Goal: Transaction & Acquisition: Purchase product/service

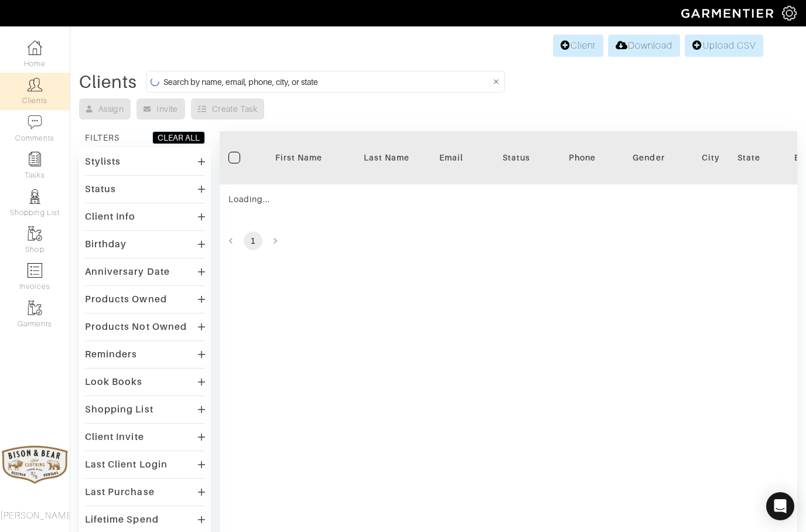
click at [220, 83] on input at bounding box center [326, 81] width 327 height 15
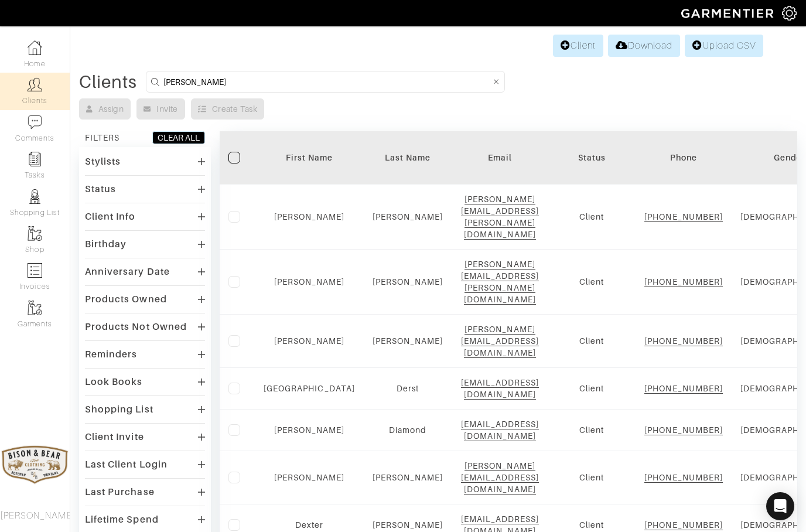
type input "Easley"
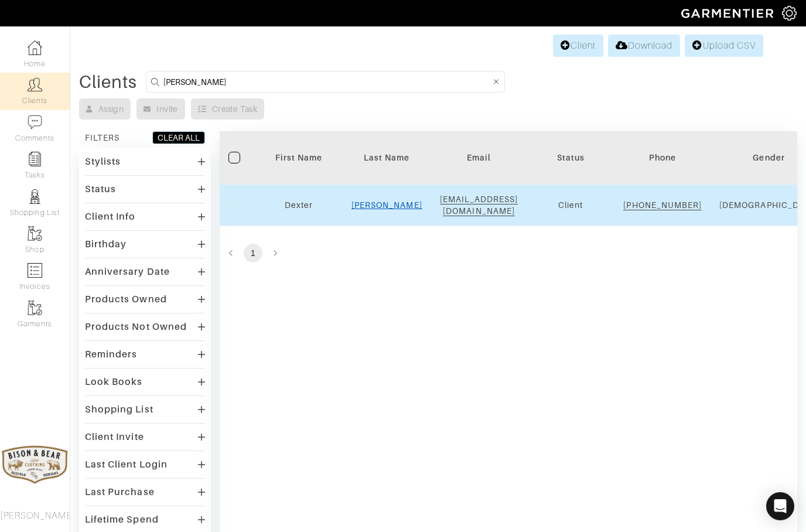
click at [379, 210] on link "Easley" at bounding box center [387, 204] width 71 height 9
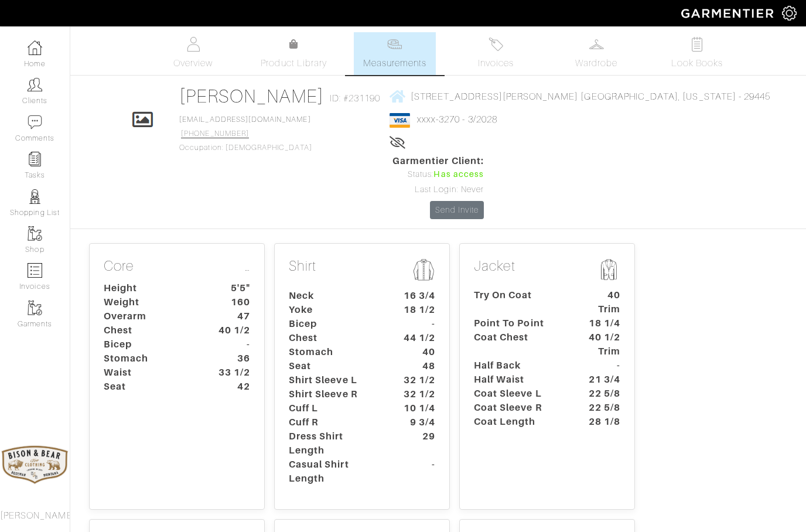
click at [564, 258] on p "Jacket" at bounding box center [547, 271] width 146 height 26
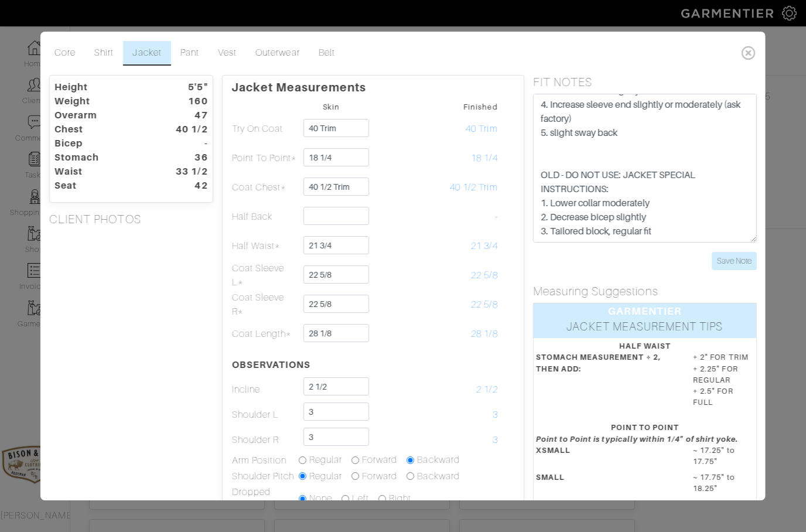
scroll to position [56, 0]
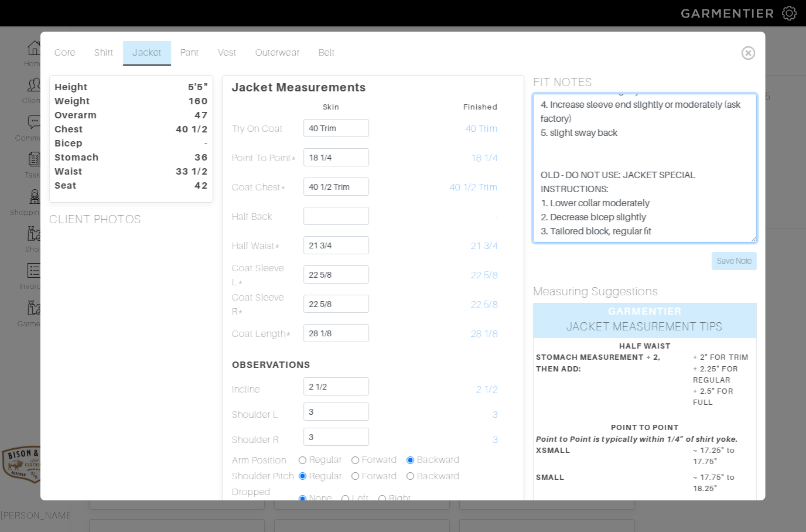
click at [688, 241] on textarea "NEW: JACKET SPECIAL INSTRUCTIONS: 1. Lower collar slightly 2. Decrease bicep sl…" at bounding box center [645, 168] width 224 height 149
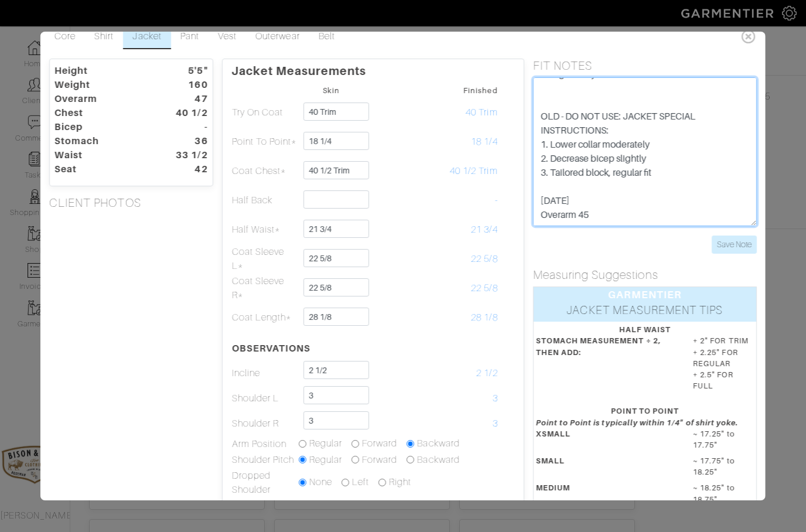
scroll to position [18, 0]
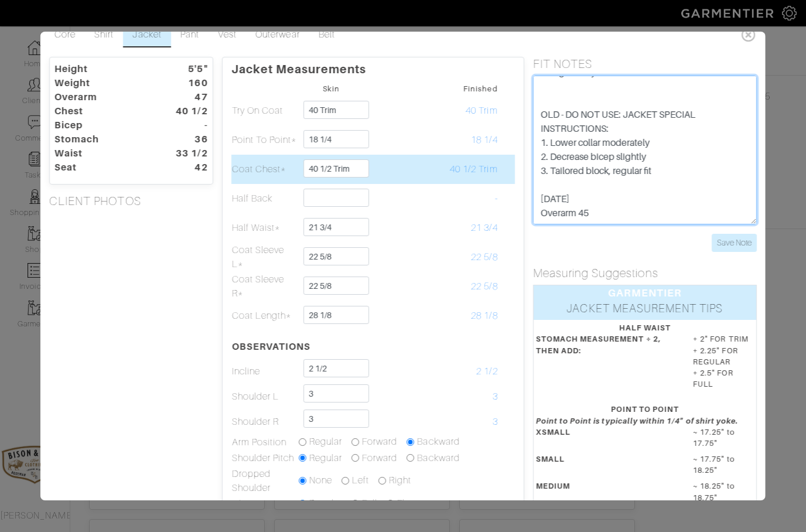
type textarea "NEW: JACKET SPECIAL INSTRUCTIONS: 1. Lower collar slightly 2. Decrease bicep sl…"
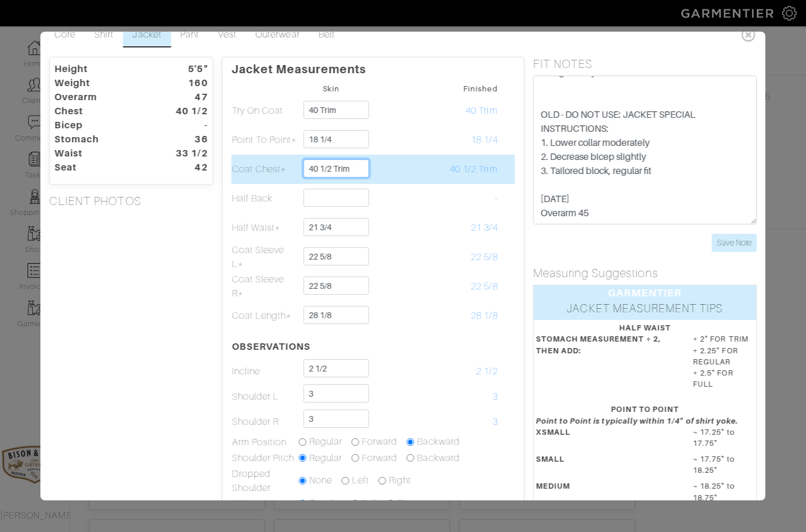
click at [356, 171] on input "40 1/2 Trim" at bounding box center [336, 168] width 66 height 18
type input "4"
type input "38"
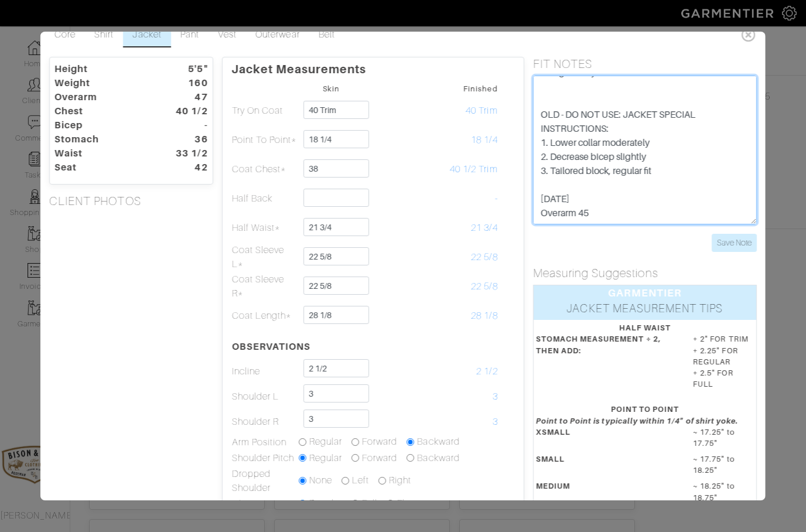
click at [617, 206] on textarea "NEW: JACKET SPECIAL INSTRUCTIONS: 1. Lower collar slightly 2. Decrease bicep sl…" at bounding box center [645, 150] width 224 height 149
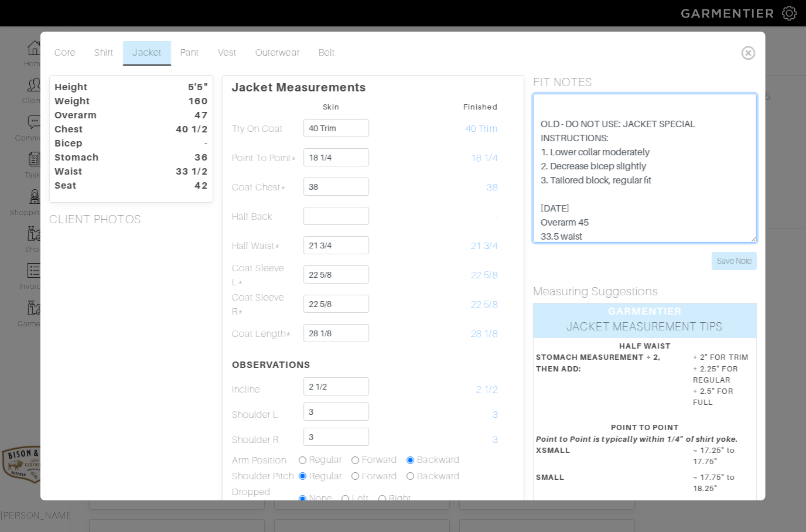
scroll to position [0, 0]
type textarea "NEW: JACKET SPECIAL INSTRUCTIONS: 1. Lower collar slightly 2. Decrease bicep sl…"
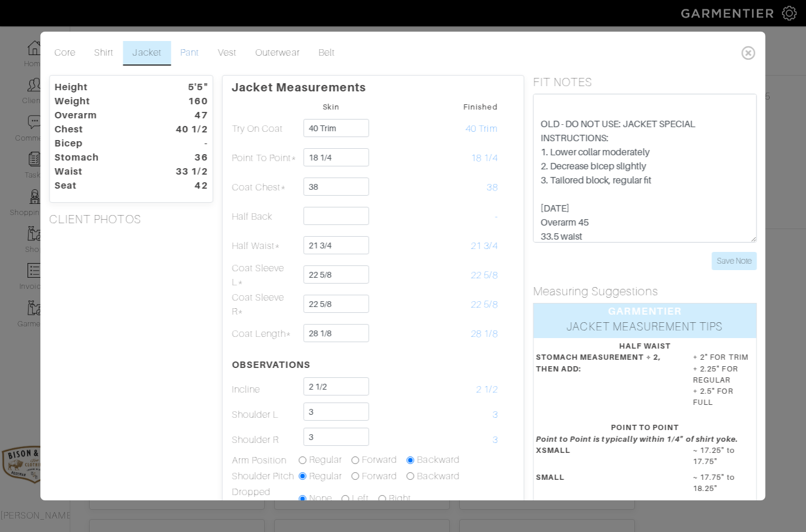
click at [190, 53] on link "Pant" at bounding box center [189, 53] width 37 height 25
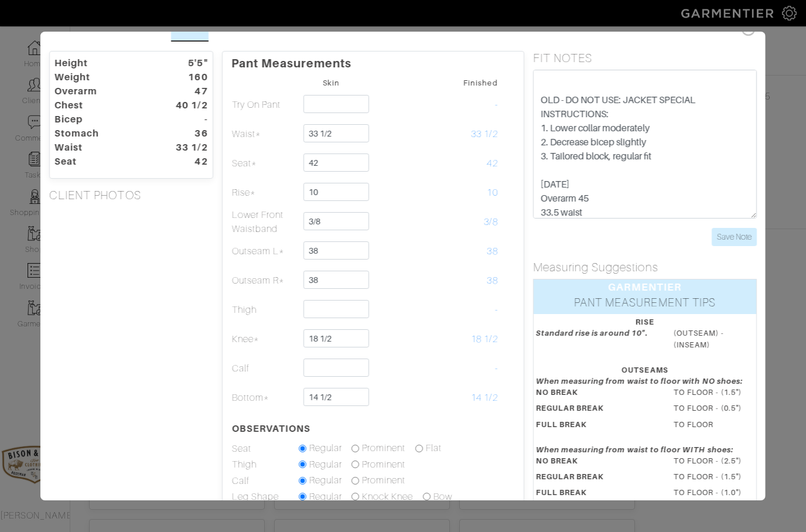
scroll to position [19, 0]
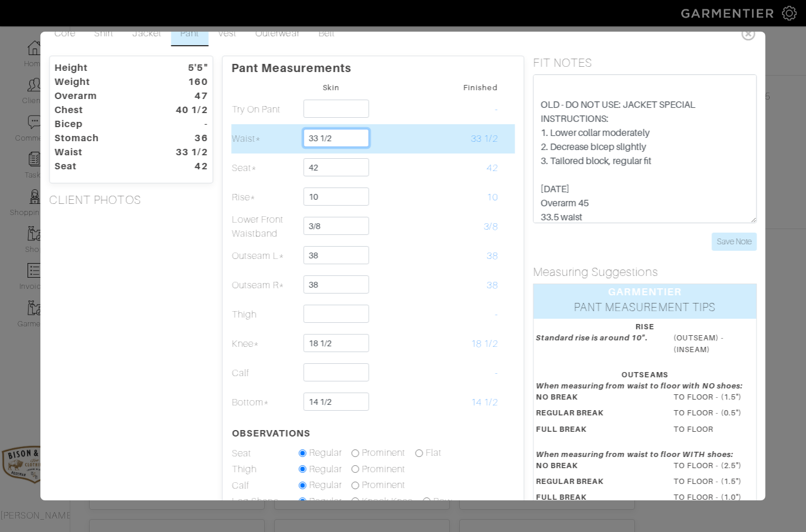
click at [348, 131] on input "33 1/2" at bounding box center [336, 138] width 66 height 18
click at [361, 139] on input "33 1/2" at bounding box center [336, 138] width 66 height 18
type input "3"
click at [339, 146] on input "32 3/4" at bounding box center [336, 138] width 66 height 18
type input "32 3/4"
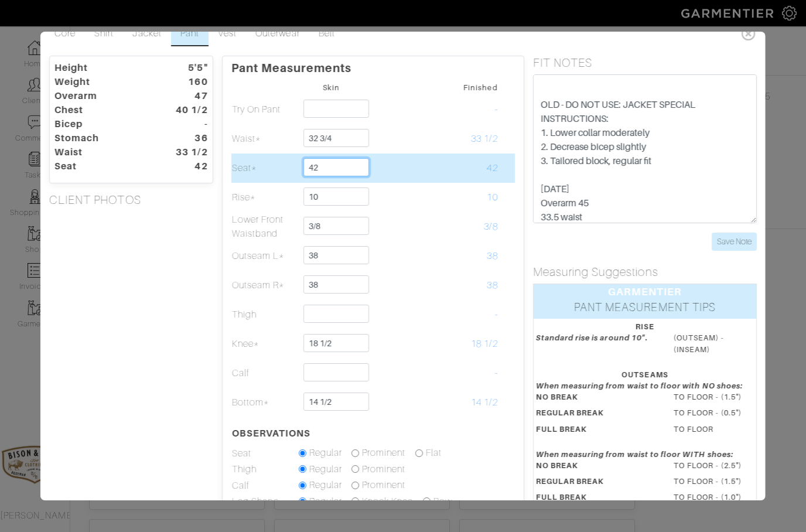
click at [340, 167] on input "42" at bounding box center [336, 167] width 66 height 18
type input "4"
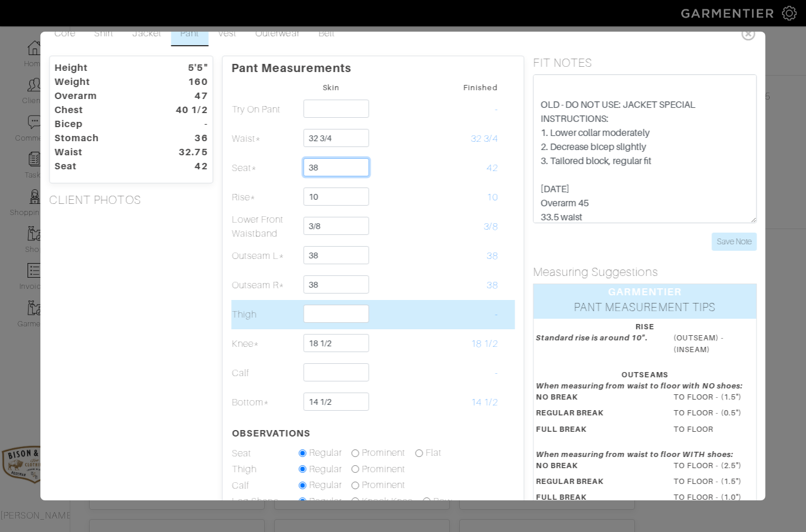
type input "38"
click at [337, 322] on input "text" at bounding box center [336, 314] width 66 height 18
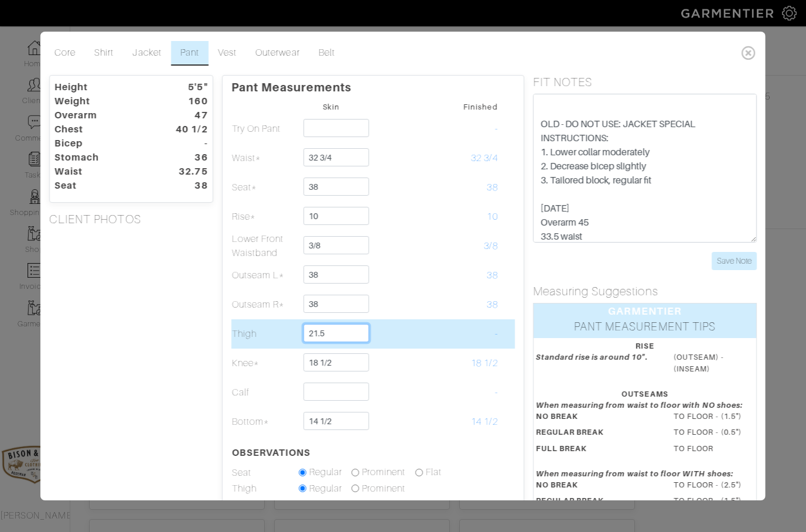
scroll to position [0, 0]
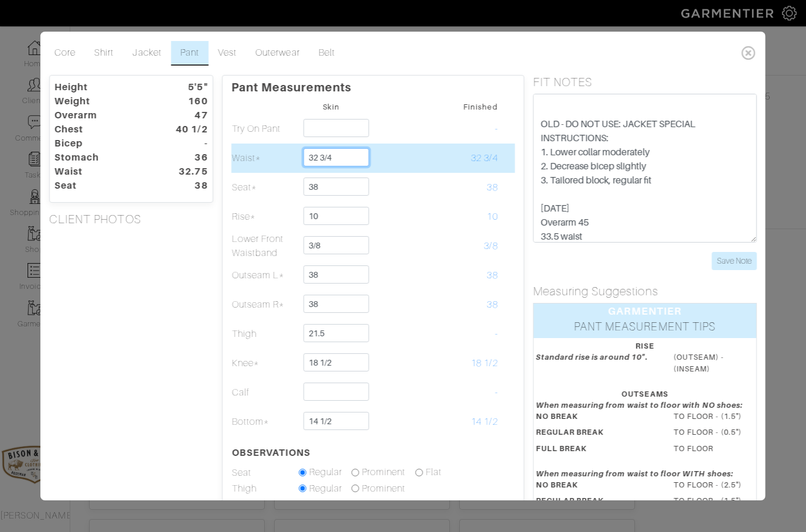
click at [354, 161] on input "32 3/4" at bounding box center [336, 157] width 66 height 18
type input "21 1/2"
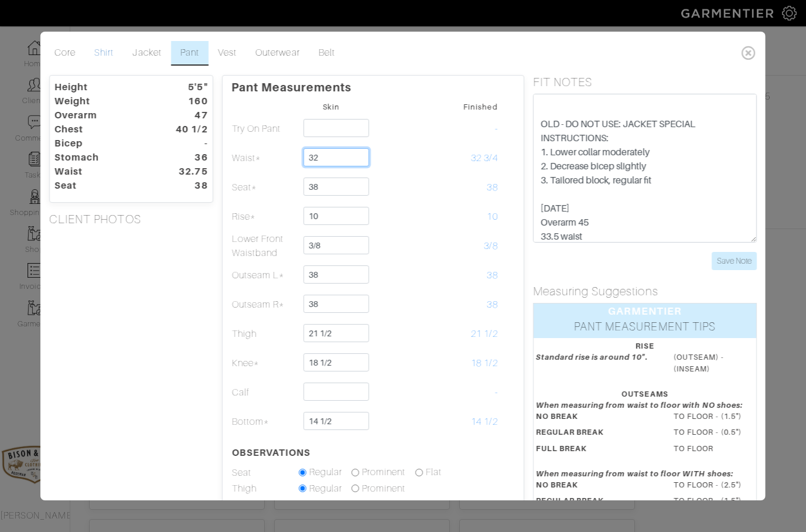
type input "32"
click at [103, 54] on link "Shirt" at bounding box center [104, 53] width 38 height 25
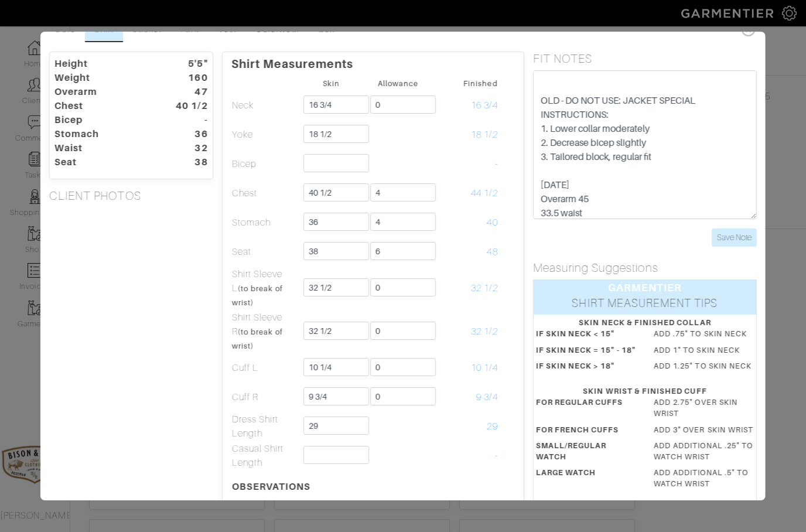
scroll to position [25, 0]
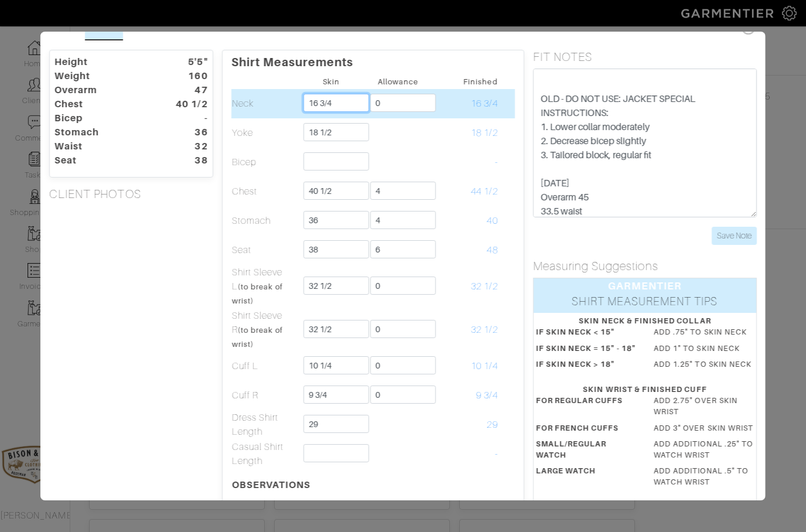
click at [346, 95] on input "16 3/4" at bounding box center [336, 103] width 66 height 18
click at [357, 104] on input "16 3/4" at bounding box center [336, 103] width 66 height 18
type input "1"
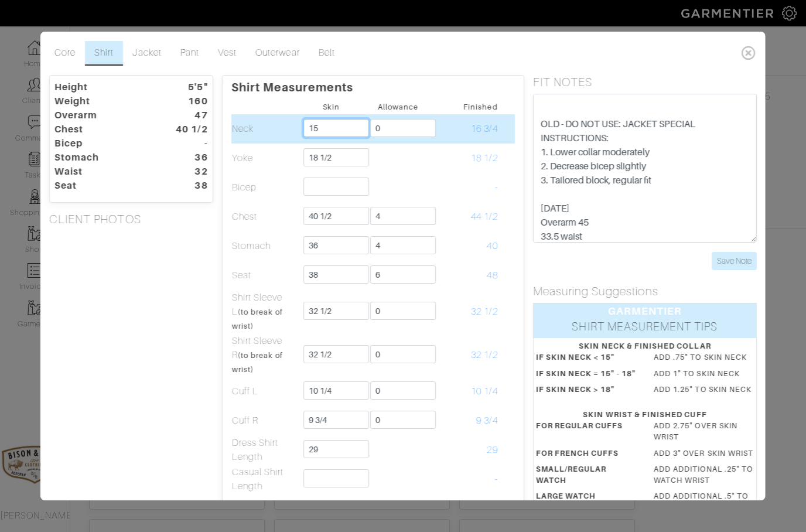
scroll to position [0, 0]
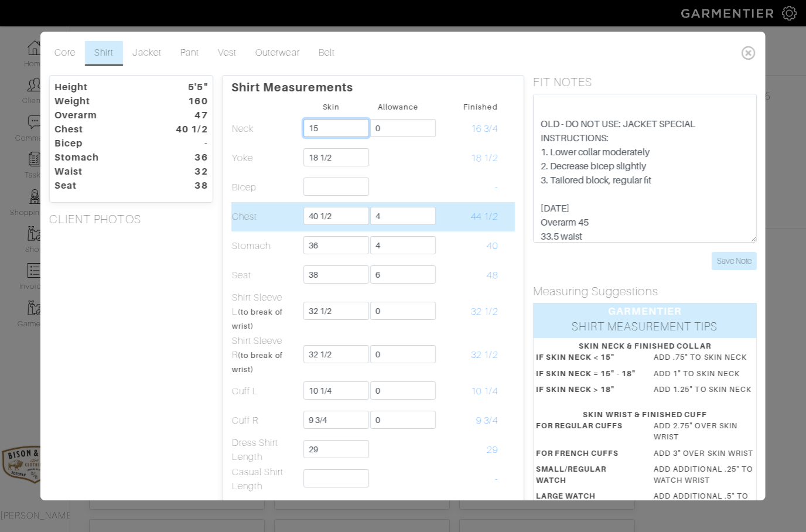
type input "15"
click at [354, 219] on input "40 1/2" at bounding box center [336, 216] width 66 height 18
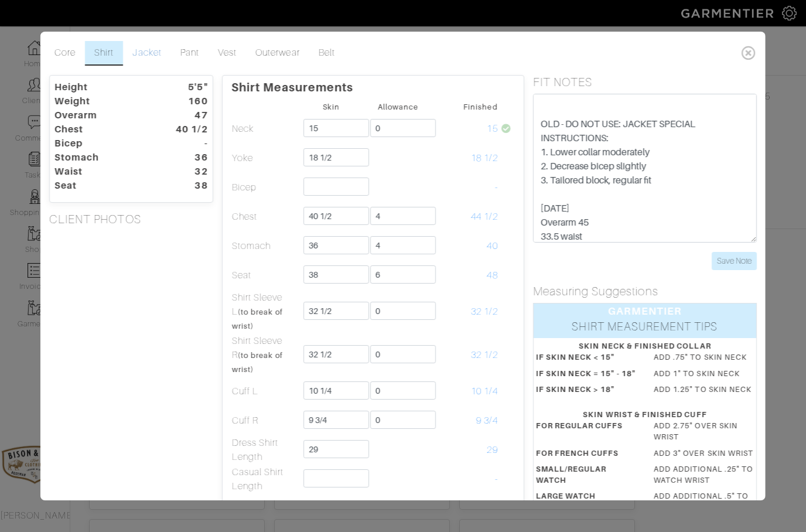
click at [143, 52] on link "Jacket" at bounding box center [146, 53] width 47 height 25
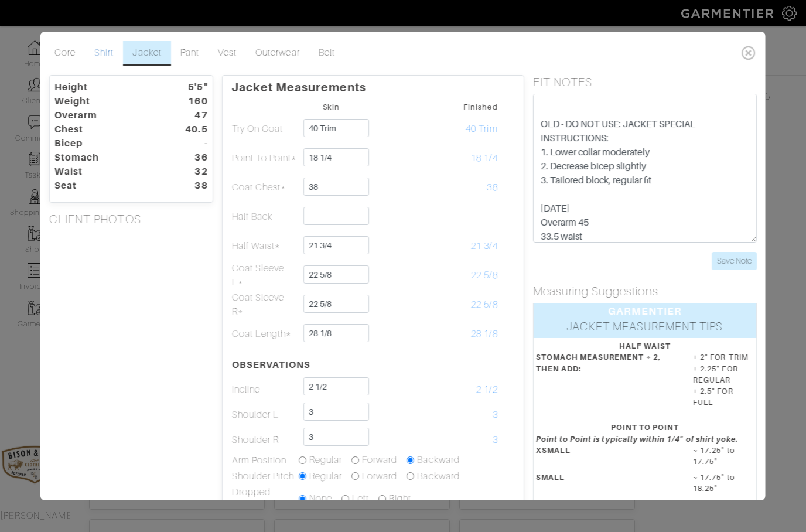
click at [104, 56] on link "Shirt" at bounding box center [104, 53] width 38 height 25
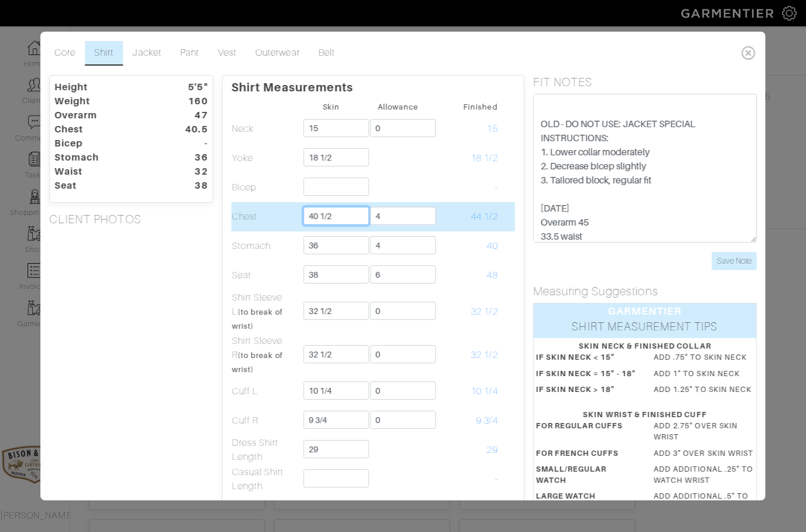
click at [349, 217] on input "40 1/2" at bounding box center [336, 216] width 66 height 18
type input "4"
type input "\"
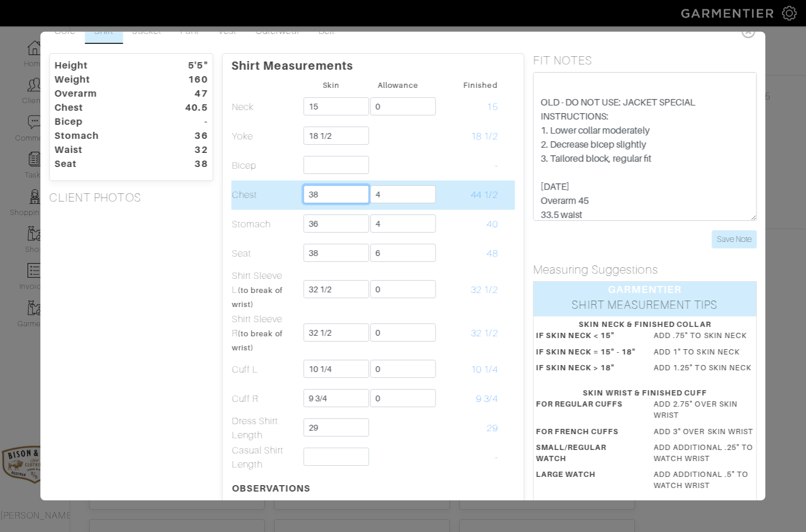
scroll to position [25, 0]
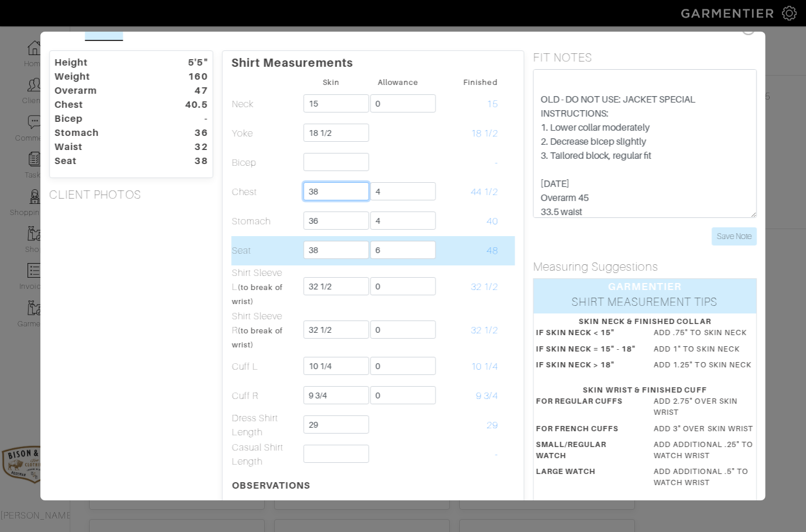
type input "38"
click at [423, 256] on input "6" at bounding box center [403, 250] width 66 height 18
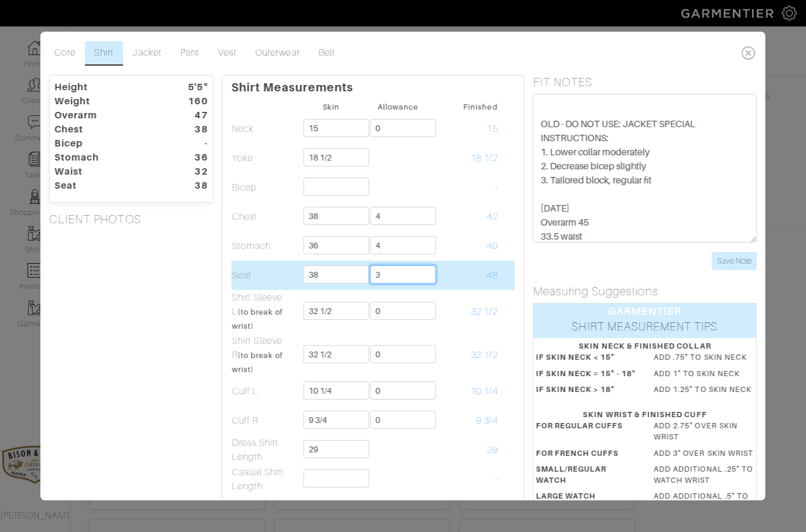
scroll to position [0, 0]
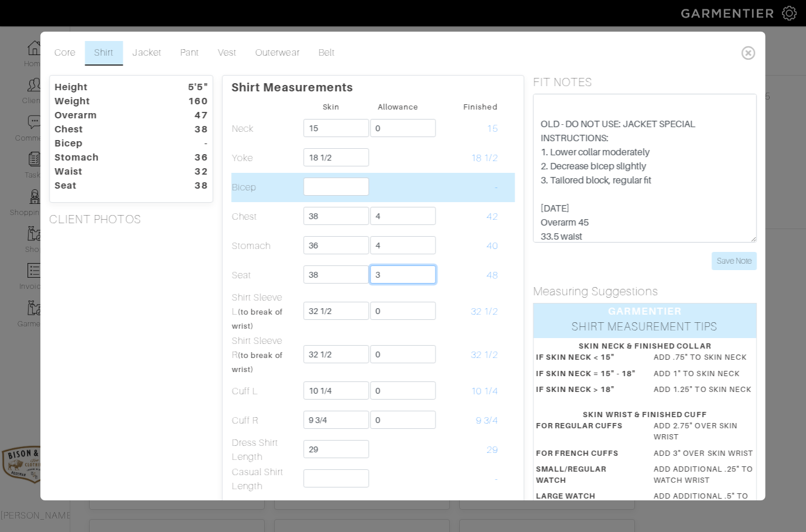
type input "3"
click at [330, 179] on input "text" at bounding box center [336, 187] width 66 height 18
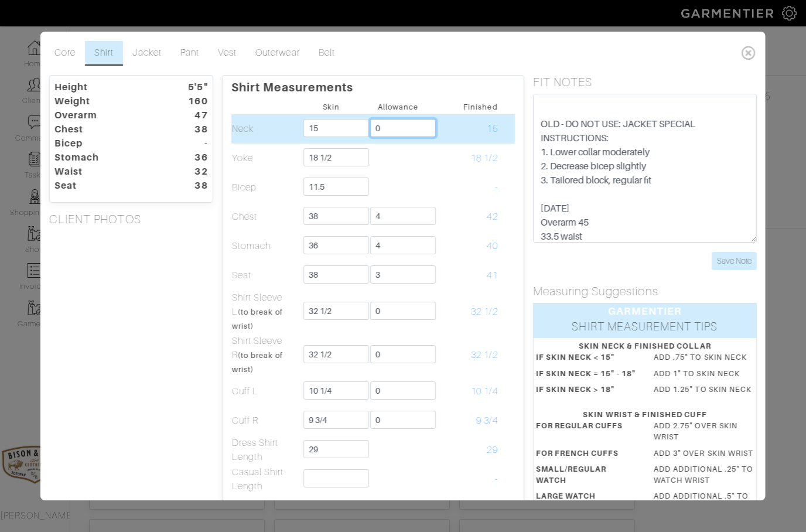
click at [407, 135] on input "0" at bounding box center [403, 128] width 66 height 18
type input "11 1/2"
type input "3/4"
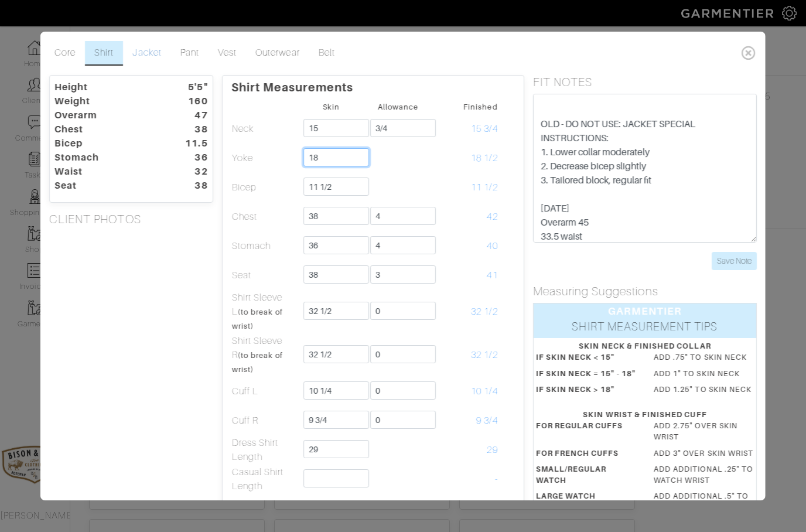
type input "18"
click at [149, 49] on link "Jacket" at bounding box center [146, 53] width 47 height 25
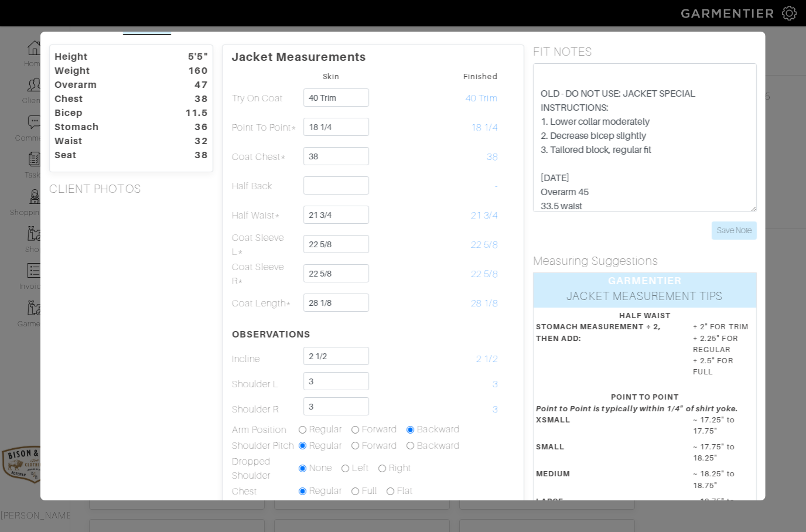
scroll to position [28, 0]
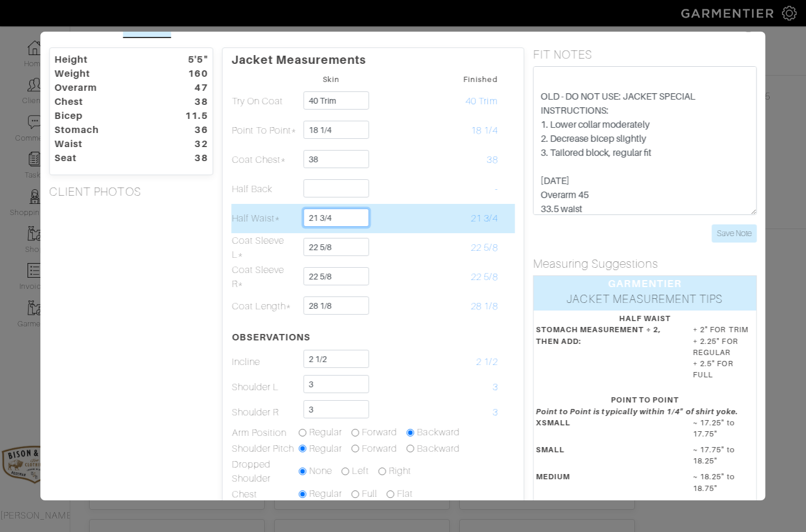
click at [354, 216] on input "21 3/4" at bounding box center [336, 218] width 66 height 18
type input "2"
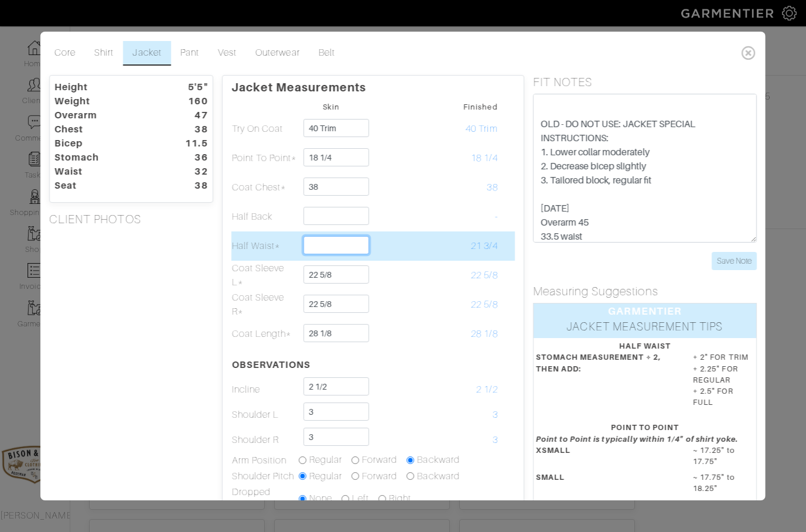
scroll to position [0, 0]
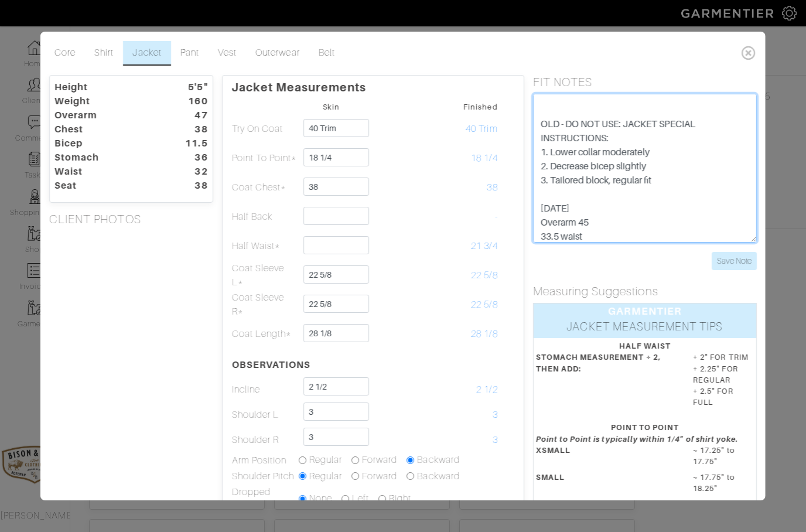
click at [639, 234] on textarea "NEW: JACKET SPECIAL INSTRUCTIONS: 1. Lower collar slightly 2. Decrease bicep sl…" at bounding box center [645, 168] width 224 height 149
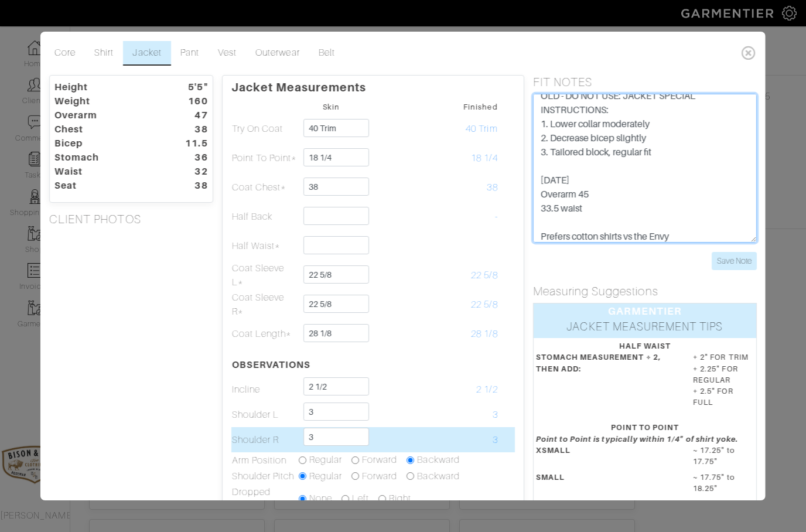
type textarea "NEW: JACKET SPECIAL INSTRUCTIONS: 1. Lower collar slightly 2. Decrease bicep sl…"
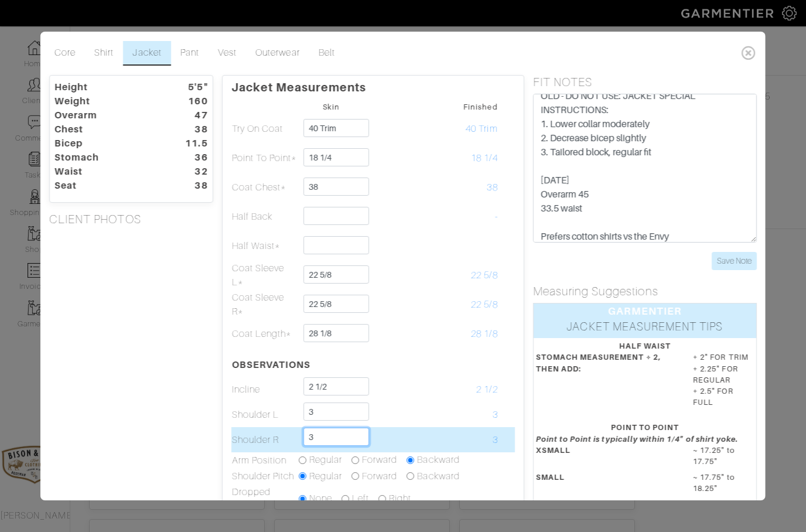
click at [340, 439] on input "3" at bounding box center [336, 437] width 66 height 18
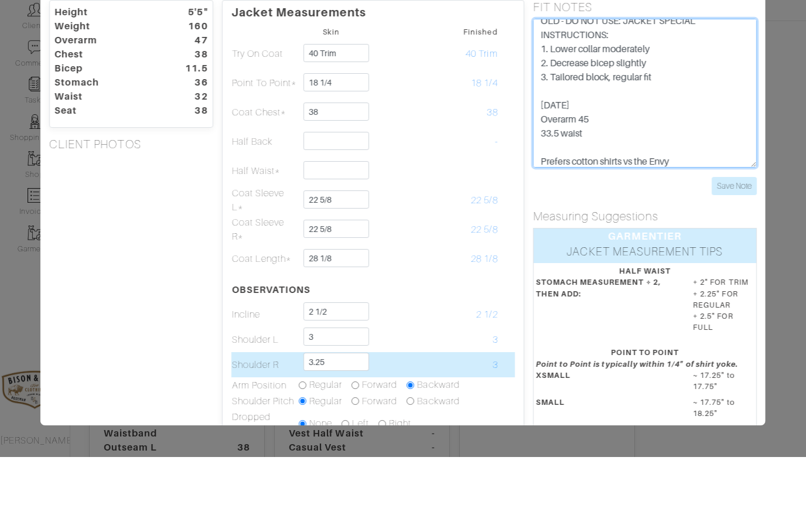
type input "3 1/4"
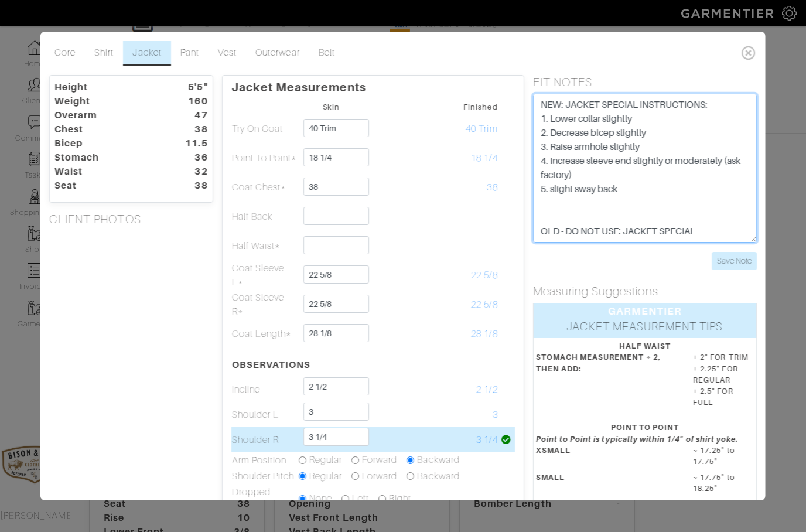
scroll to position [81, 0]
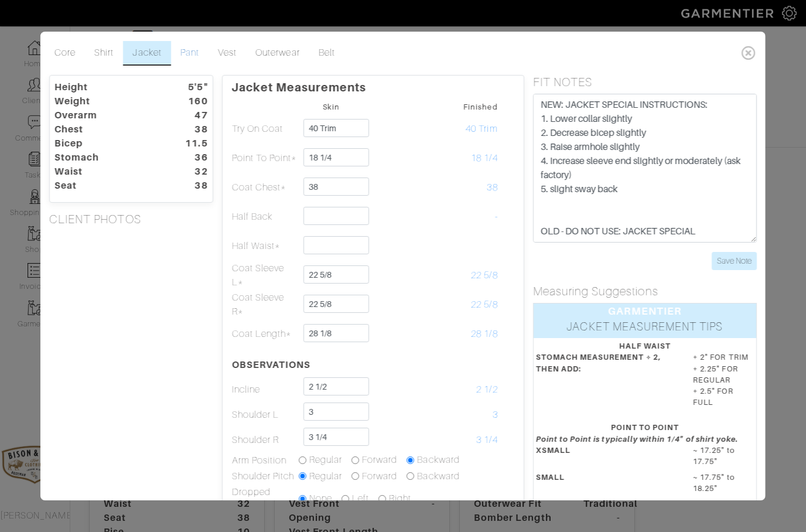
click at [192, 54] on link "Pant" at bounding box center [189, 53] width 37 height 25
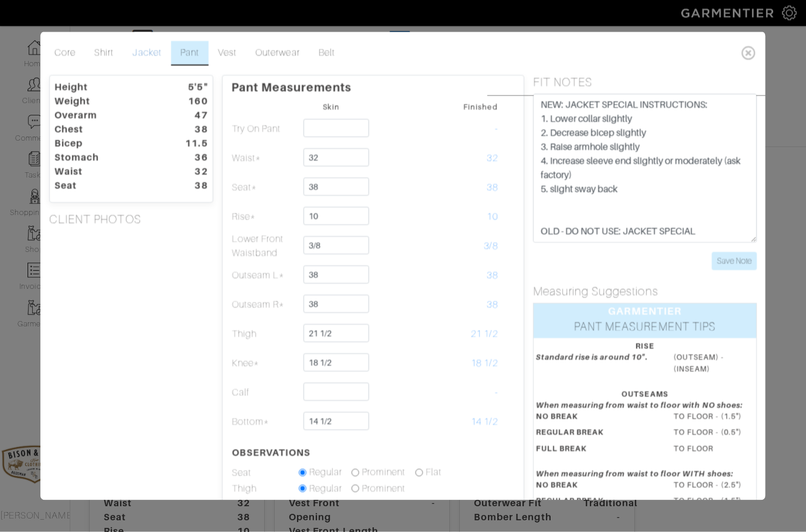
click at [144, 51] on link "Jacket" at bounding box center [146, 53] width 47 height 25
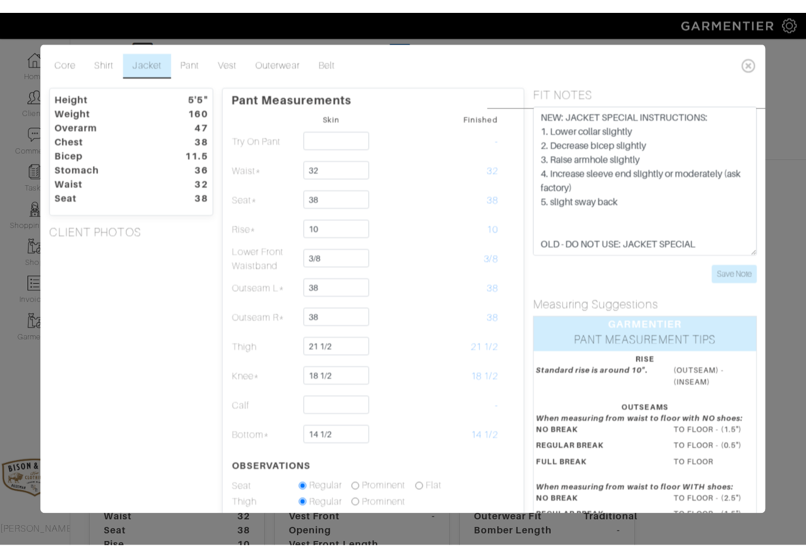
scroll to position [82, 0]
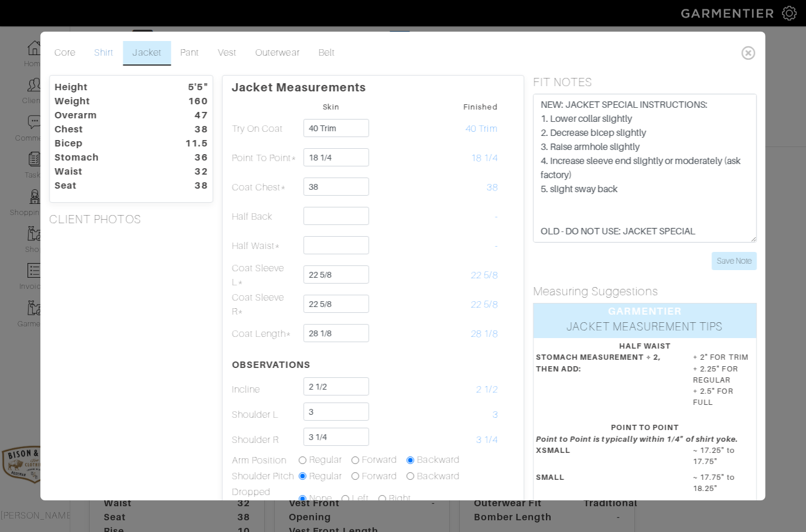
click at [106, 56] on link "Shirt" at bounding box center [104, 53] width 38 height 25
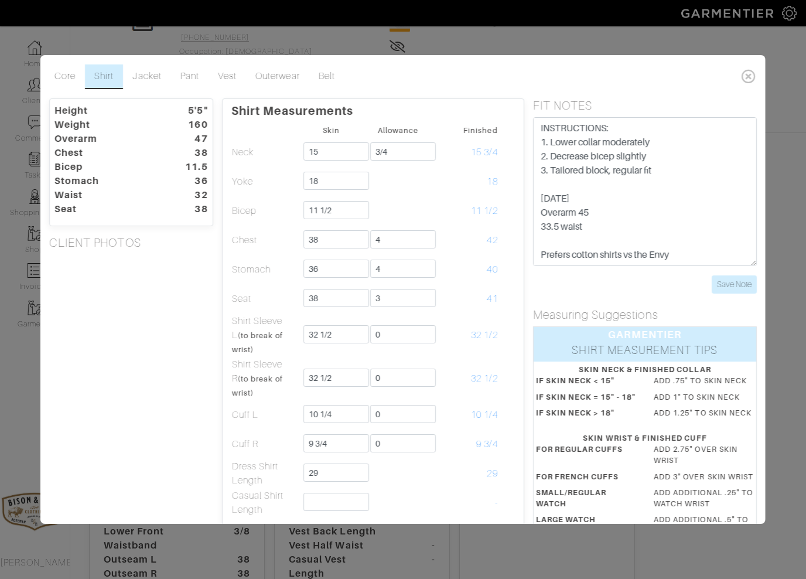
scroll to position [141, 0]
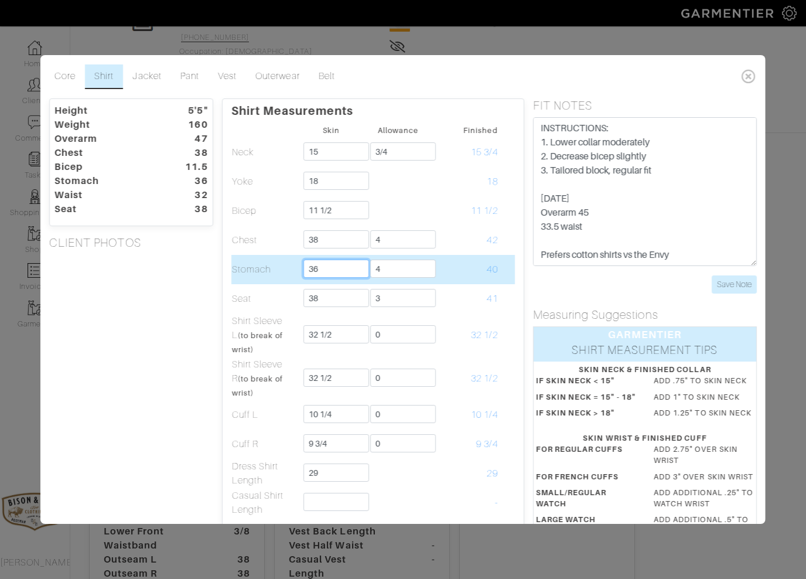
click at [339, 265] on input "36" at bounding box center [336, 269] width 66 height 18
type input "3"
type input "34 1/2"
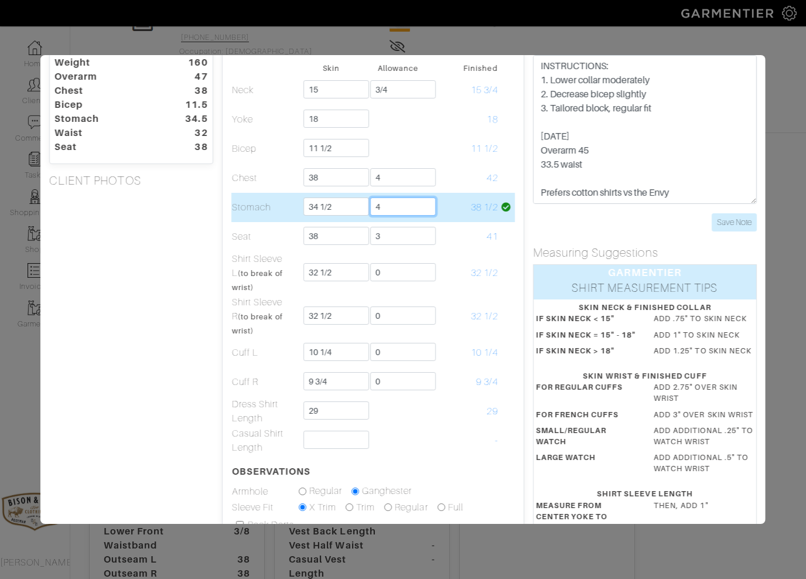
scroll to position [46, 0]
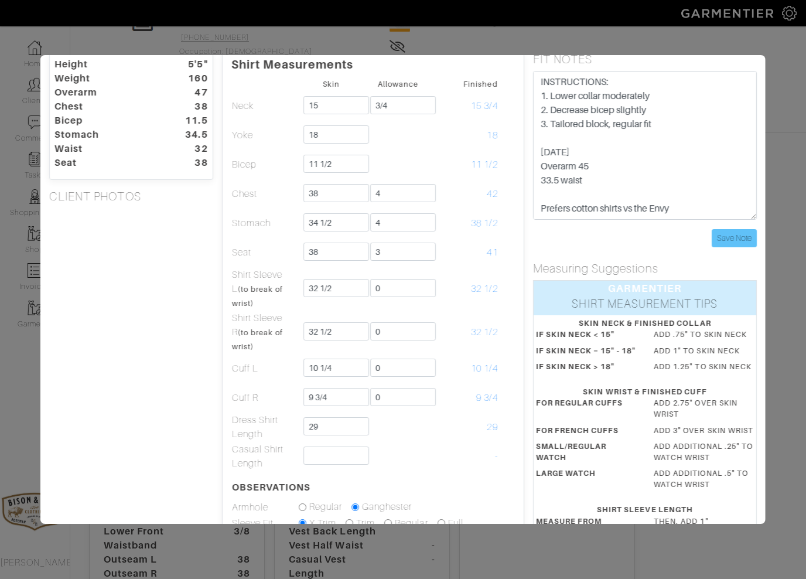
click at [741, 238] on input "Save Note" at bounding box center [734, 238] width 45 height 18
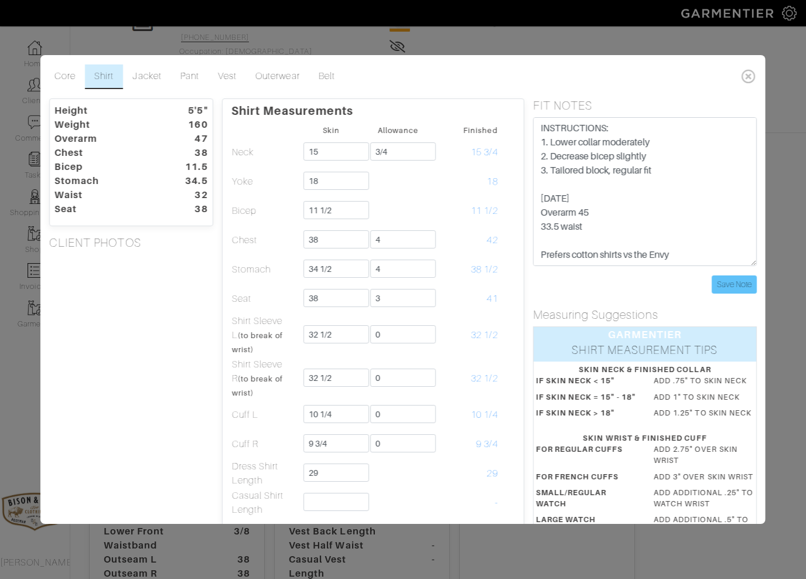
scroll to position [0, 0]
click at [729, 284] on input "Save Note" at bounding box center [734, 284] width 45 height 18
click at [749, 77] on icon at bounding box center [749, 75] width 24 height 23
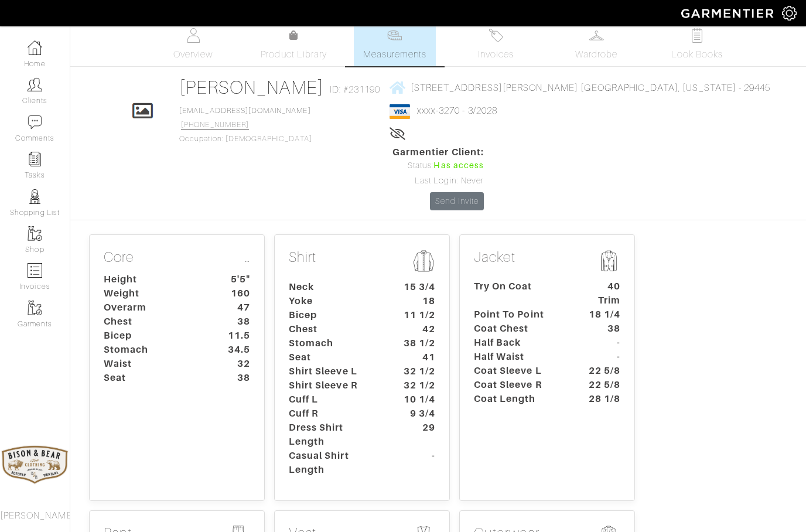
scroll to position [8, 0]
click at [32, 87] on img at bounding box center [35, 84] width 15 height 15
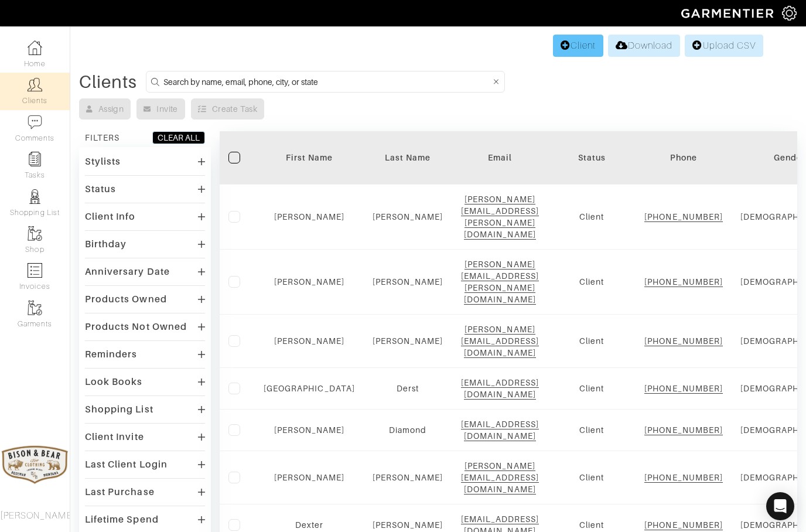
click at [565, 40] on link "Client" at bounding box center [578, 46] width 50 height 22
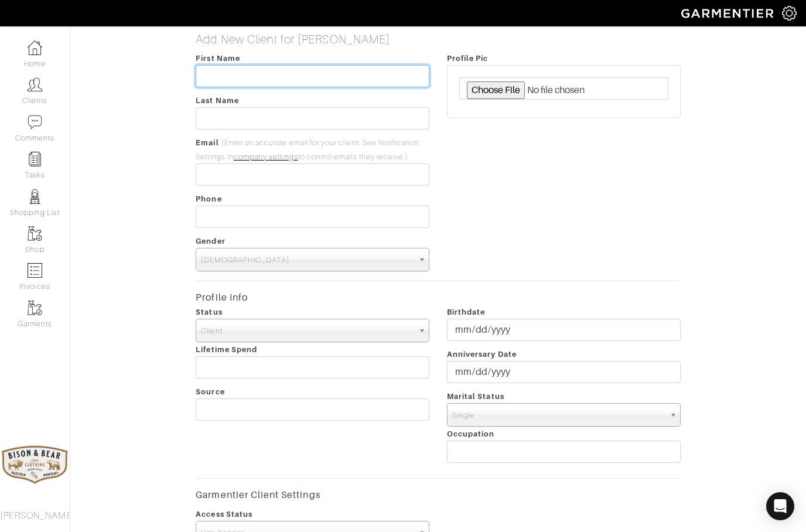
click at [238, 76] on input "text" at bounding box center [313, 76] width 234 height 22
type input "Mitch"
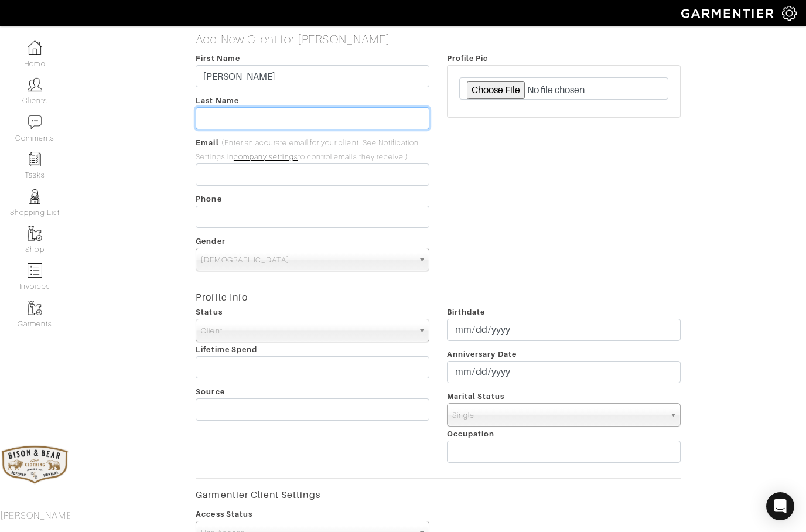
click at [234, 116] on input "text" at bounding box center [313, 118] width 234 height 22
type input "Burney"
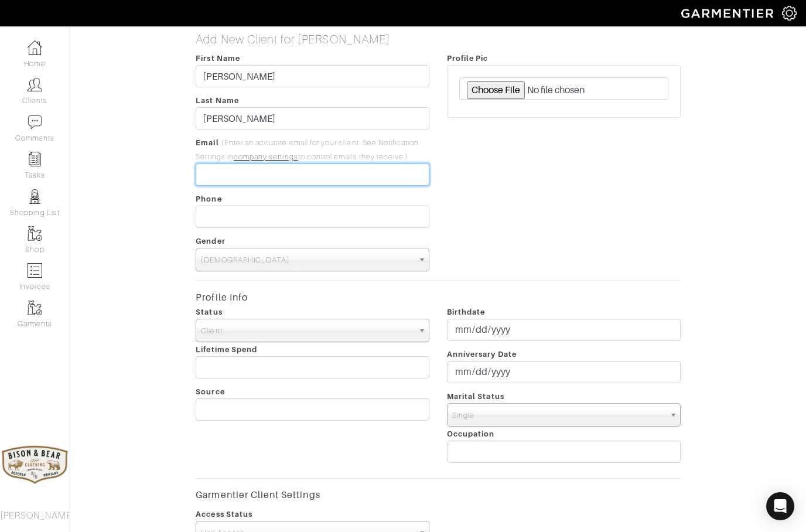
click at [231, 173] on input "email" at bounding box center [313, 174] width 234 height 22
type input "[EMAIL_ADDRESS][DOMAIN_NAME]"
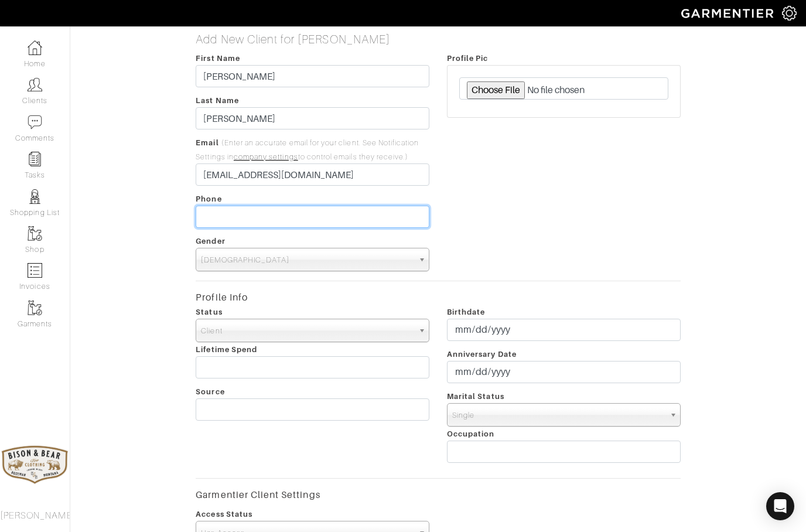
click at [235, 209] on input "tel" at bounding box center [313, 217] width 234 height 22
type input "[PHONE_NUMBER]"
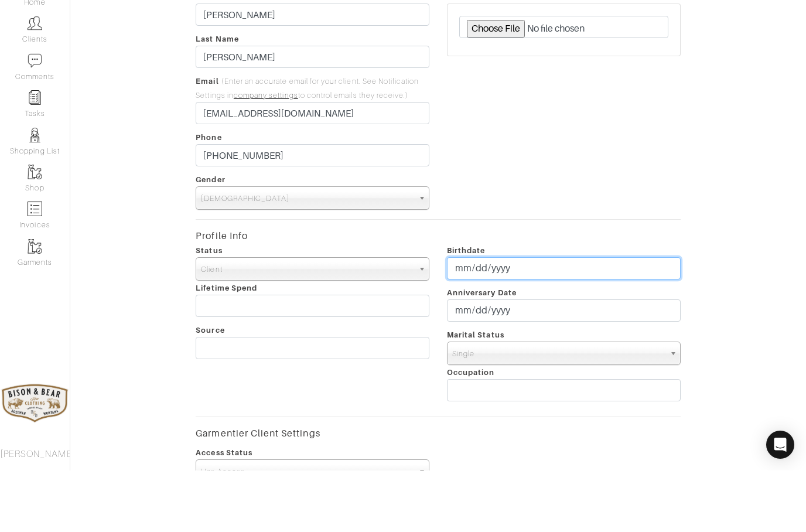
click at [470, 319] on input "date" at bounding box center [564, 330] width 234 height 22
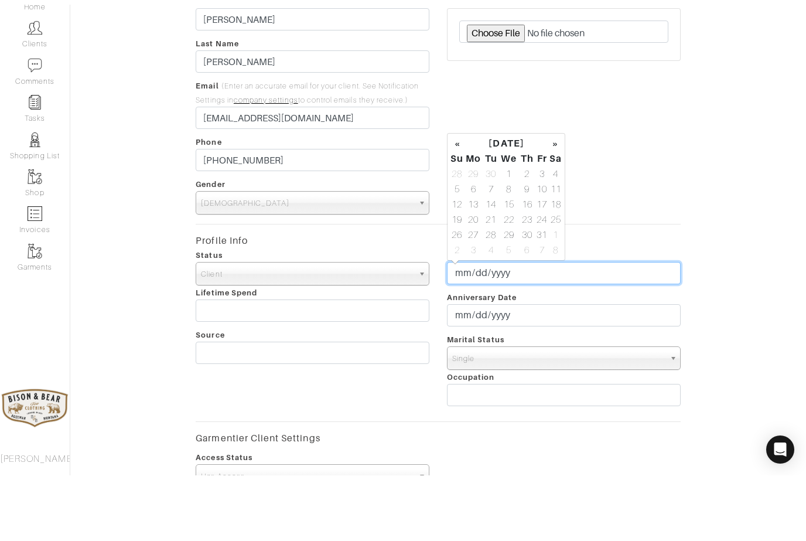
scroll to position [62, 0]
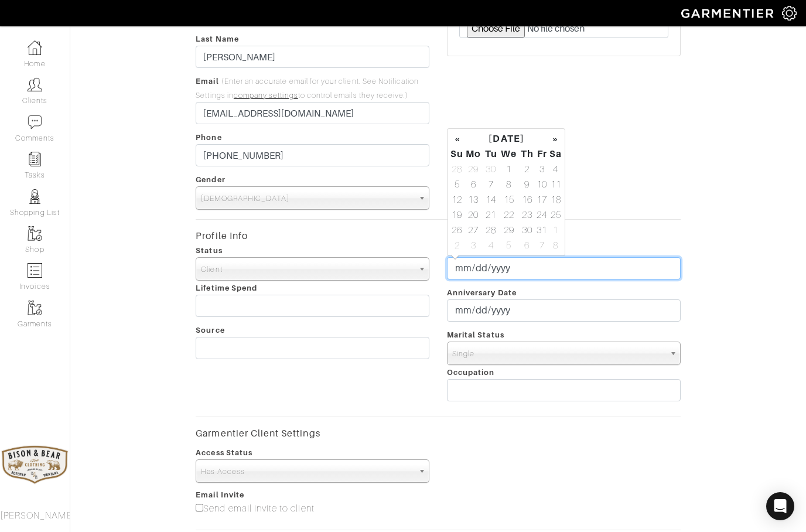
click at [612, 264] on input "2025-03-19" at bounding box center [564, 268] width 234 height 22
click at [605, 264] on input "2025-03-19" at bounding box center [564, 268] width 234 height 22
click at [550, 264] on input "2025-03-19" at bounding box center [564, 268] width 234 height 22
type input "1964-03-19"
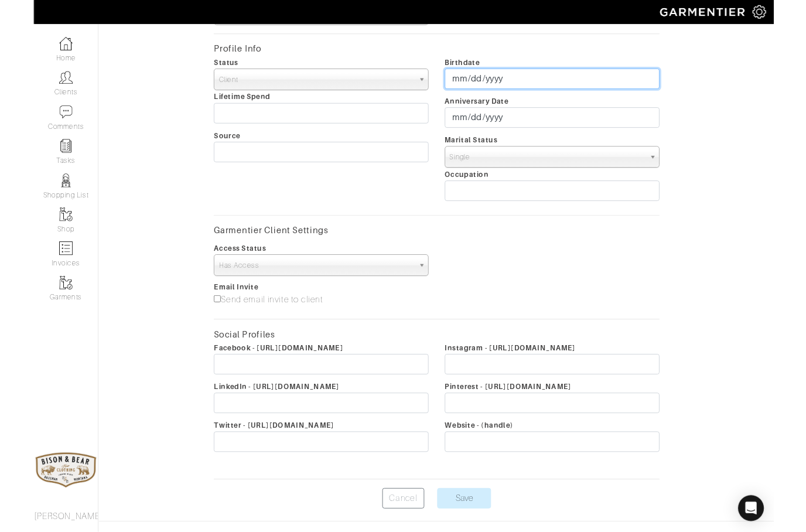
scroll to position [277, 0]
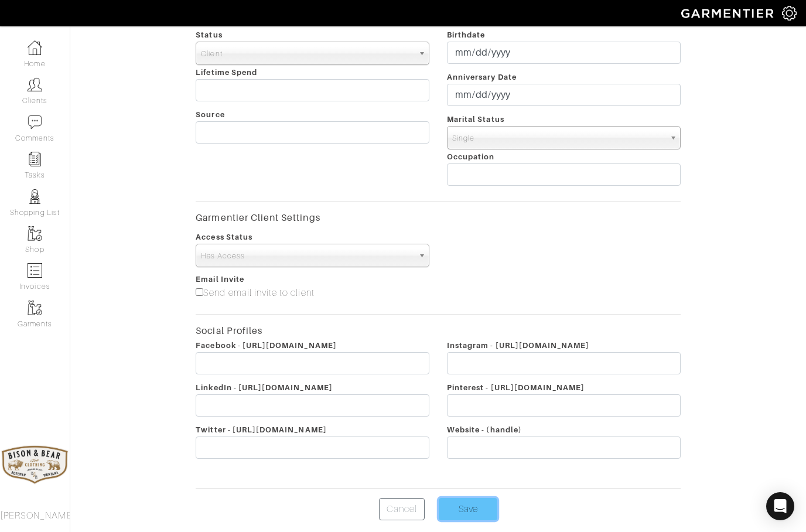
click at [469, 509] on input "Save" at bounding box center [468, 509] width 59 height 22
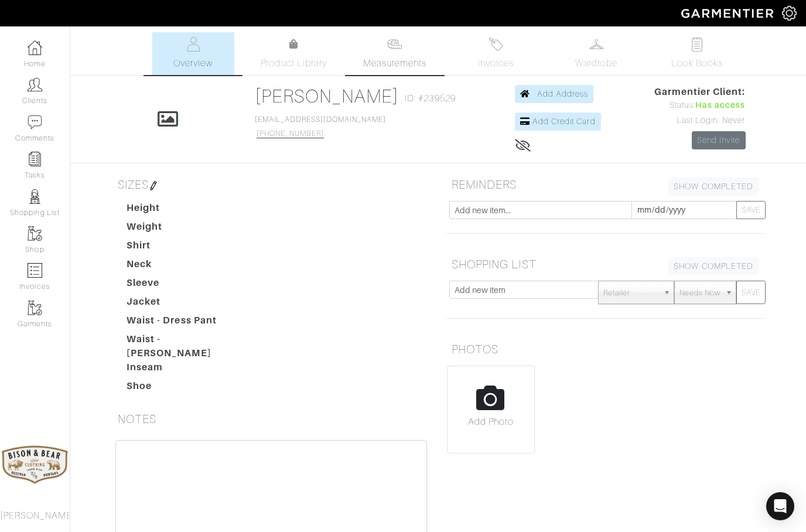
click at [390, 63] on span "Measurements" at bounding box center [395, 63] width 64 height 14
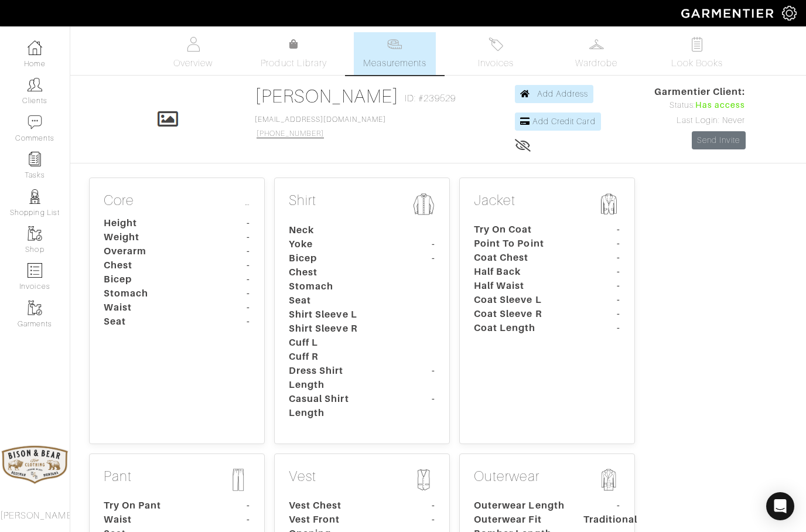
click at [203, 280] on dt "Bicep" at bounding box center [150, 279] width 110 height 14
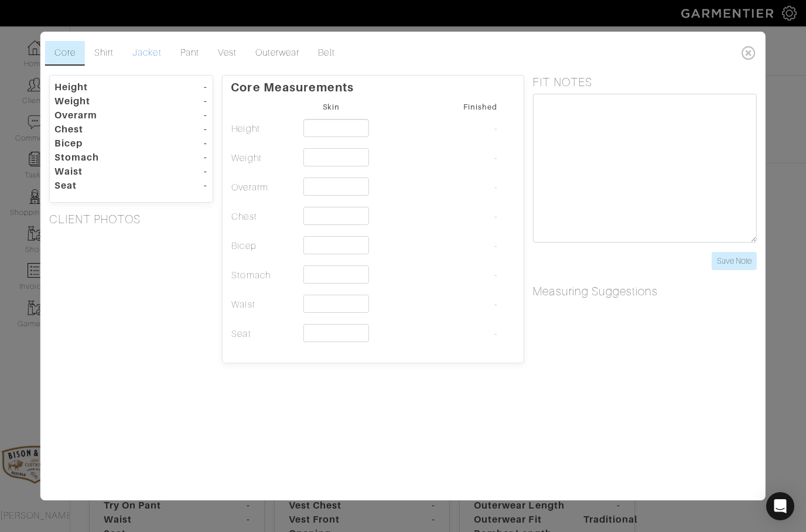
click at [151, 59] on link "Jacket" at bounding box center [146, 53] width 47 height 25
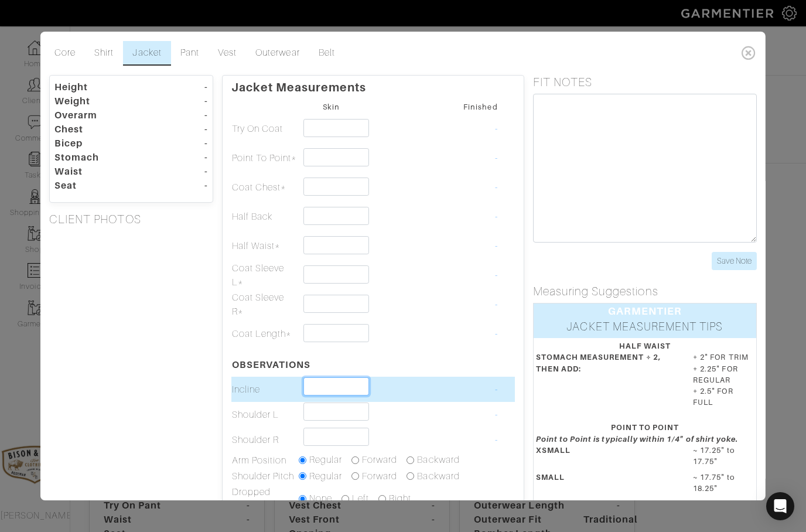
click at [326, 394] on input "text" at bounding box center [336, 386] width 66 height 18
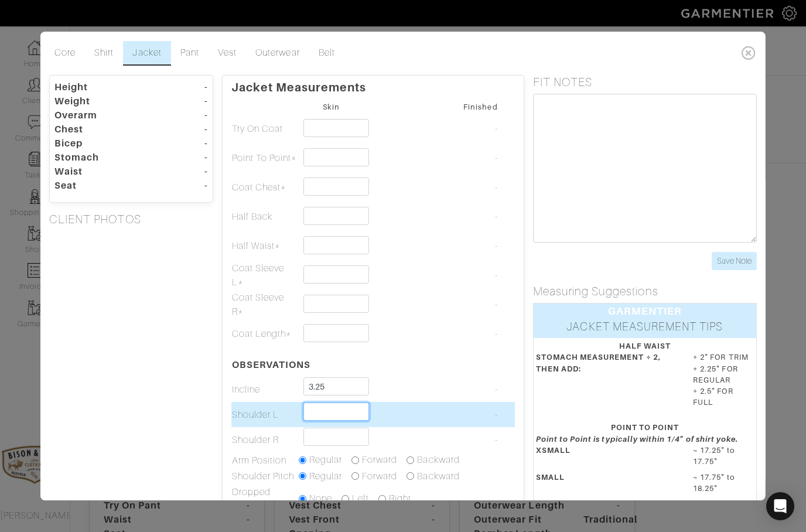
click at [325, 408] on input "text" at bounding box center [336, 411] width 66 height 18
type input "3 1/4"
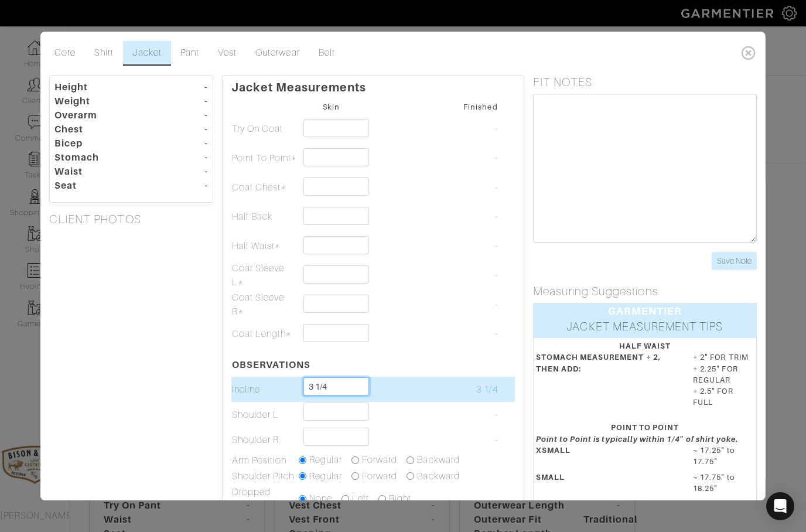
click at [324, 394] on input "3 1/4" at bounding box center [336, 386] width 66 height 18
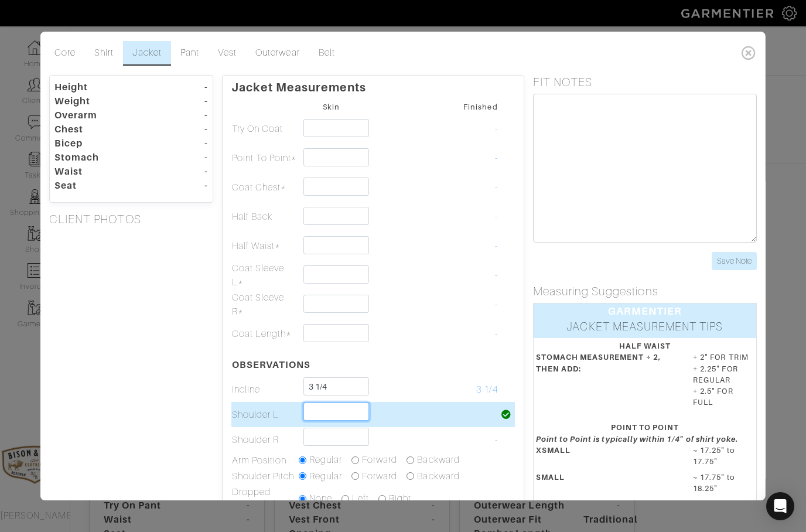
click at [323, 420] on input "text" at bounding box center [336, 411] width 66 height 18
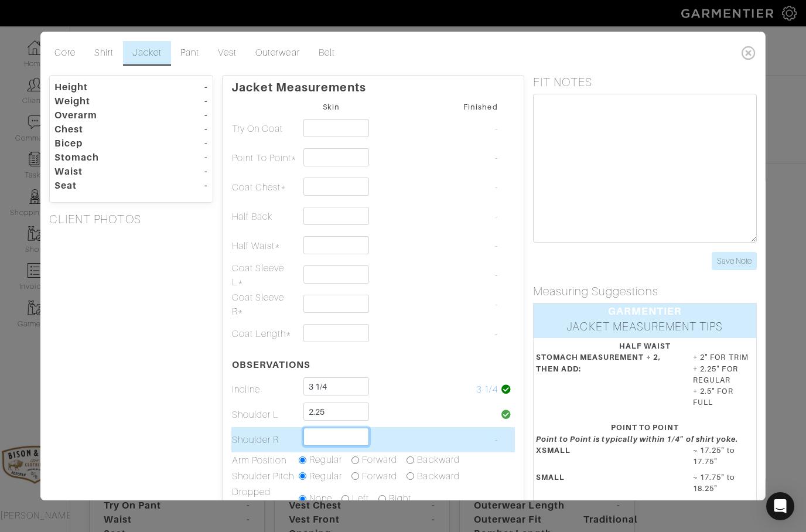
click at [324, 428] on input "text" at bounding box center [336, 437] width 66 height 18
type input "2 1/4"
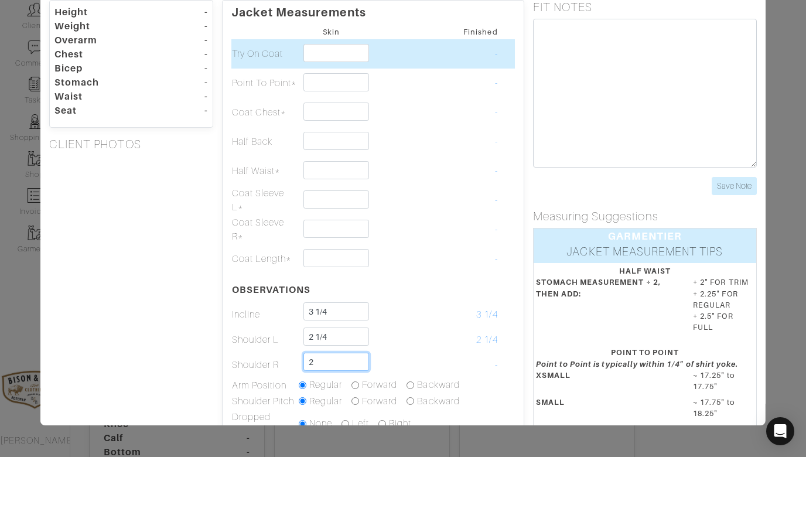
type input "2"
click at [330, 119] on input "text" at bounding box center [336, 128] width 66 height 18
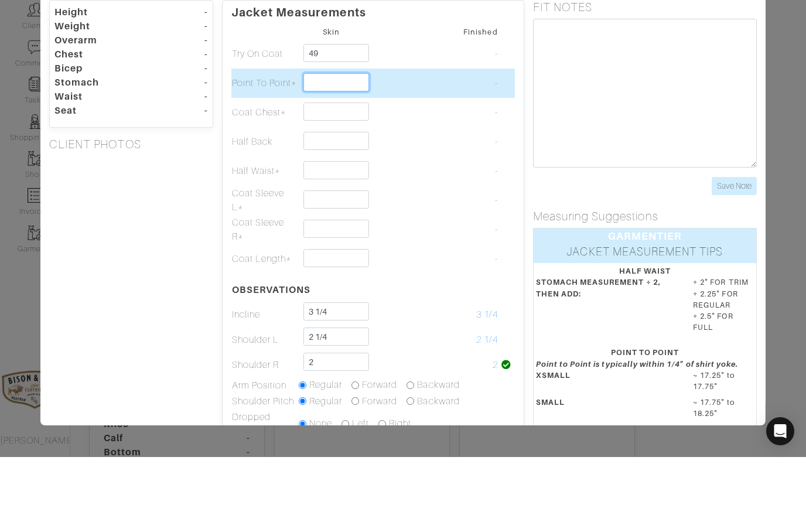
click at [337, 148] on input "text" at bounding box center [336, 157] width 66 height 18
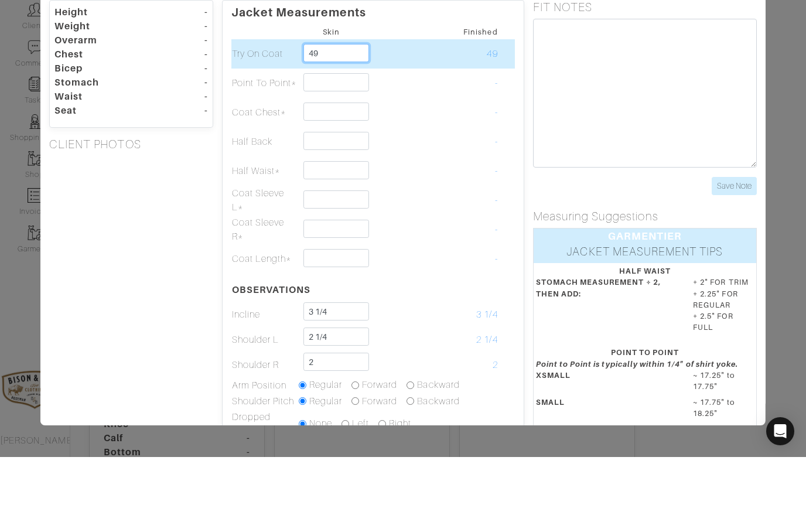
click at [341, 119] on input "49" at bounding box center [336, 128] width 66 height 18
type input "4"
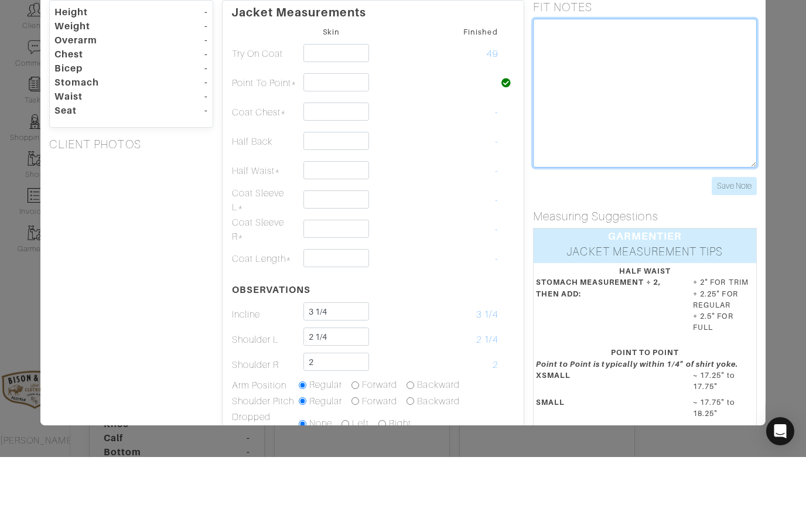
click at [578, 94] on textarea at bounding box center [645, 168] width 224 height 149
type textarea "overarm 49"
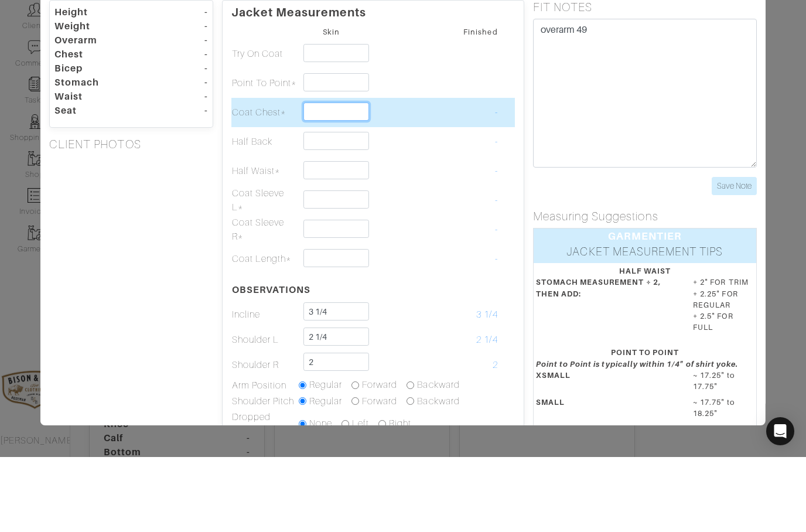
click at [323, 178] on input "text" at bounding box center [336, 187] width 66 height 18
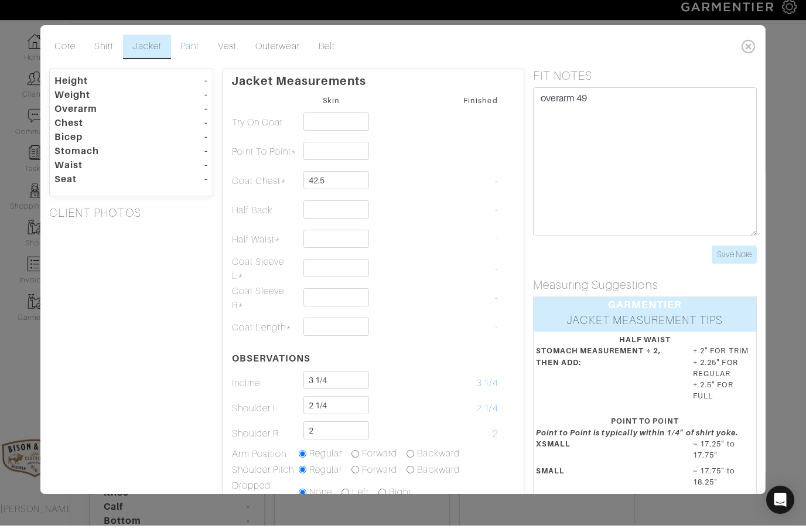
click at [195, 48] on link "Pant" at bounding box center [189, 53] width 37 height 25
type input "42 1/2"
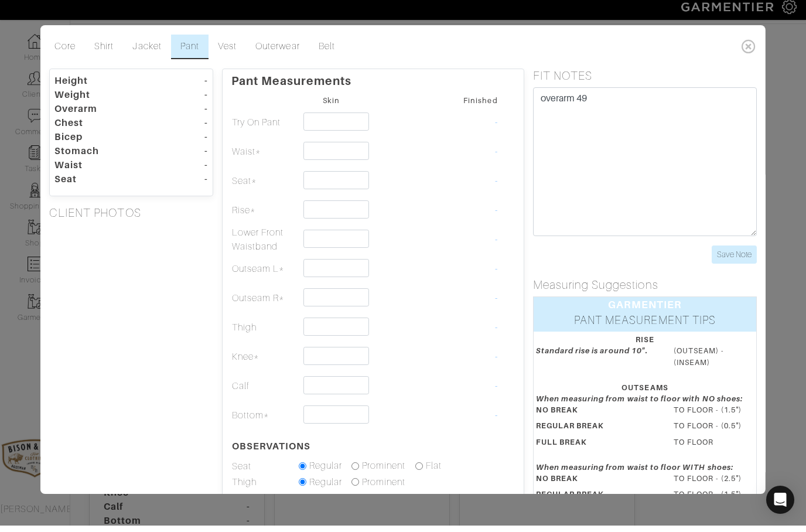
scroll to position [140, 0]
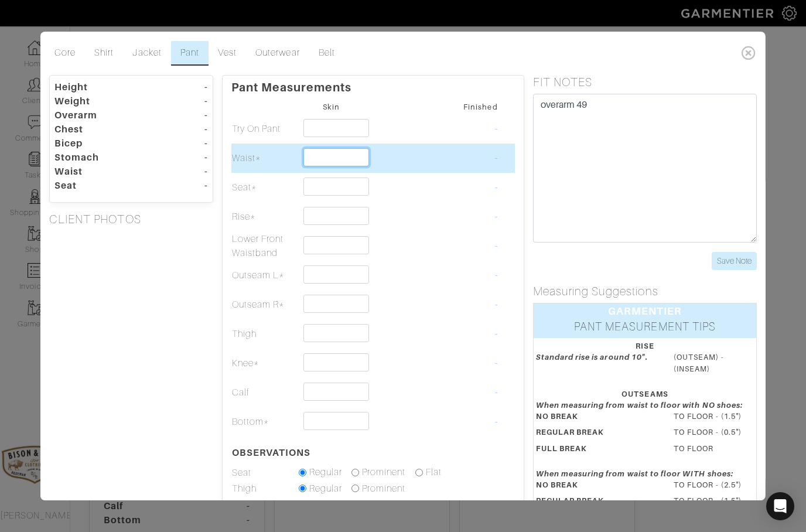
click at [345, 156] on input "text" at bounding box center [336, 157] width 66 height 18
type input "43"
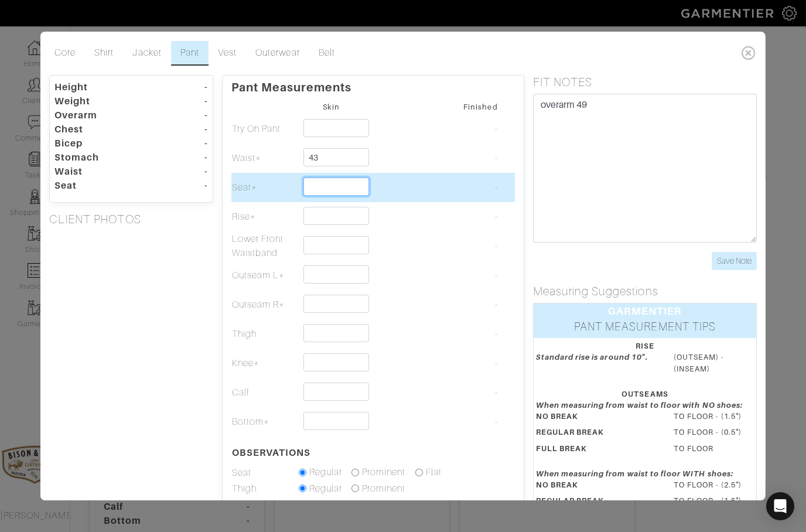
click at [336, 189] on input "text" at bounding box center [336, 187] width 66 height 18
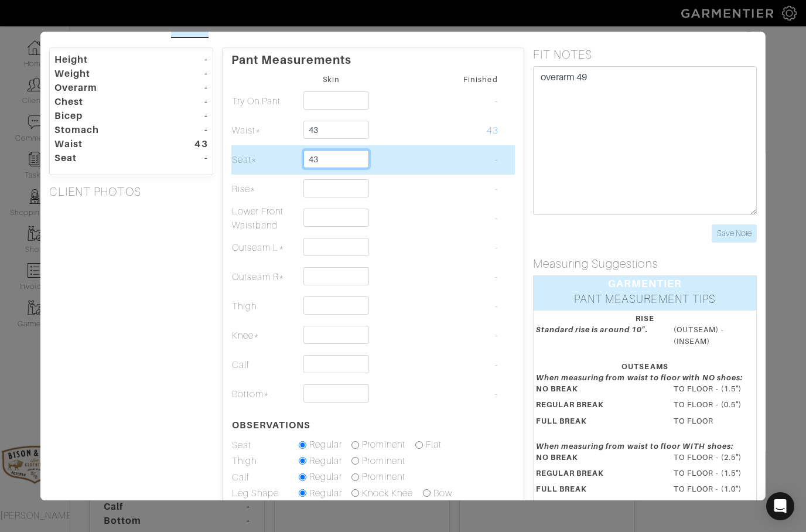
scroll to position [40, 0]
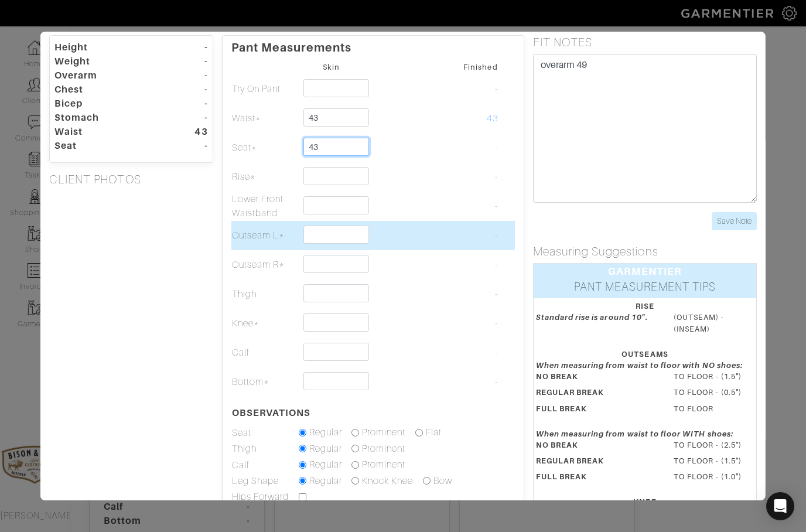
type input "43"
click at [341, 236] on input "text" at bounding box center [336, 235] width 66 height 18
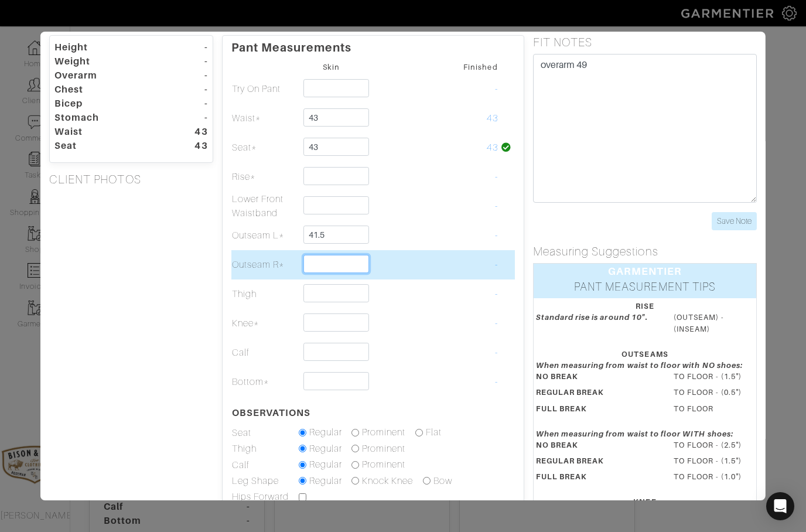
click at [330, 267] on input "text" at bounding box center [336, 264] width 66 height 18
type input "41 1/2"
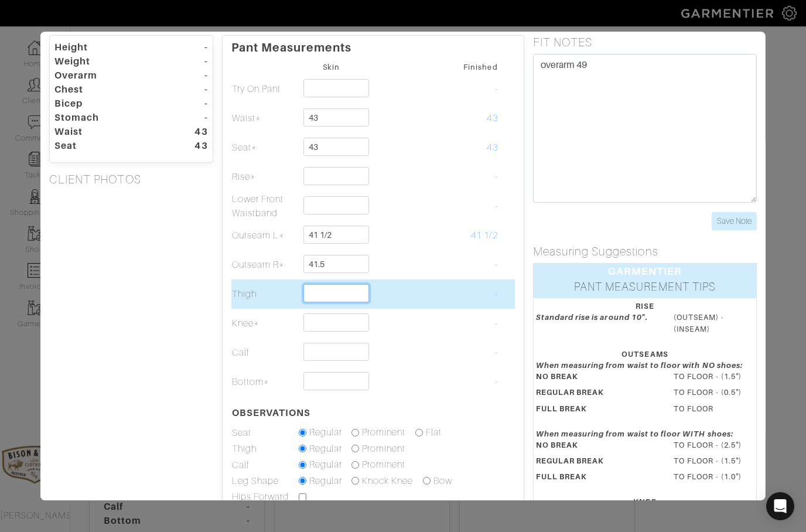
click at [331, 292] on input "text" at bounding box center [336, 293] width 66 height 18
type input "41 1/2"
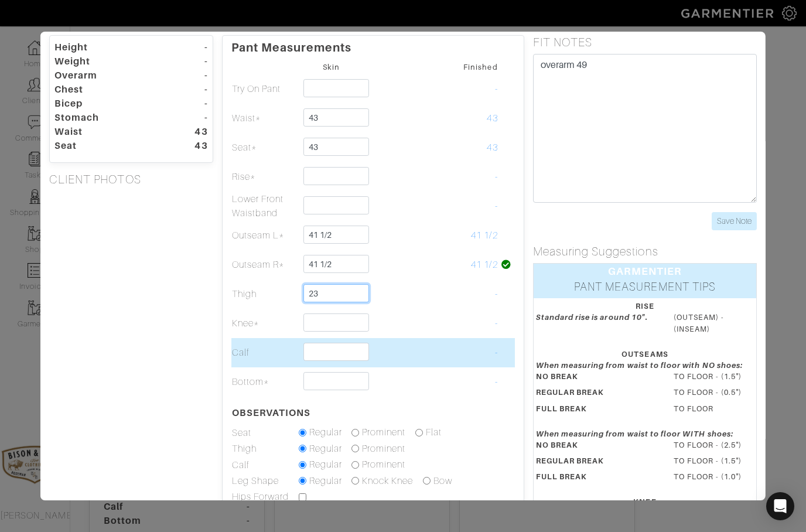
type input "23"
click at [326, 356] on input "text" at bounding box center [336, 352] width 66 height 18
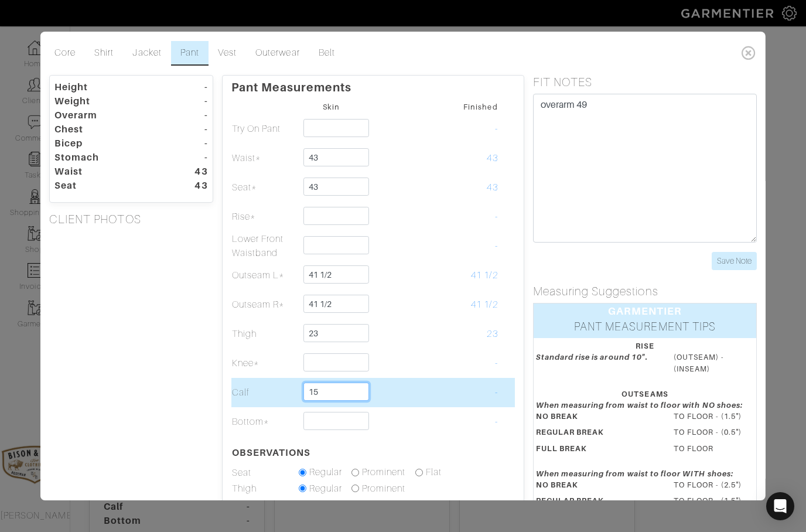
scroll to position [0, 0]
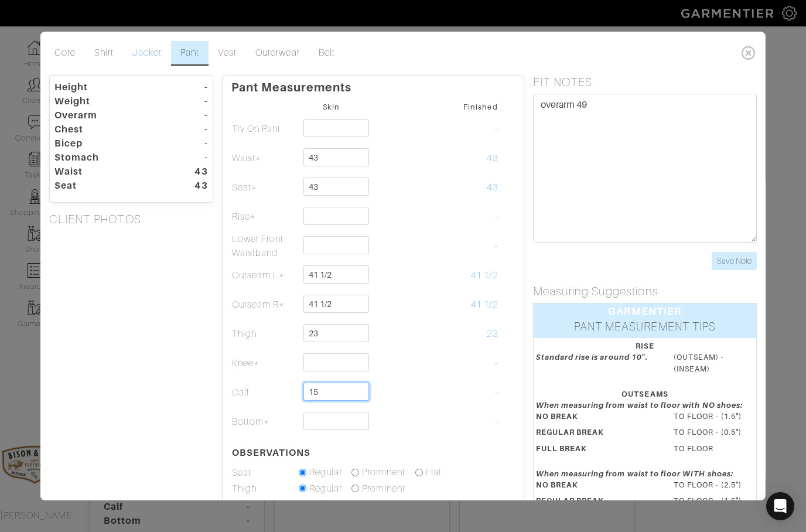
type input "15"
click at [151, 50] on link "Jacket" at bounding box center [146, 53] width 47 height 25
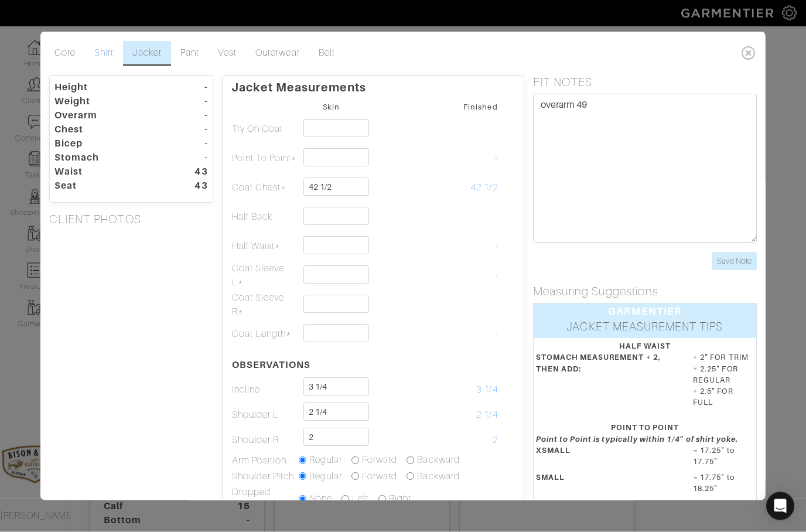
click at [106, 59] on link "Shirt" at bounding box center [104, 53] width 38 height 25
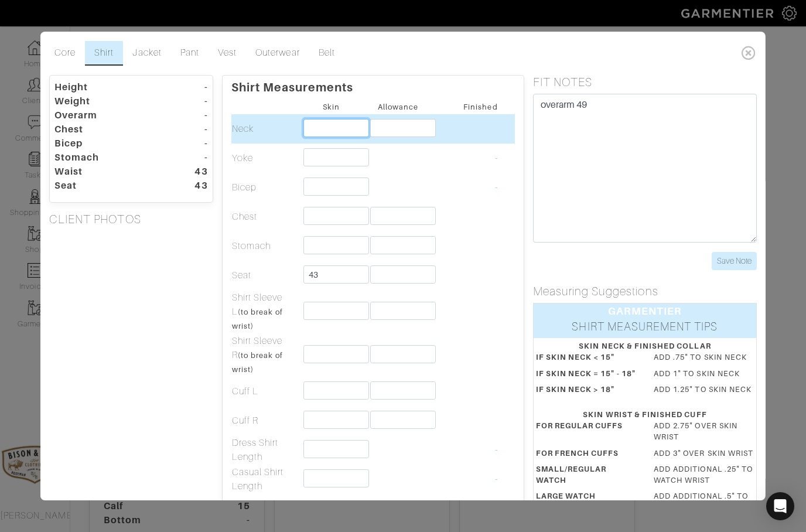
click at [320, 130] on input "text" at bounding box center [336, 128] width 66 height 18
type input "16"
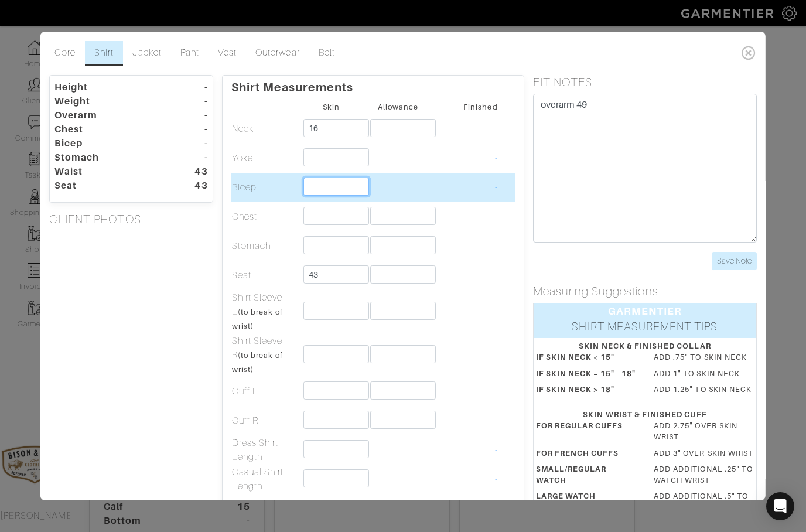
click at [320, 194] on input "text" at bounding box center [336, 187] width 66 height 18
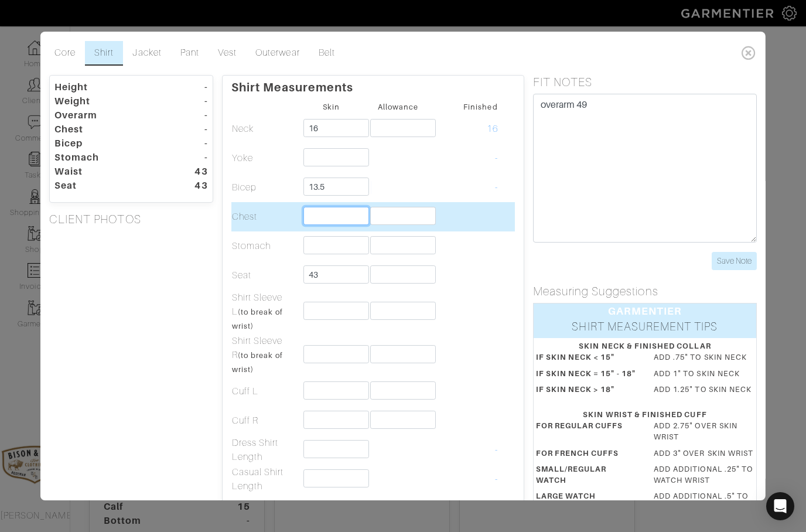
click at [340, 218] on input "text" at bounding box center [336, 216] width 66 height 18
type input "13 1/2"
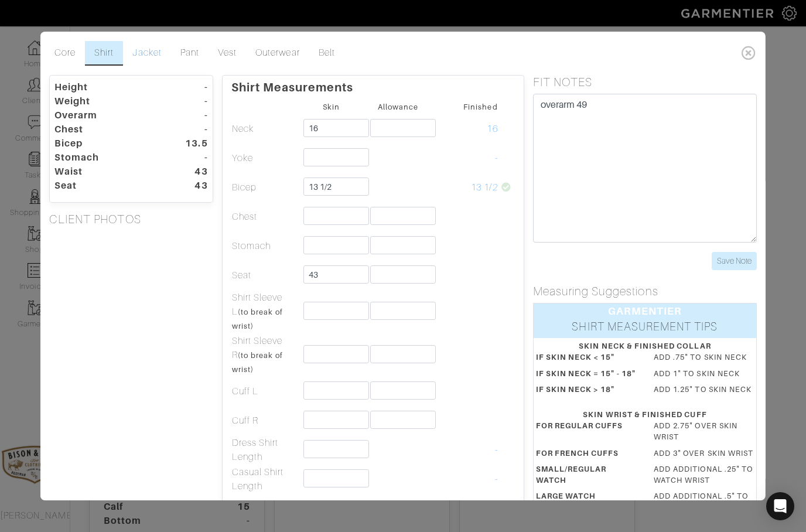
click at [142, 53] on link "Jacket" at bounding box center [146, 53] width 47 height 25
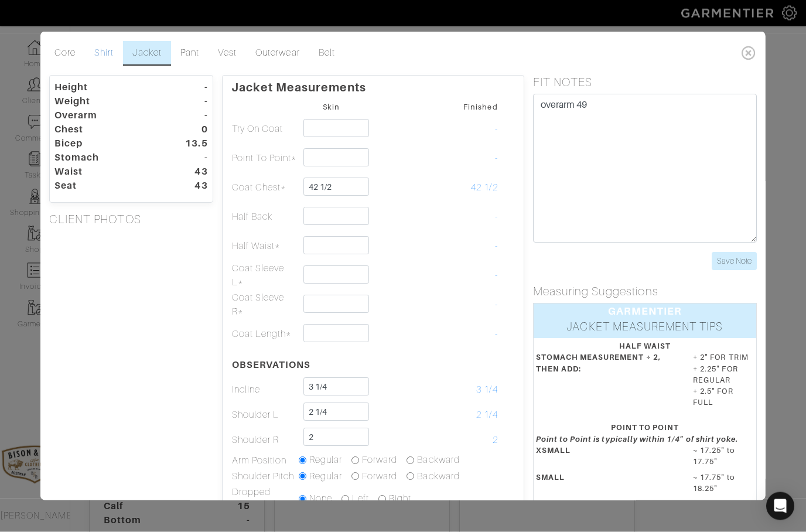
click at [107, 50] on link "Shirt" at bounding box center [104, 53] width 38 height 25
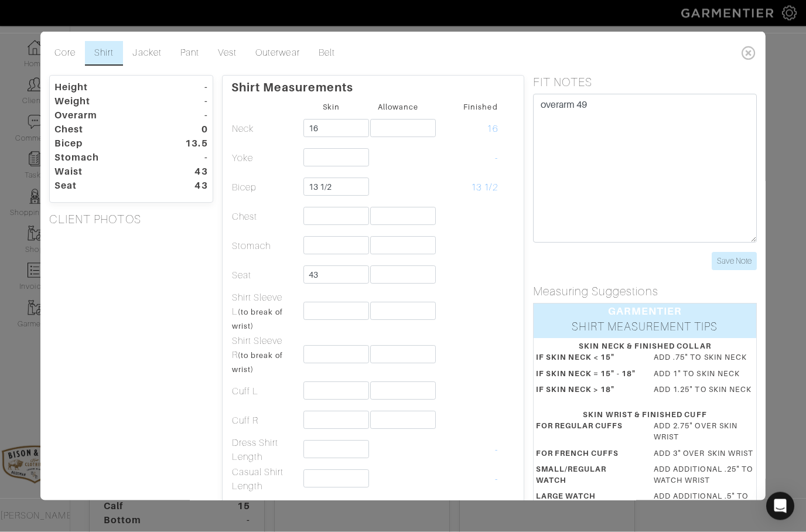
scroll to position [140, 0]
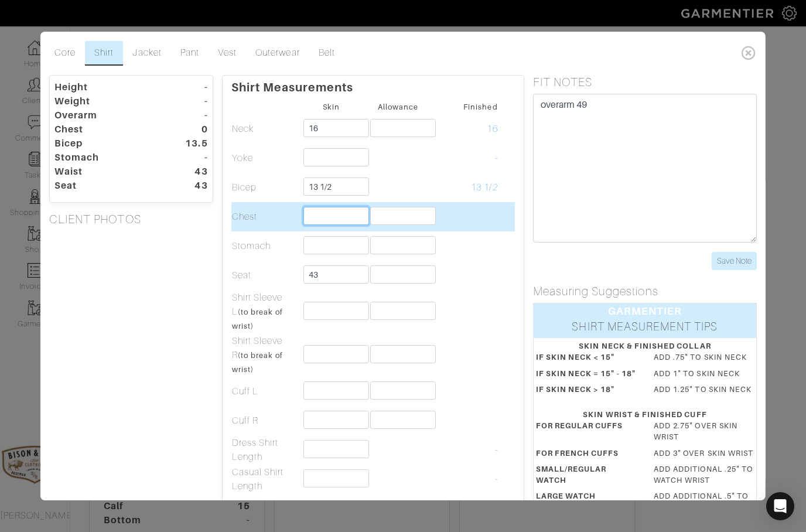
click at [344, 216] on input "text" at bounding box center [336, 216] width 66 height 18
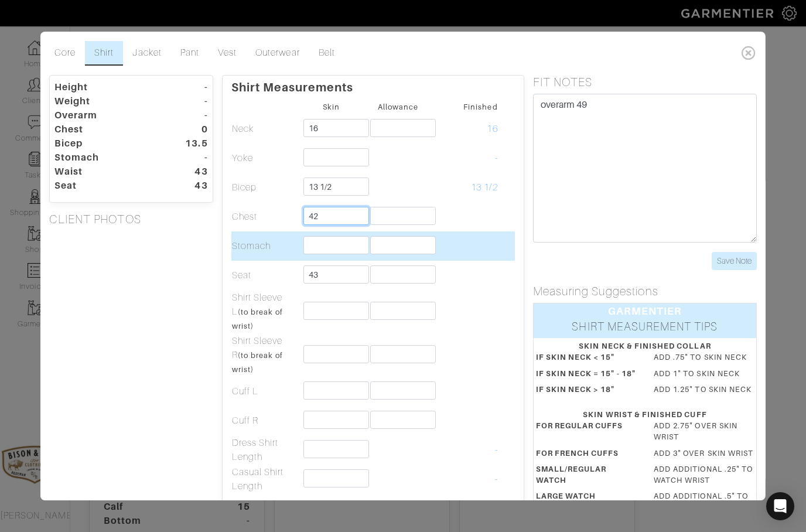
type input "42"
click at [323, 241] on input "text" at bounding box center [336, 245] width 66 height 18
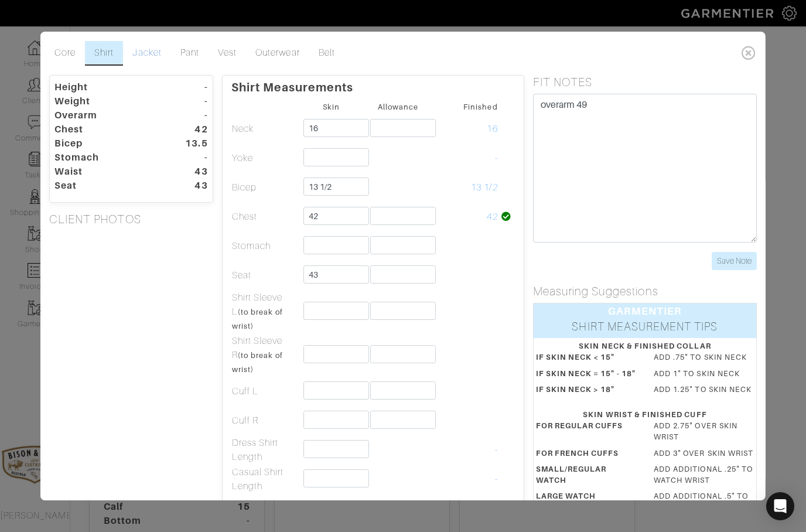
click at [149, 53] on link "Jacket" at bounding box center [146, 53] width 47 height 25
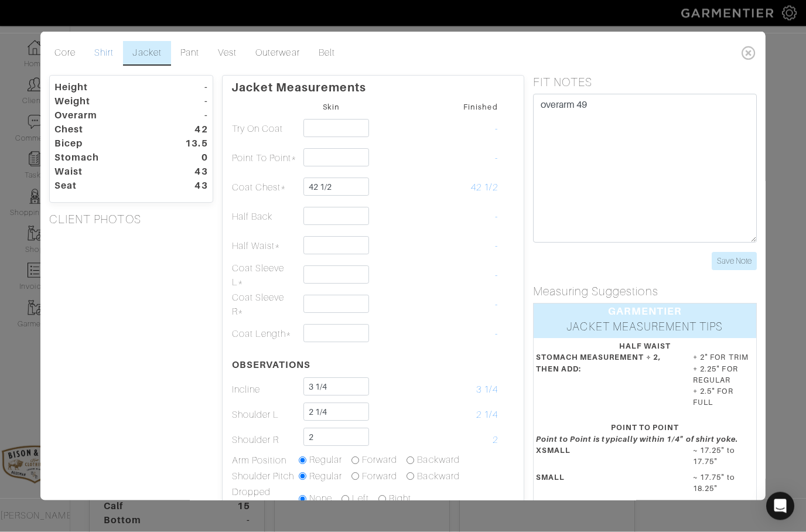
click at [117, 56] on link "Shirt" at bounding box center [104, 53] width 38 height 25
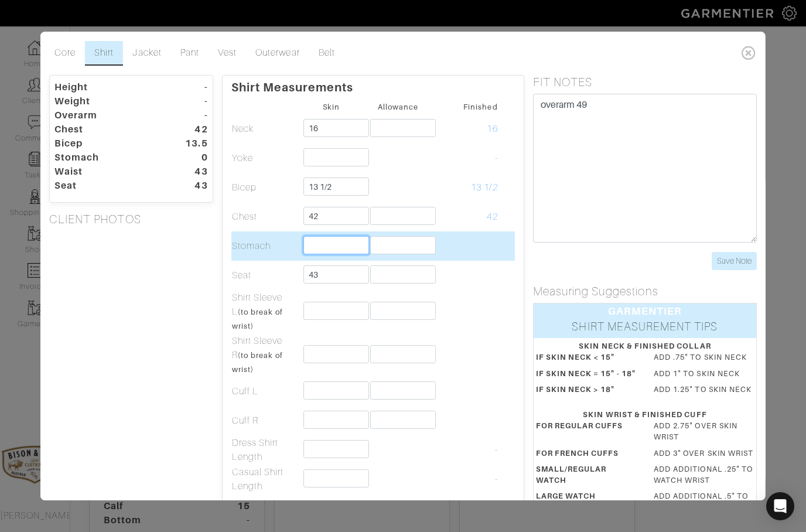
click at [323, 237] on input "text" at bounding box center [336, 245] width 66 height 18
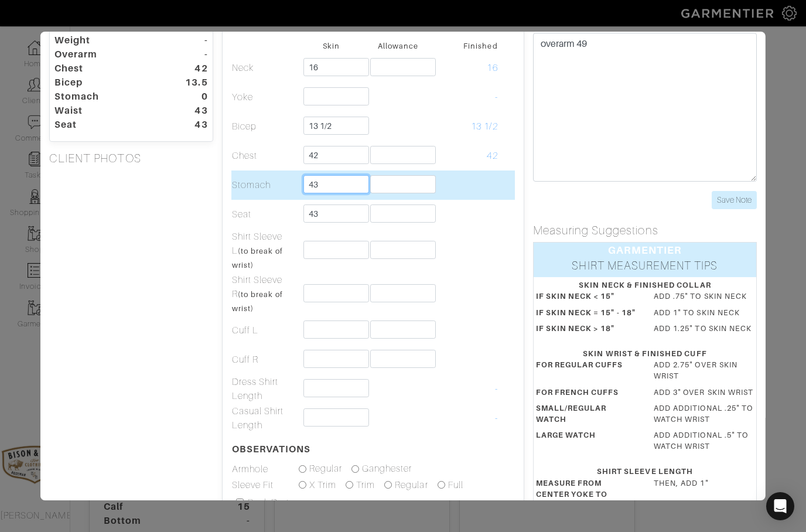
scroll to position [63, 0]
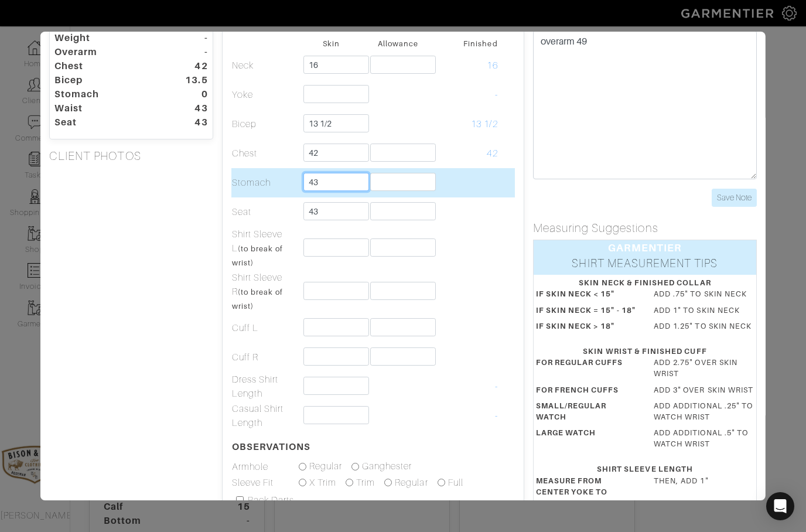
type input "43"
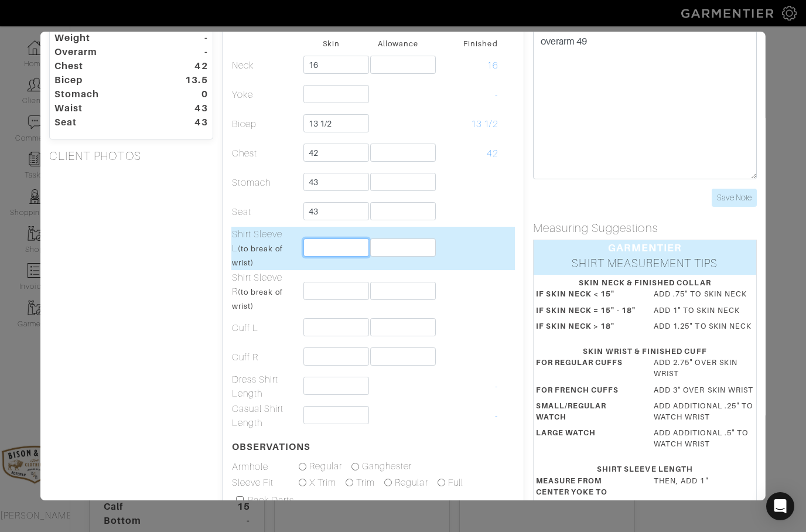
click at [326, 243] on input "text" at bounding box center [336, 247] width 66 height 18
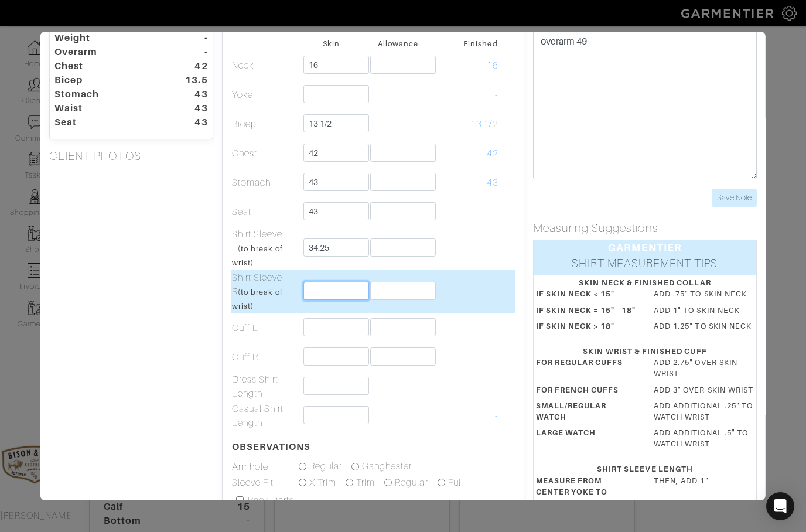
click at [323, 292] on input "text" at bounding box center [336, 291] width 66 height 18
type input "34 1/4"
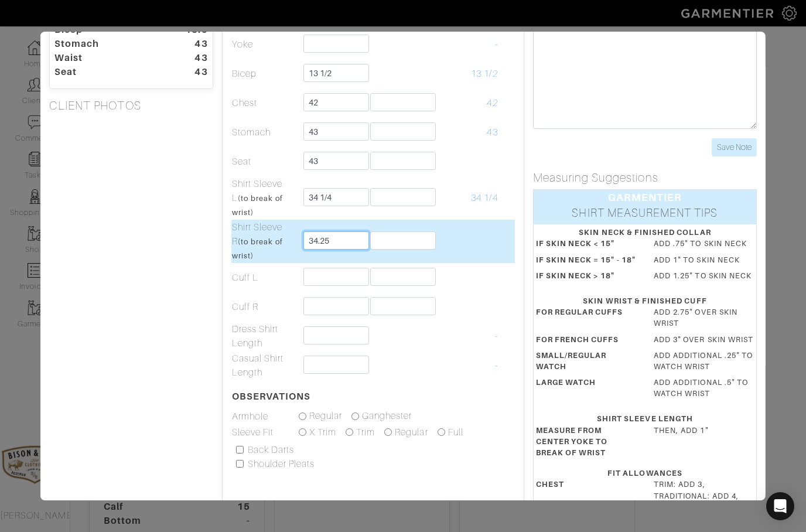
scroll to position [126, 0]
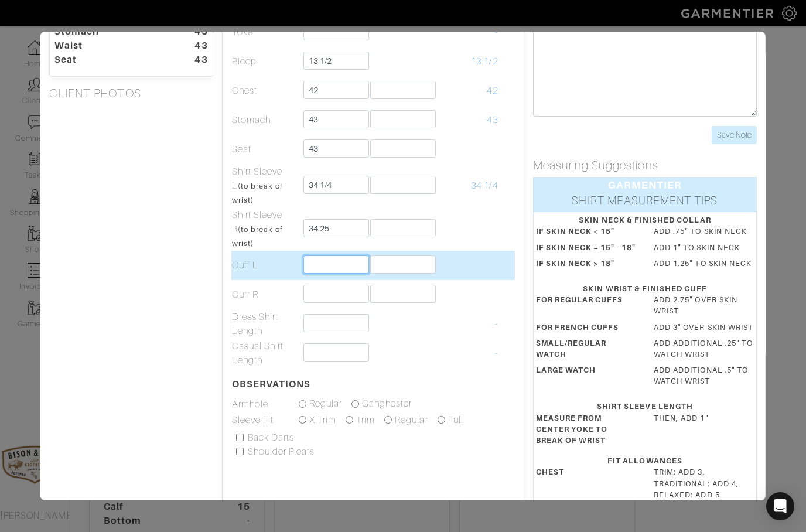
click at [326, 268] on input "text" at bounding box center [336, 264] width 66 height 18
type input "34 1/4"
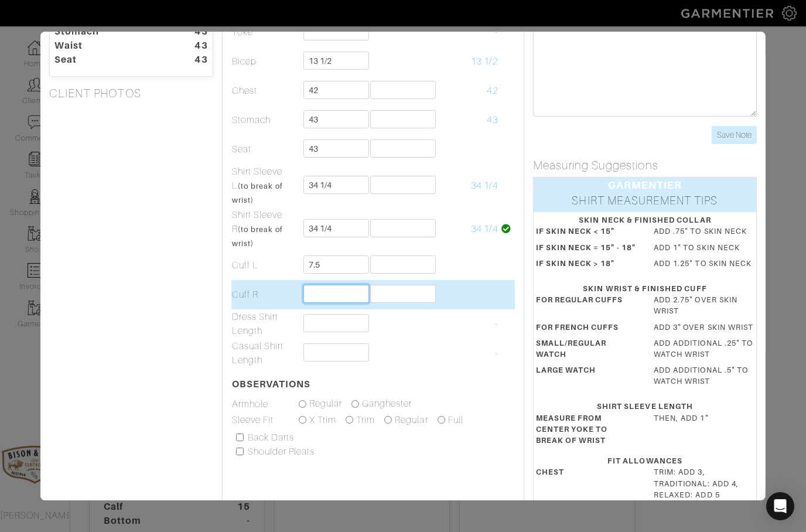
click at [319, 293] on input "text" at bounding box center [336, 294] width 66 height 18
type input "7 1/2"
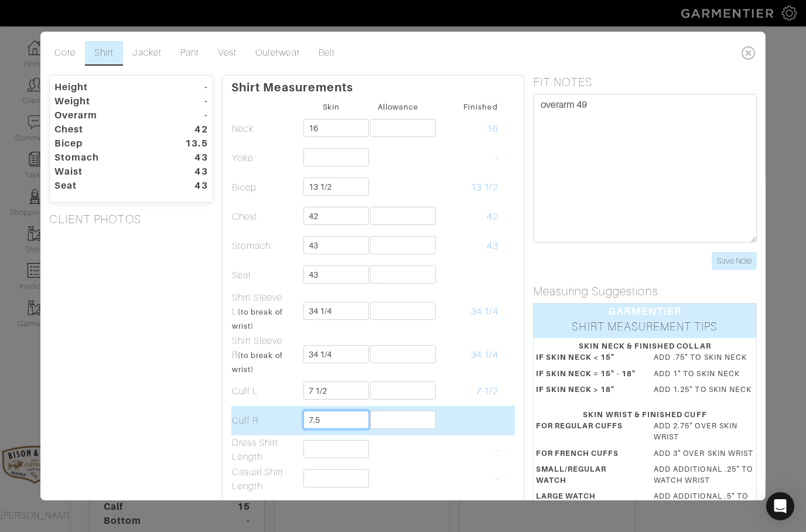
scroll to position [0, 0]
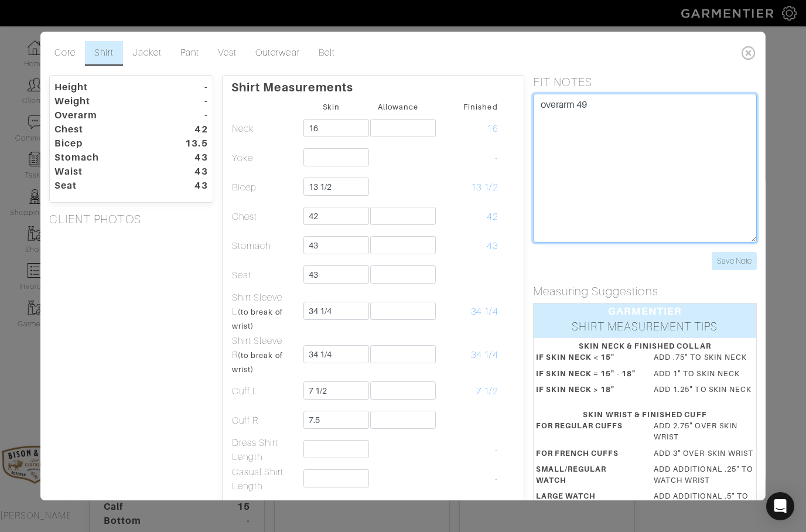
click at [614, 115] on textarea "overarm 49" at bounding box center [645, 168] width 224 height 149
type input "7 1/2"
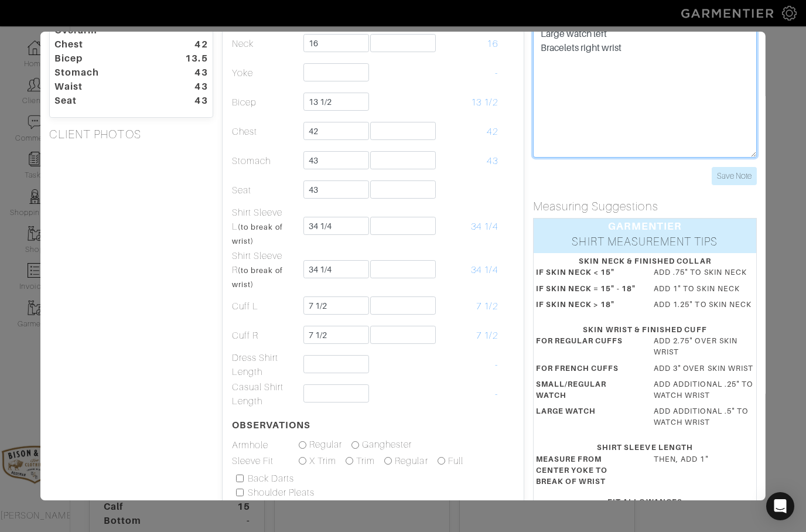
scroll to position [89, 0]
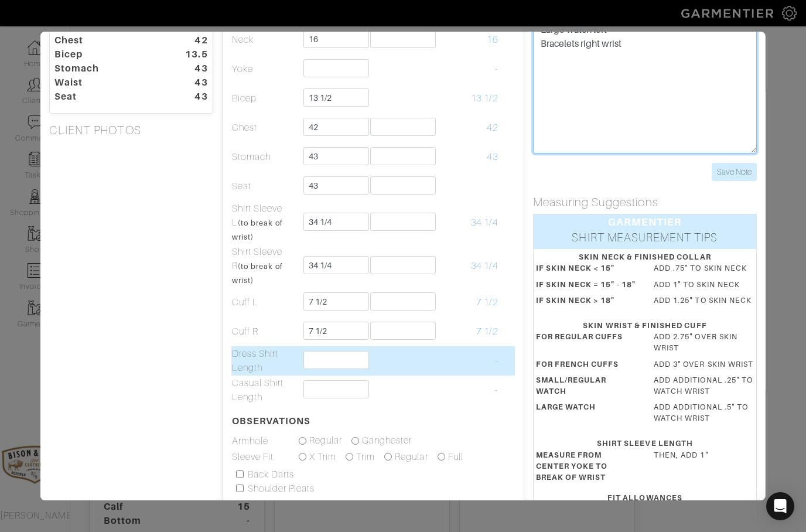
type textarea "overarm 49 Large watch left Bracelets right wrist"
click at [333, 358] on input "text" at bounding box center [336, 360] width 66 height 18
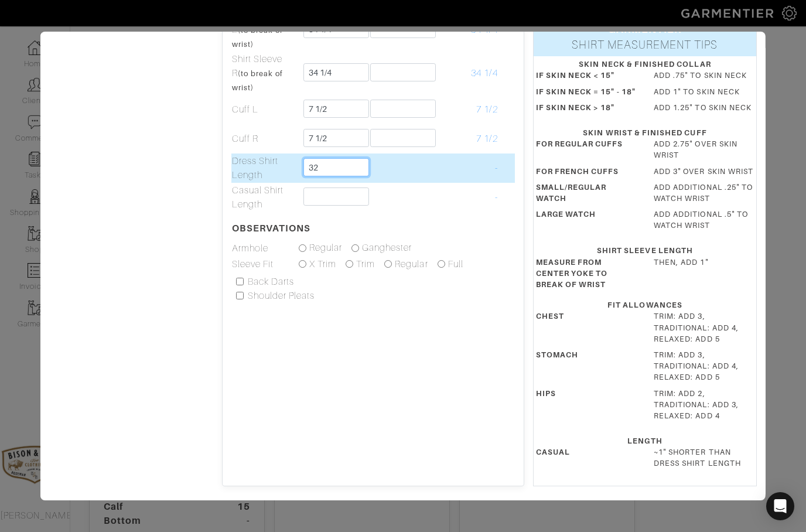
scroll to position [289, 0]
type input "32"
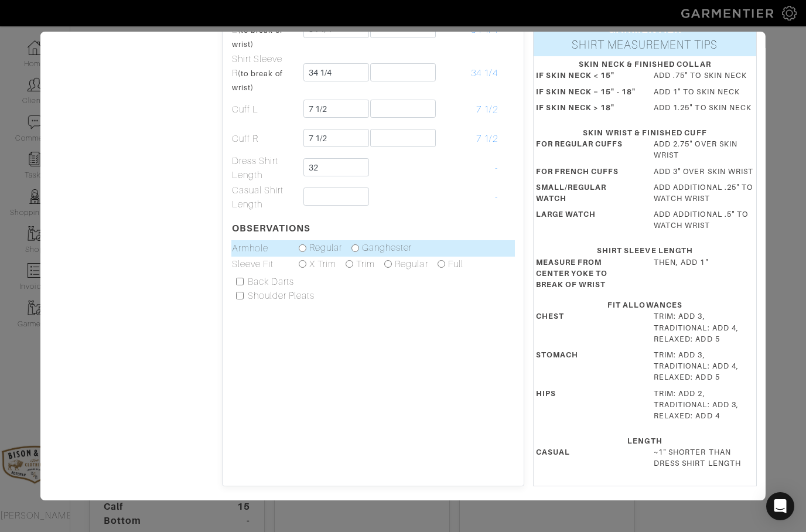
click at [359, 244] on input "radio" at bounding box center [356, 248] width 8 height 8
radio input "true"
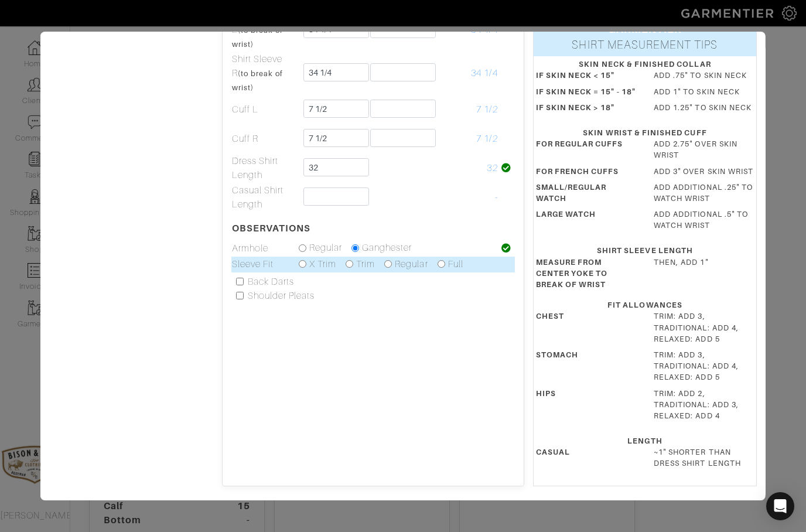
click at [357, 257] on div "Trim" at bounding box center [360, 264] width 29 height 14
click at [353, 260] on input "radio" at bounding box center [350, 264] width 8 height 8
radio input "true"
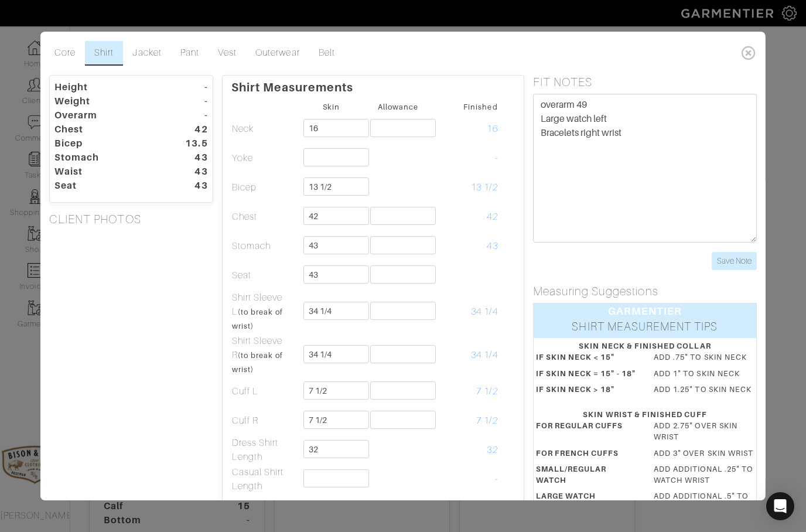
scroll to position [0, 0]
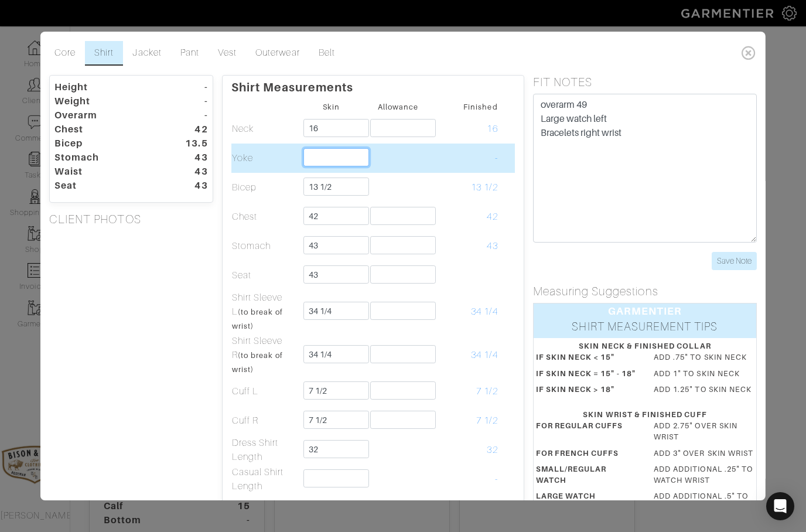
click at [339, 150] on input "text" at bounding box center [336, 157] width 66 height 18
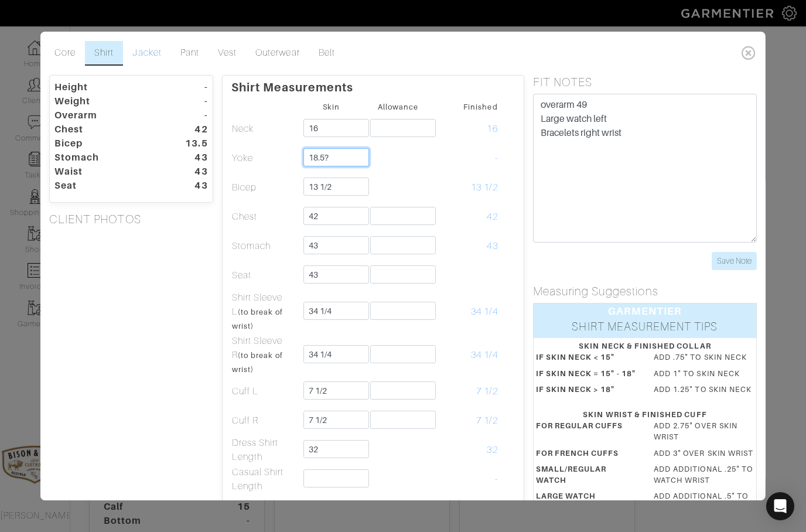
type input "18.5?"
click at [148, 51] on link "Jacket" at bounding box center [146, 53] width 47 height 25
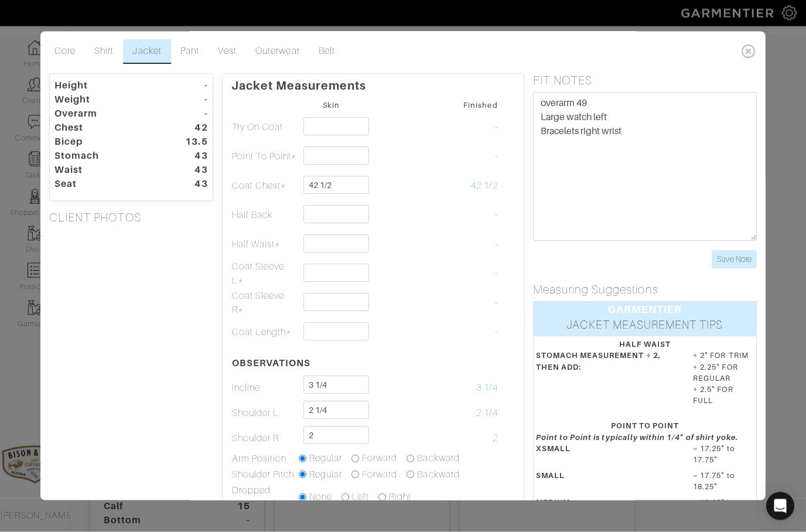
scroll to position [1, 0]
click at [193, 50] on link "Pant" at bounding box center [189, 52] width 37 height 25
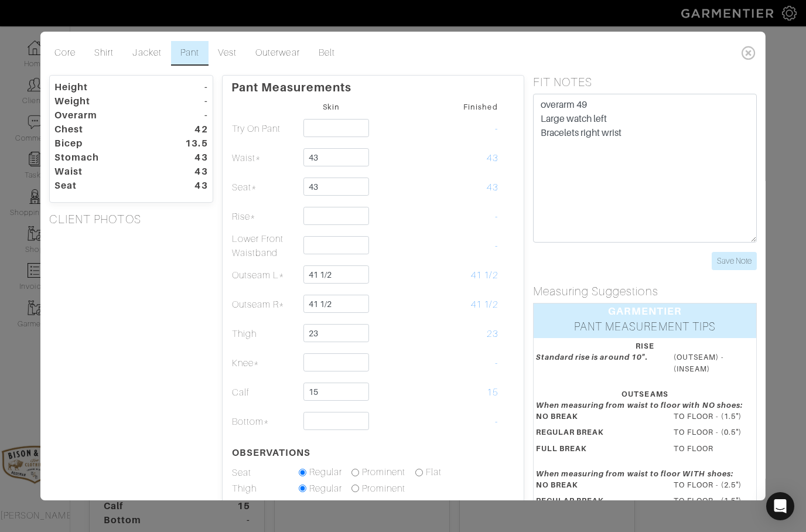
scroll to position [0, 0]
click at [70, 52] on link "Core" at bounding box center [65, 53] width 40 height 25
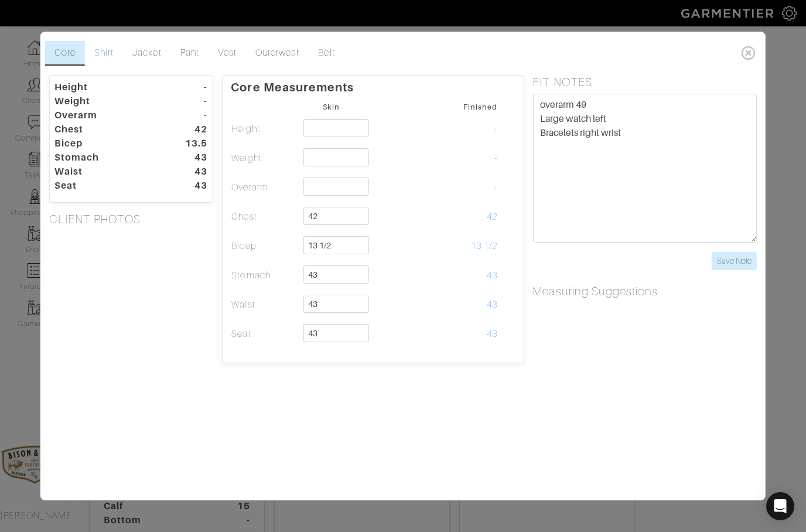
click at [105, 53] on link "Shirt" at bounding box center [104, 53] width 38 height 25
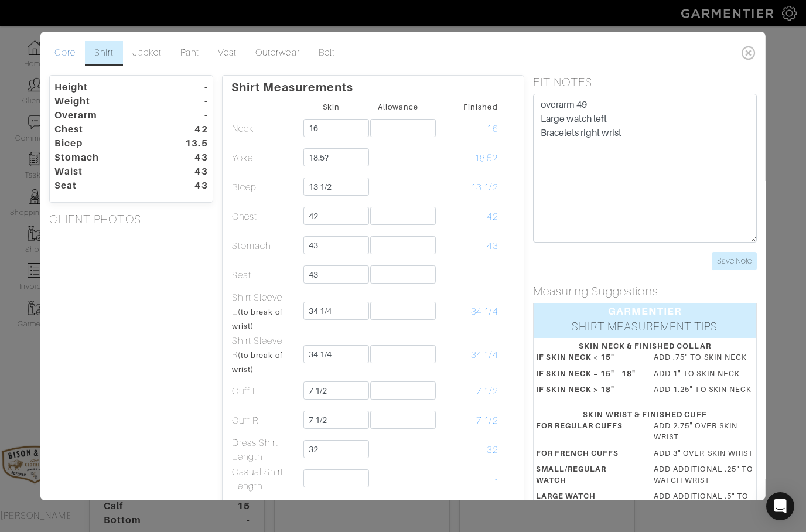
click at [70, 55] on link "Core" at bounding box center [65, 53] width 40 height 25
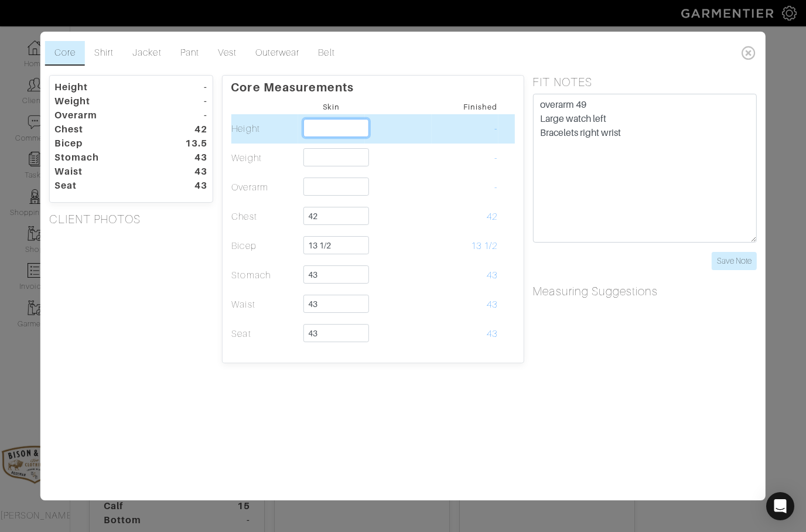
click at [337, 120] on input "text" at bounding box center [336, 128] width 66 height 18
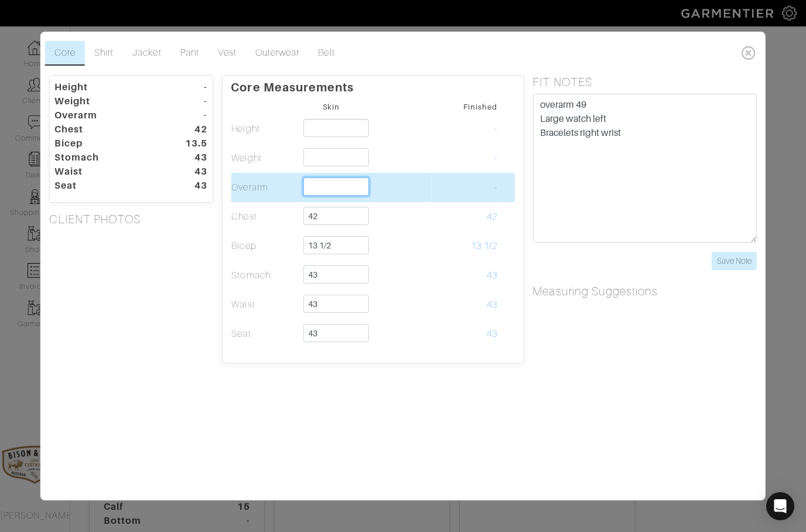
click at [341, 178] on input "text" at bounding box center [336, 187] width 66 height 18
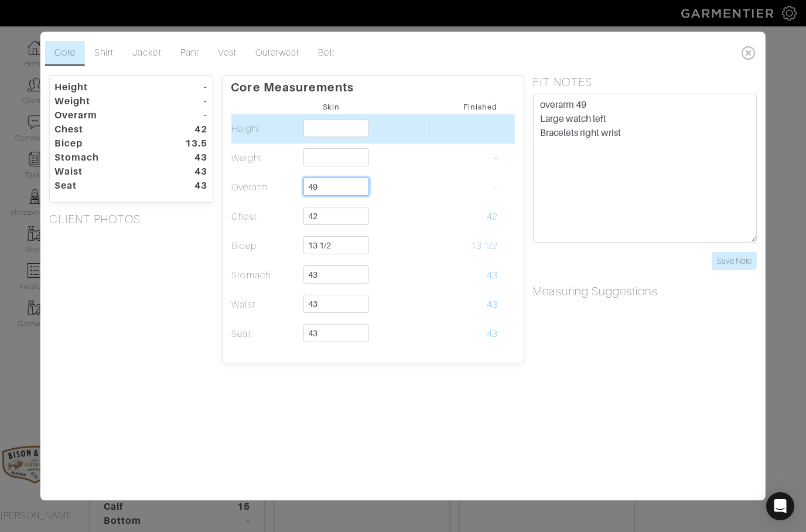
type input "49"
click at [329, 132] on input "text" at bounding box center [336, 128] width 66 height 18
type input "6'0""
type input "6'0"
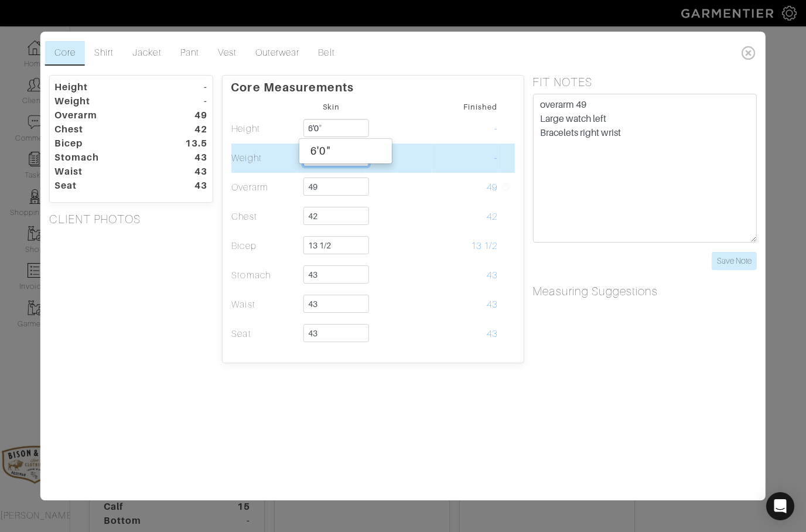
click at [336, 165] on input "text" at bounding box center [336, 157] width 66 height 18
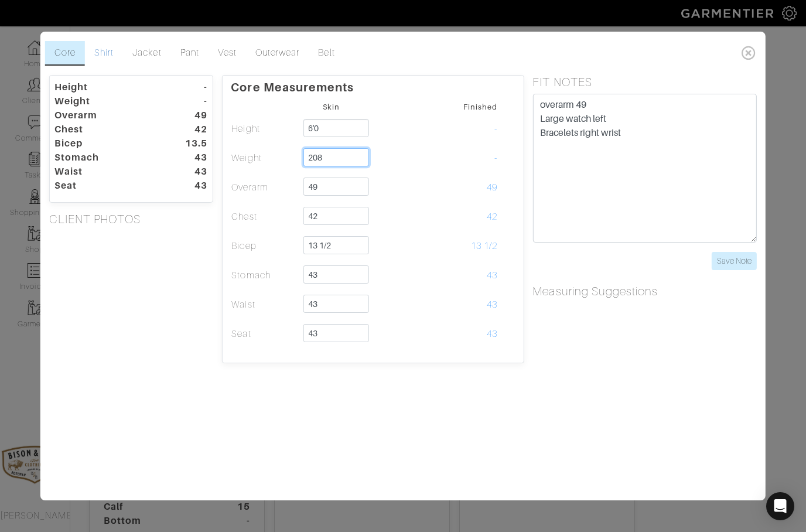
type input "208"
click at [110, 54] on link "Shirt" at bounding box center [104, 53] width 38 height 25
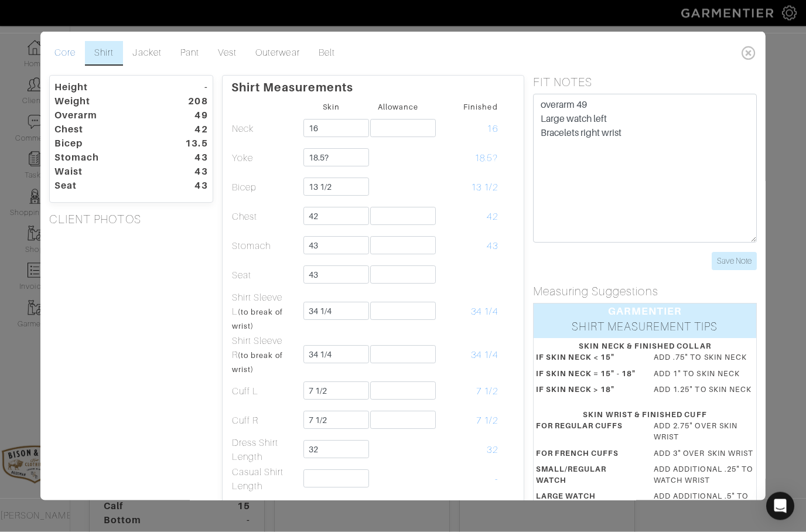
click at [66, 59] on link "Core" at bounding box center [65, 53] width 40 height 25
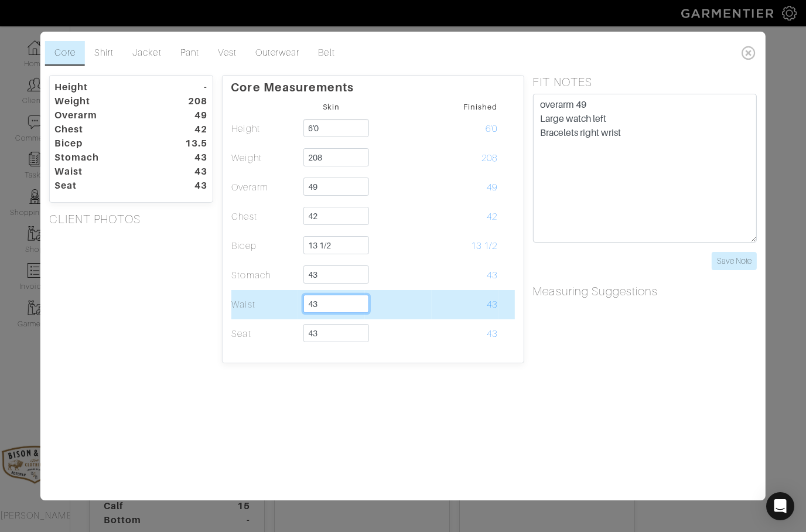
click at [344, 302] on input "43" at bounding box center [336, 304] width 66 height 18
type input "4"
type input "39"
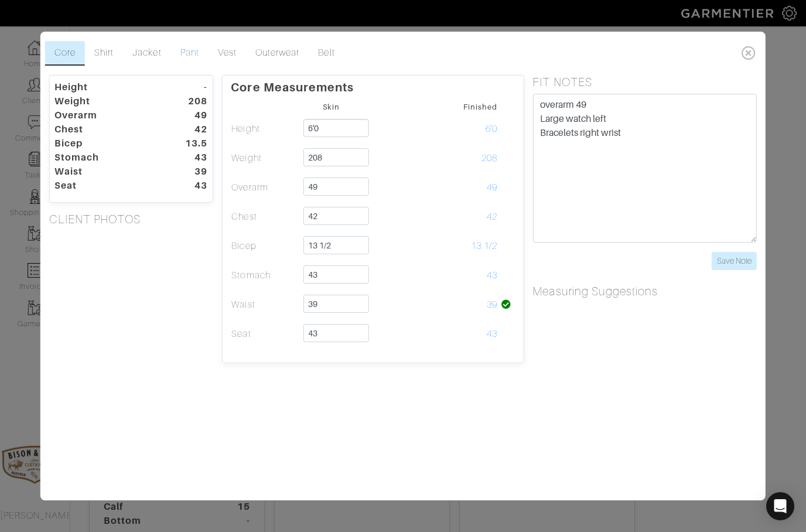
click at [188, 53] on link "Pant" at bounding box center [189, 53] width 37 height 25
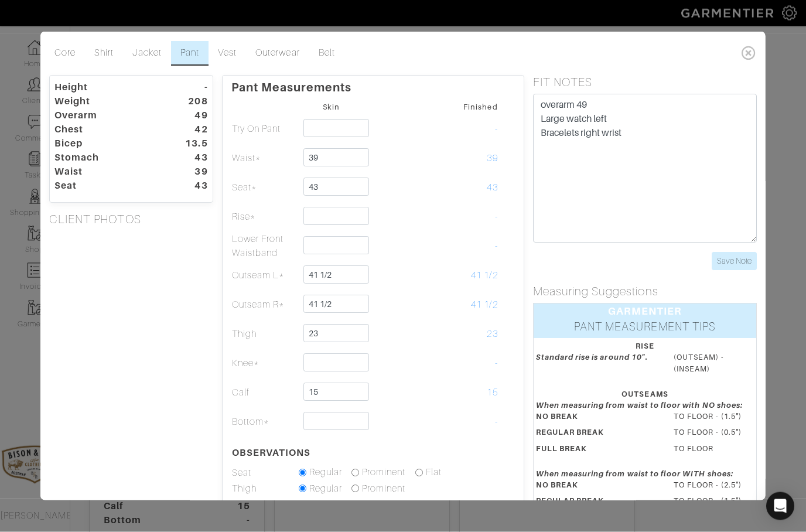
scroll to position [140, 0]
click at [142, 56] on link "Jacket" at bounding box center [146, 53] width 47 height 25
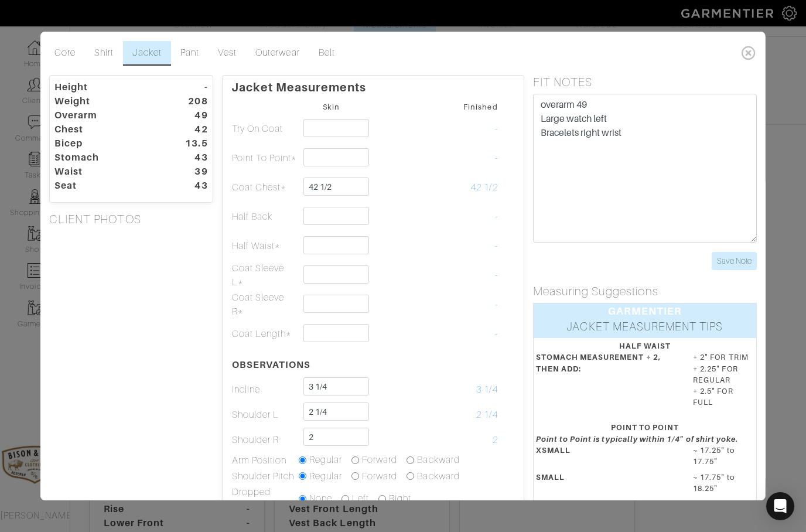
scroll to position [38, 0]
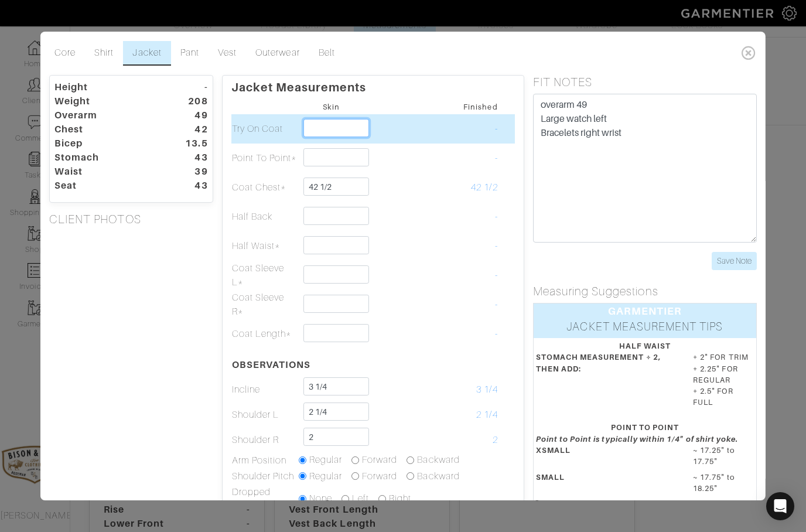
click at [331, 127] on input "text" at bounding box center [336, 128] width 66 height 18
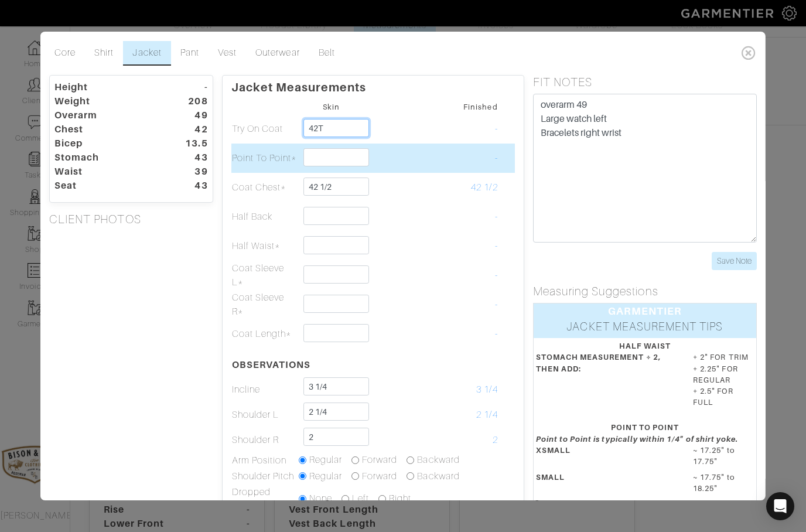
type input "42T"
click at [332, 159] on input "text" at bounding box center [336, 157] width 66 height 18
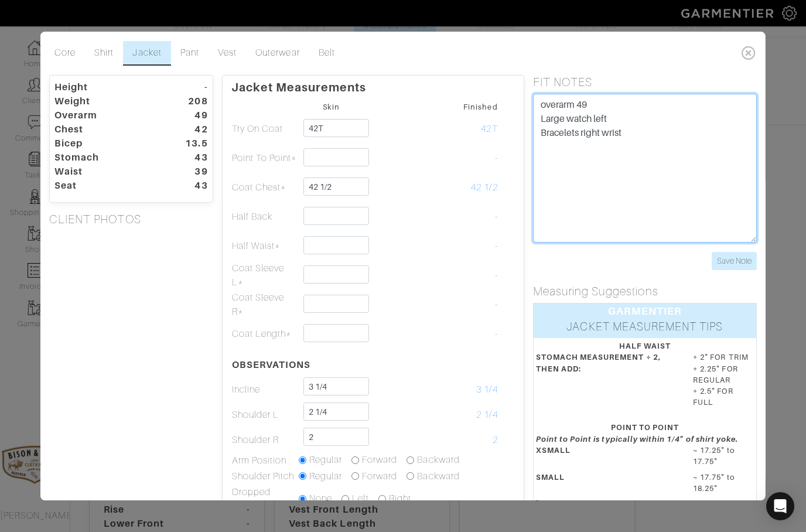
click at [653, 127] on textarea "overarm 49 Large watch left Bracelets right wrist" at bounding box center [645, 168] width 224 height 149
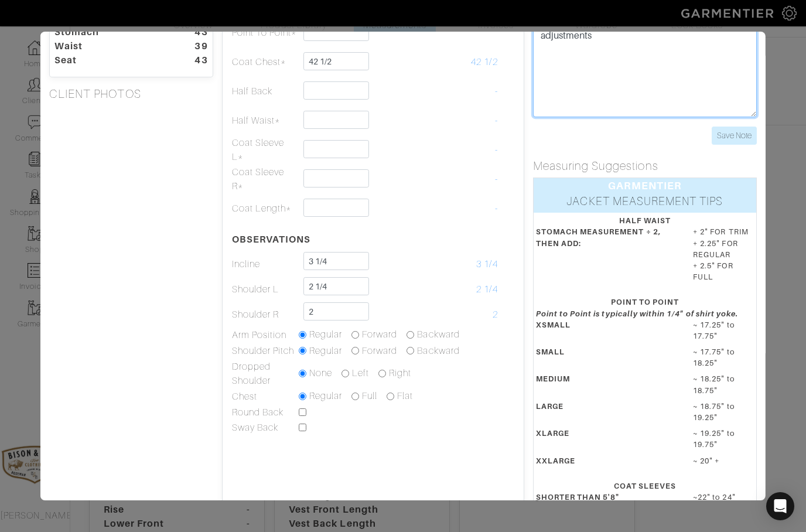
scroll to position [158, 0]
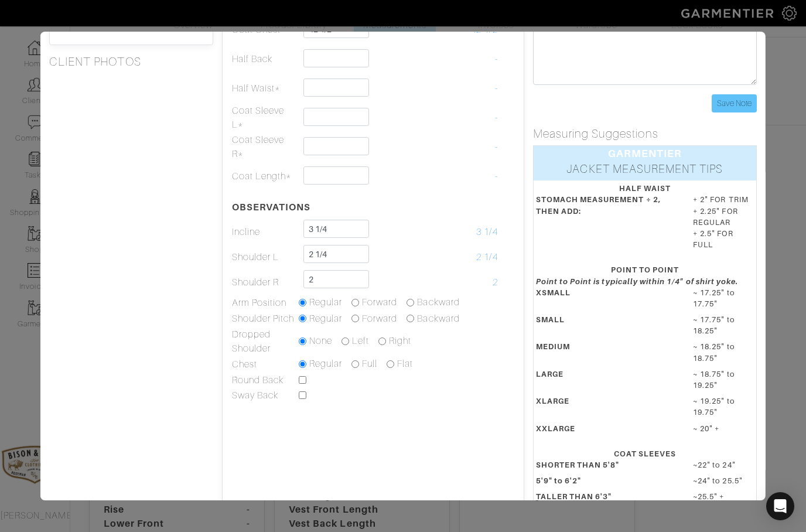
click at [735, 108] on input "Save Note" at bounding box center [734, 103] width 45 height 18
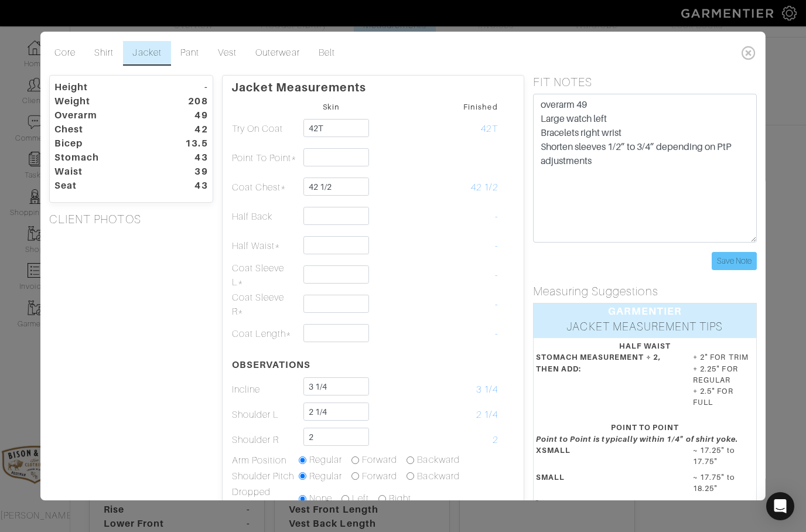
scroll to position [0, 0]
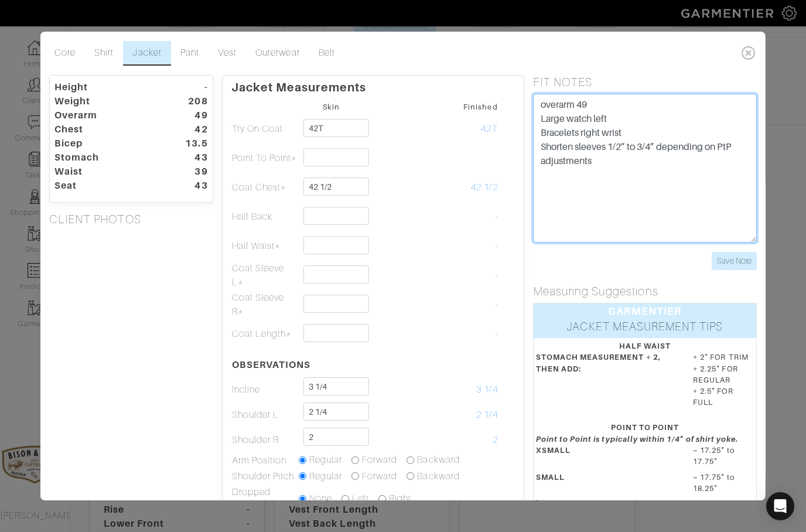
click at [660, 176] on textarea "overarm 49 Large watch left Bracelets right wrist Shorten sleeves 1/2” to 3/4” …" at bounding box center [645, 168] width 224 height 149
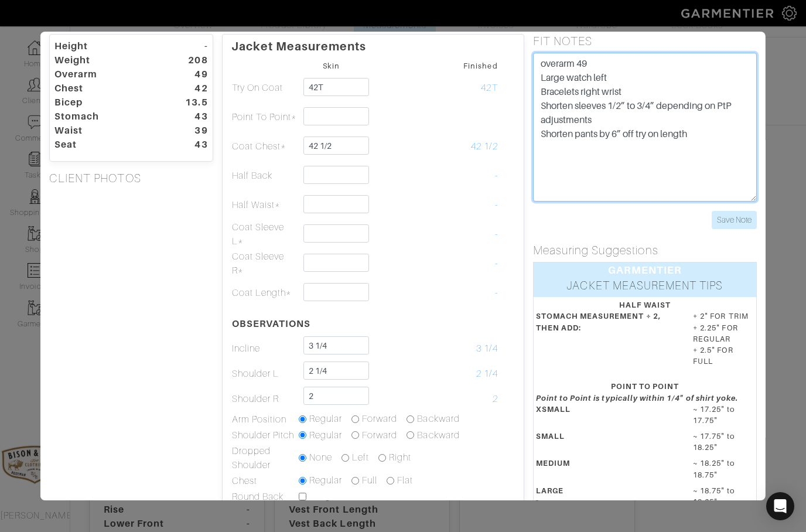
scroll to position [45, 0]
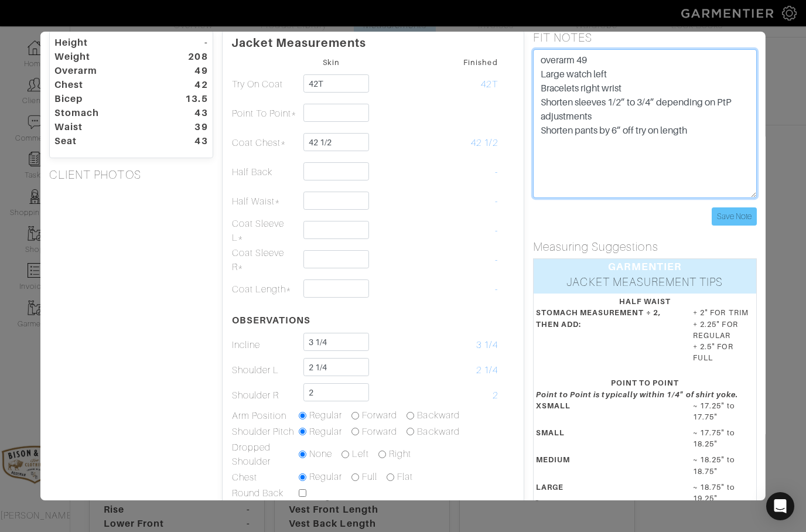
type textarea "overarm 49 Large watch left Bracelets right wrist Shorten sleeves 1/2” to 3/4” …"
click at [725, 217] on input "Save Note" at bounding box center [734, 216] width 45 height 18
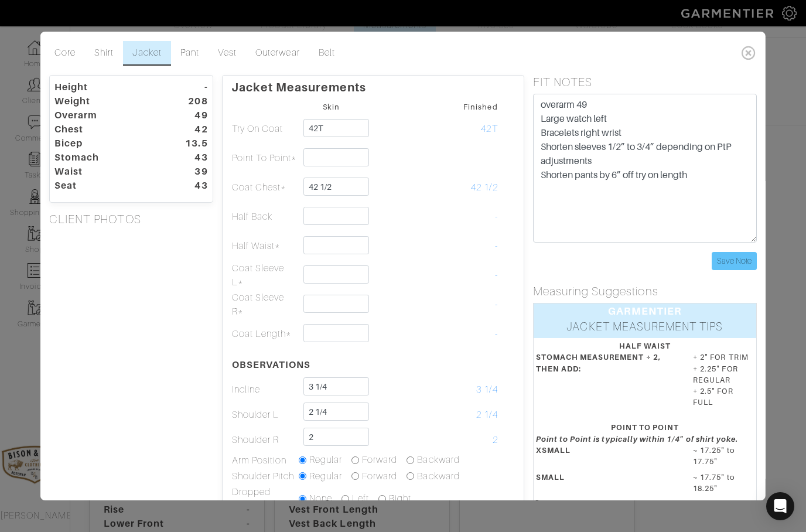
scroll to position [0, 0]
click at [736, 260] on input "Save Note" at bounding box center [734, 261] width 45 height 18
click at [191, 49] on link "Pant" at bounding box center [189, 53] width 37 height 25
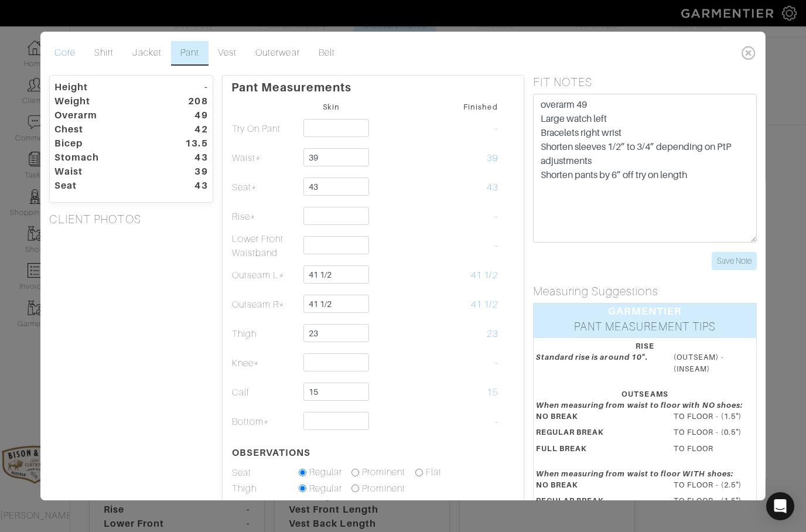
click at [54, 49] on link "Core" at bounding box center [65, 53] width 40 height 25
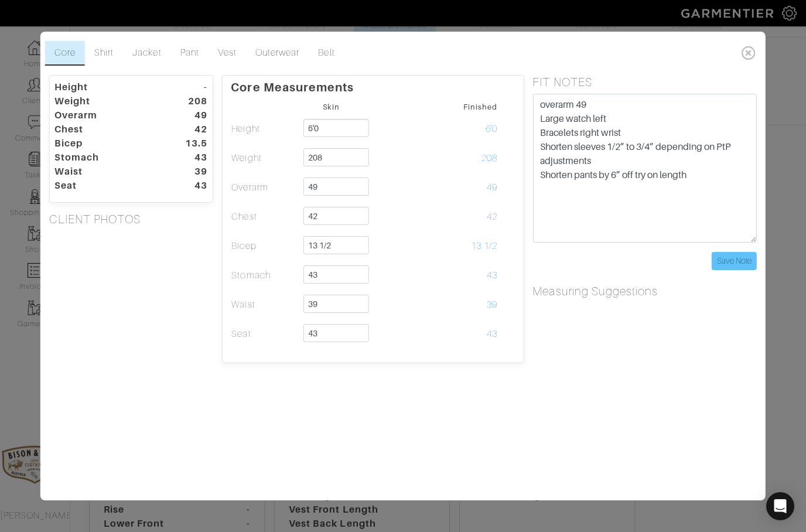
click at [735, 267] on input "Save Note" at bounding box center [734, 261] width 45 height 18
click at [747, 56] on icon at bounding box center [749, 52] width 24 height 23
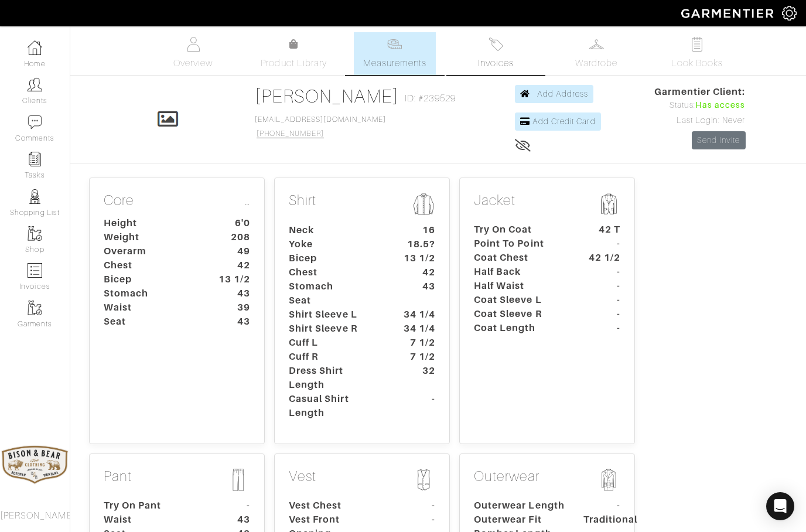
click at [501, 50] on img at bounding box center [496, 44] width 15 height 15
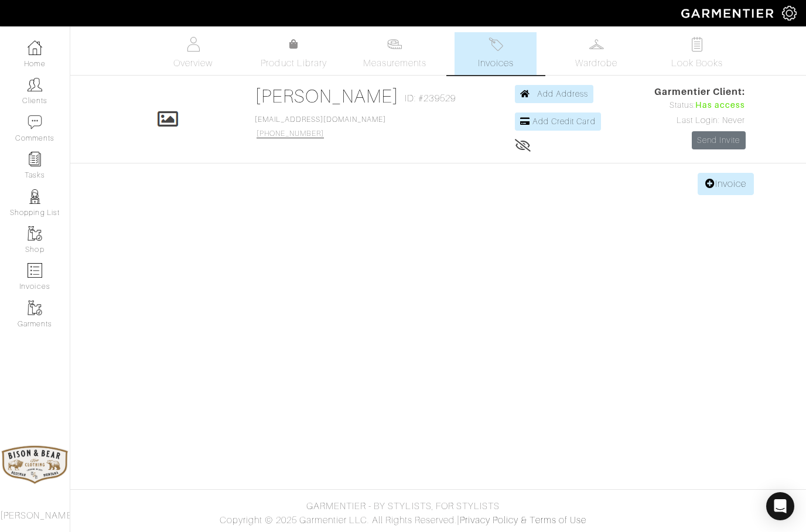
click at [494, 60] on span "Invoices" at bounding box center [496, 63] width 36 height 14
click at [716, 184] on link "Invoice" at bounding box center [726, 184] width 56 height 22
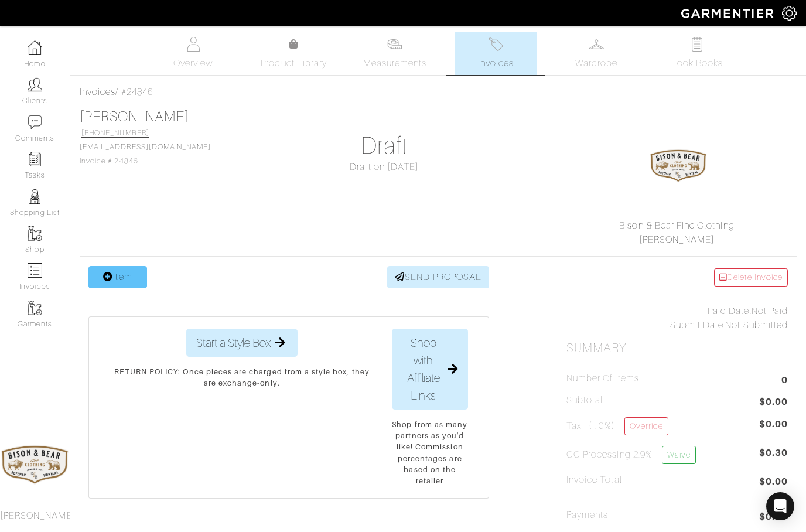
click at [116, 279] on link "Item" at bounding box center [117, 277] width 59 height 22
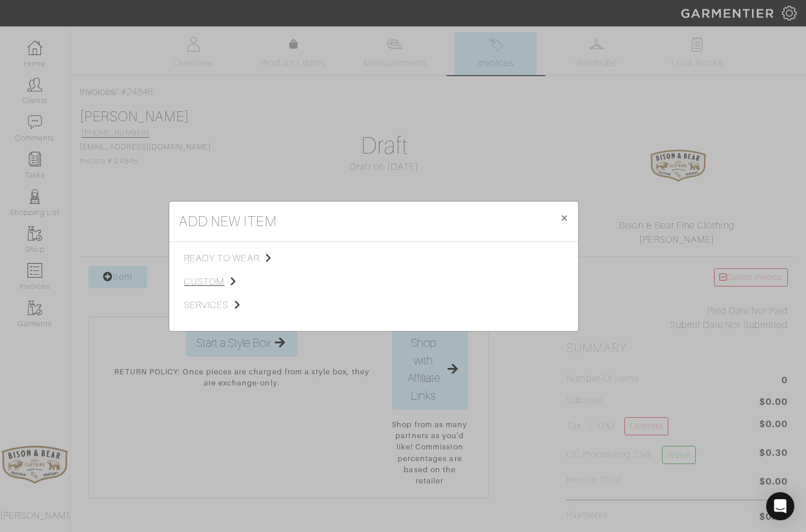
click at [210, 275] on span "custom" at bounding box center [243, 282] width 118 height 14
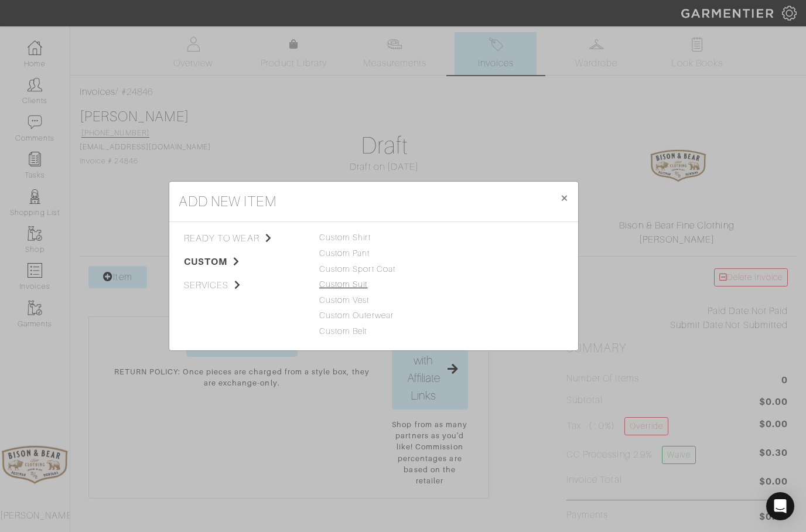
click at [352, 285] on link "Custom Suit" at bounding box center [343, 283] width 49 height 9
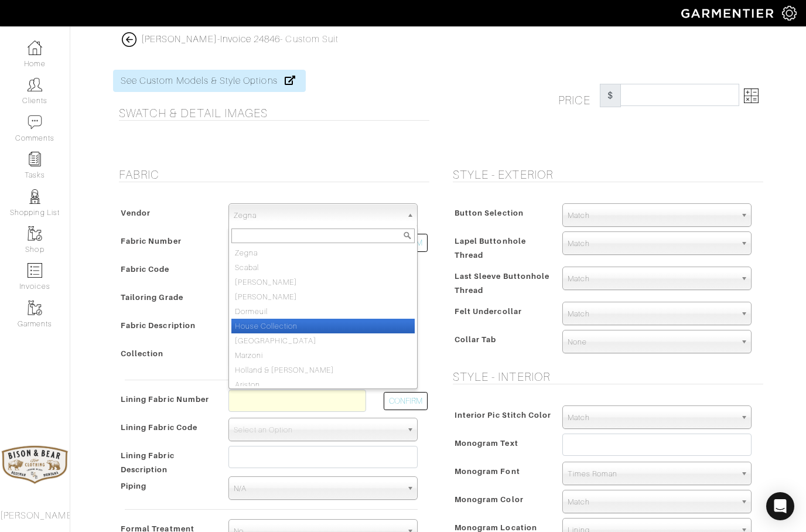
select select "75"
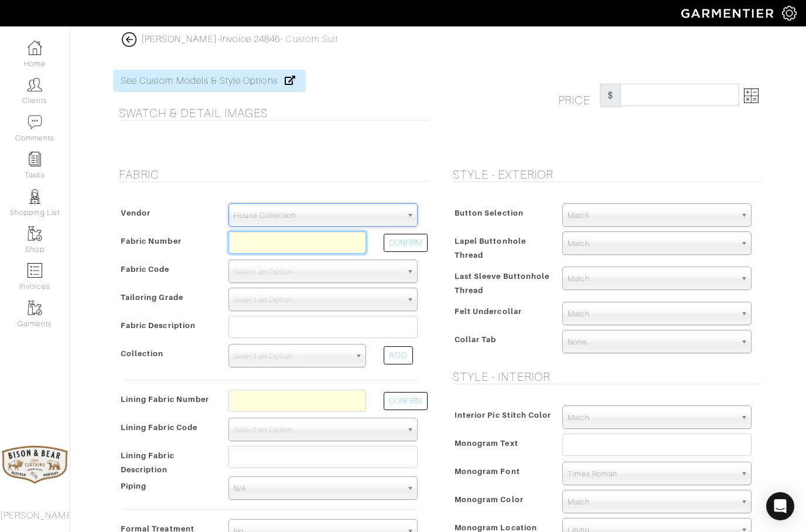
click at [270, 252] on input "text" at bounding box center [297, 242] width 138 height 22
type input "C5-48136018"
click at [411, 238] on button "CONFIRM" at bounding box center [406, 243] width 44 height 18
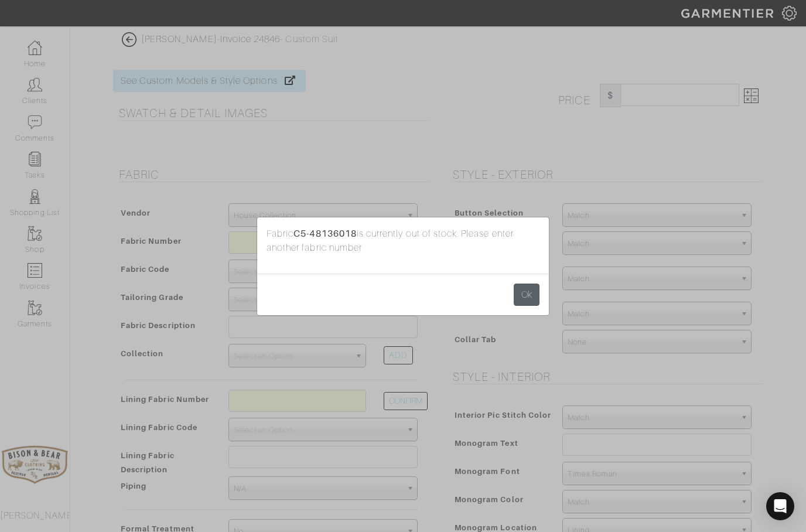
click at [530, 301] on button "Ok" at bounding box center [527, 295] width 26 height 22
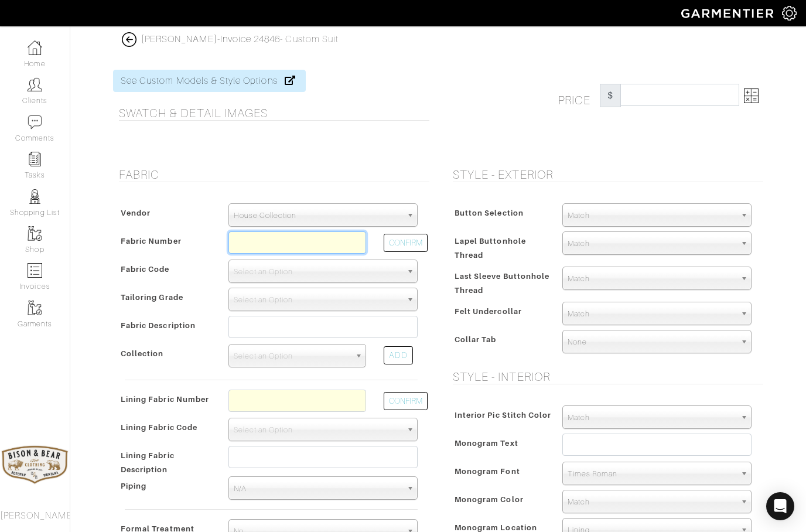
click at [310, 246] on input "text" at bounding box center [297, 242] width 138 height 22
type input "C8-49144726"
click at [401, 240] on button "CONFIRM" at bounding box center [406, 243] width 44 height 18
select select "5819"
type input "Charcoal Chalkstripe"
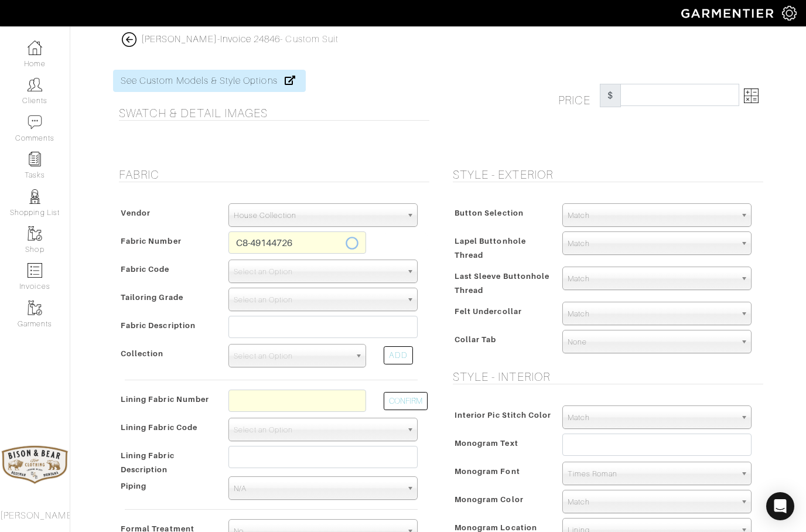
select select
type input "1534.97"
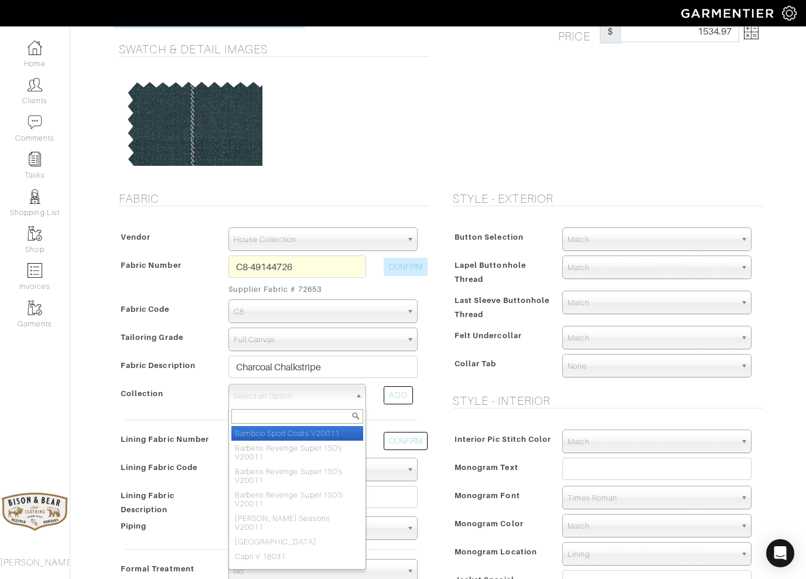
scroll to position [63, 0]
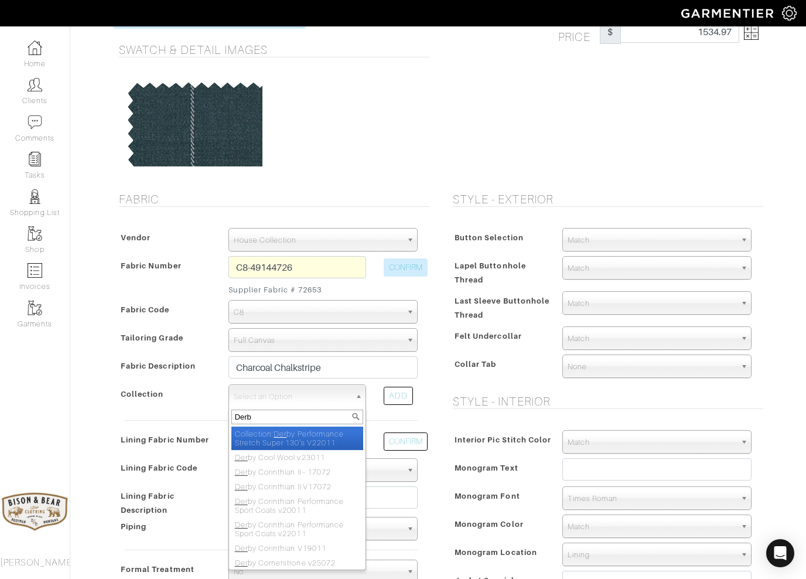
type input "Derby"
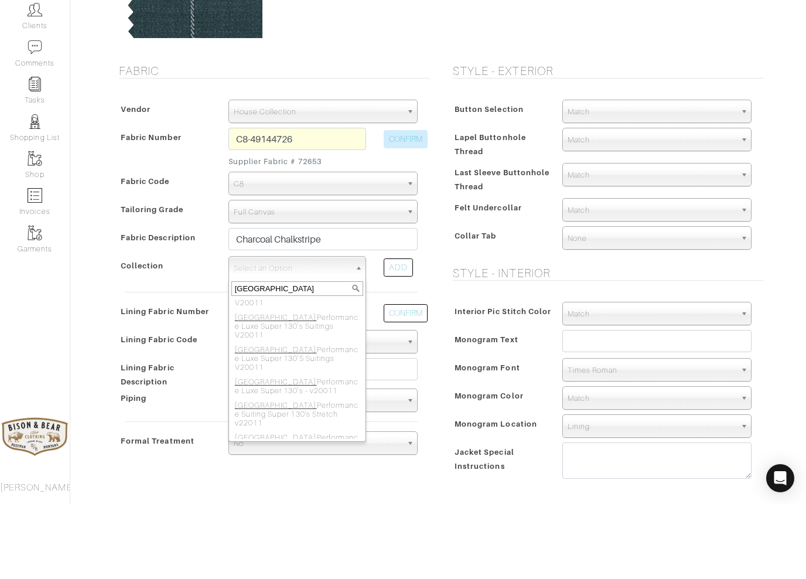
scroll to position [451, 0]
select select "941"
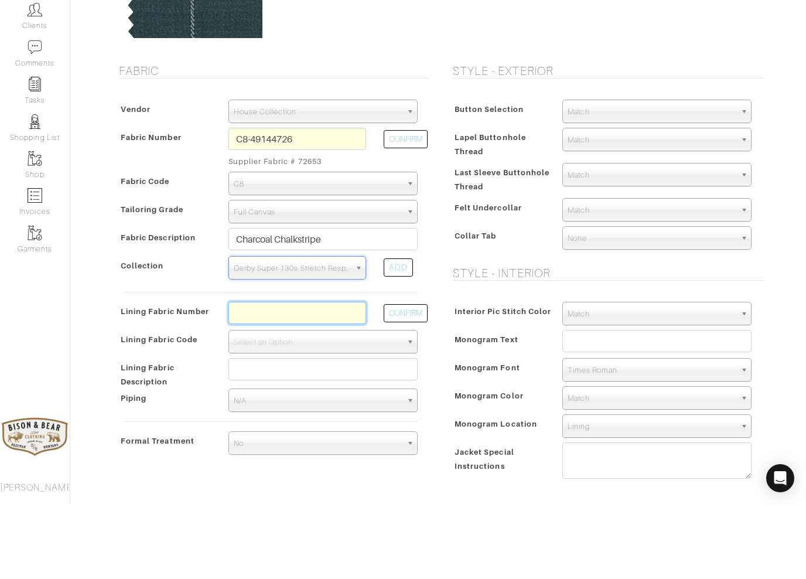
click at [292, 377] on input "text" at bounding box center [297, 388] width 138 height 22
type input "L2-47134363"
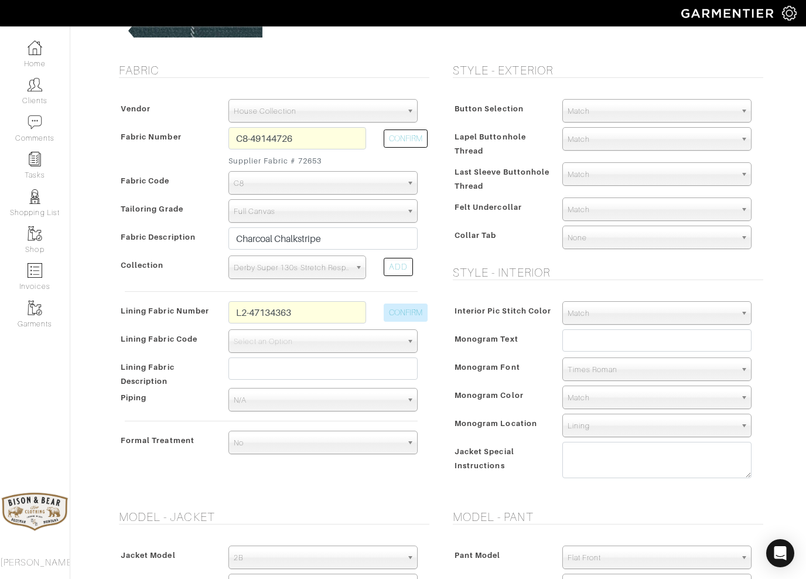
click at [404, 315] on button "CONFIRM" at bounding box center [406, 312] width 44 height 18
select select "6294"
type input "Pewter Paisley"
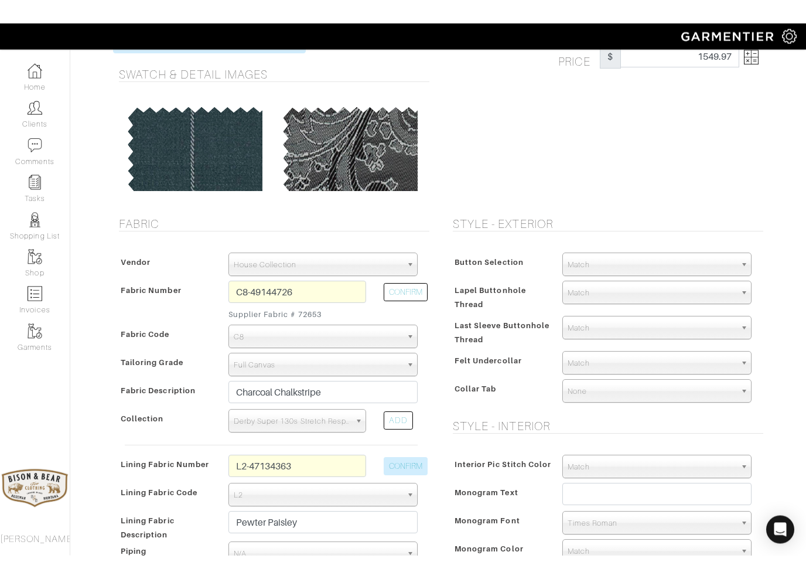
scroll to position [0, 0]
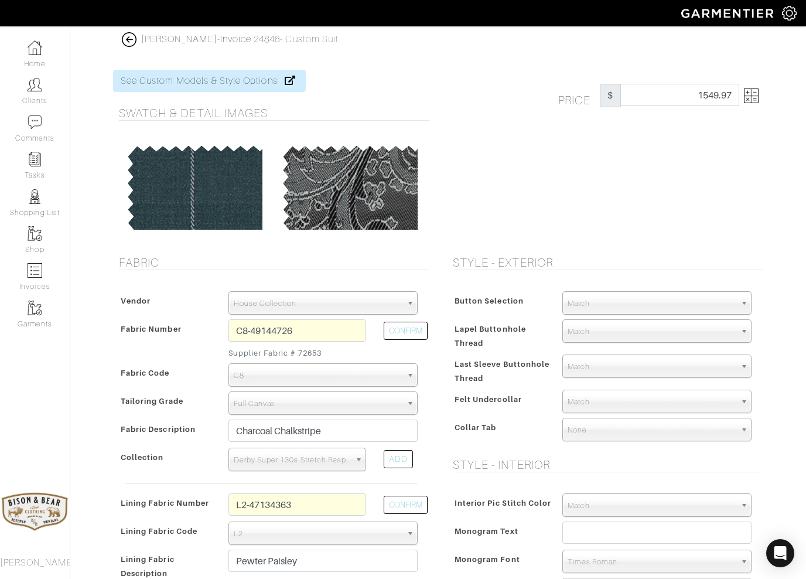
click at [749, 100] on img at bounding box center [751, 95] width 15 height 15
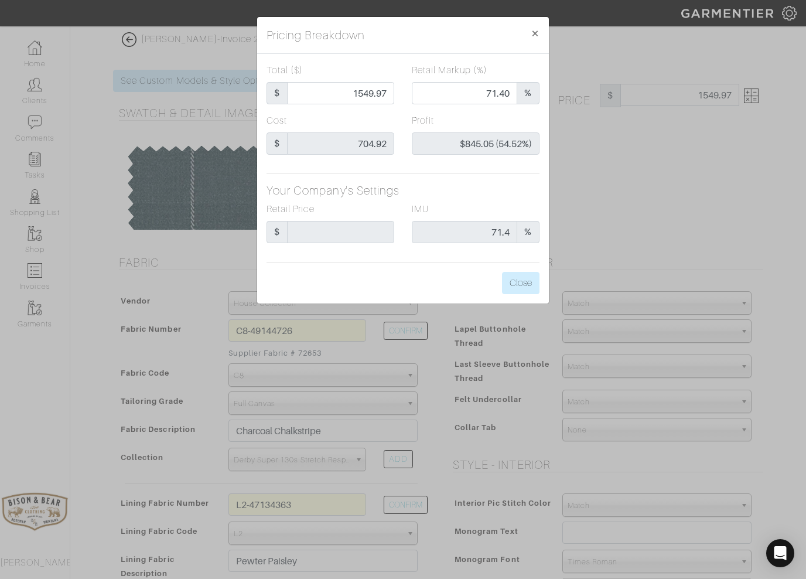
click at [401, 100] on div "Total ($) $ 1549.97" at bounding box center [330, 88] width 145 height 50
click at [390, 98] on input "1549.97" at bounding box center [340, 93] width 107 height 22
type input "1549.9"
type input "71.68"
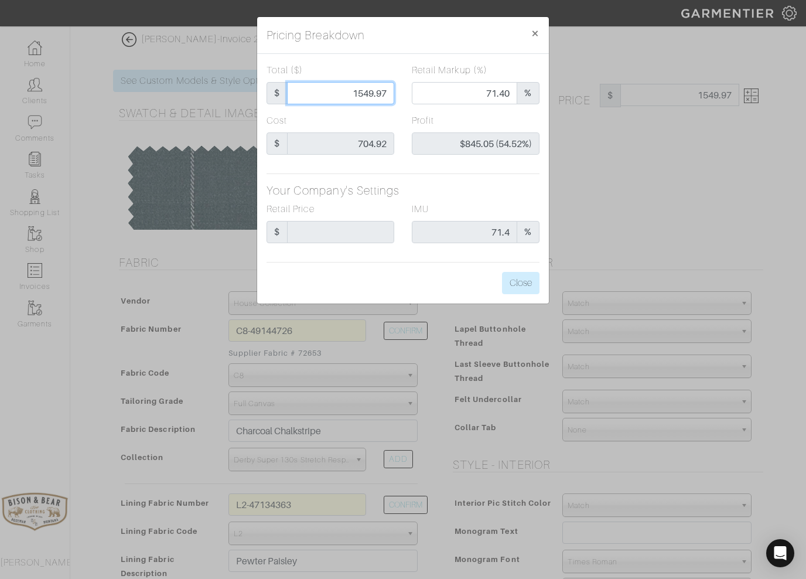
type input "$844.98 (54.52%)"
type input "1549."
type input "71.66"
type input "$844.08 (54.49%)"
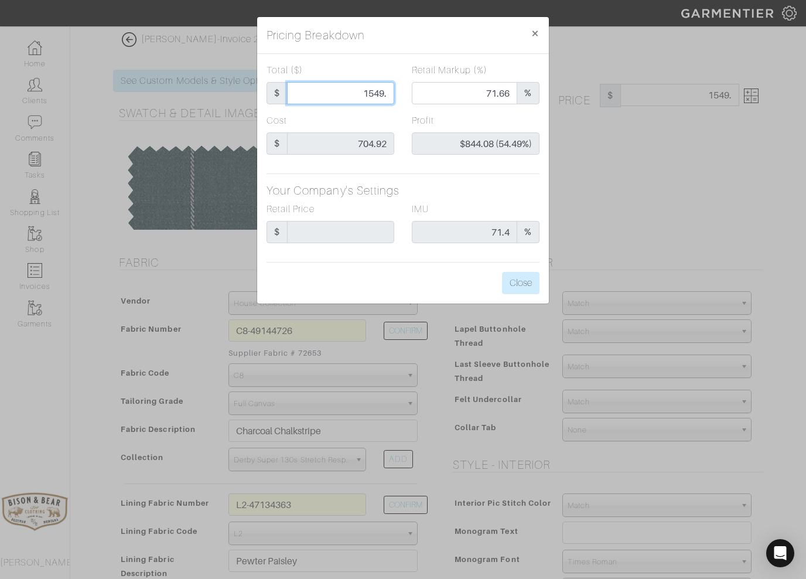
type input "1549"
type input "154"
type input "0.00"
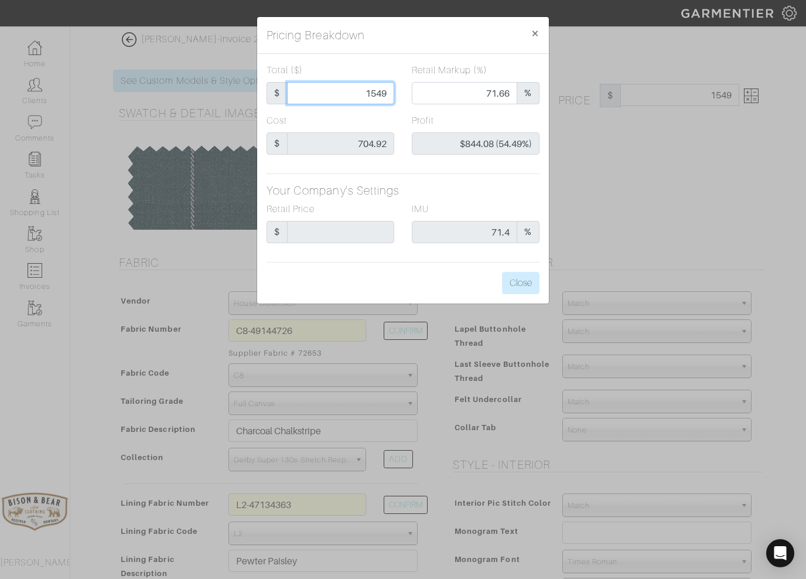
type input "-$550.92 (-357.74%)"
type input "15"
type input "-$689.92 (-4599.47%)"
type input "1"
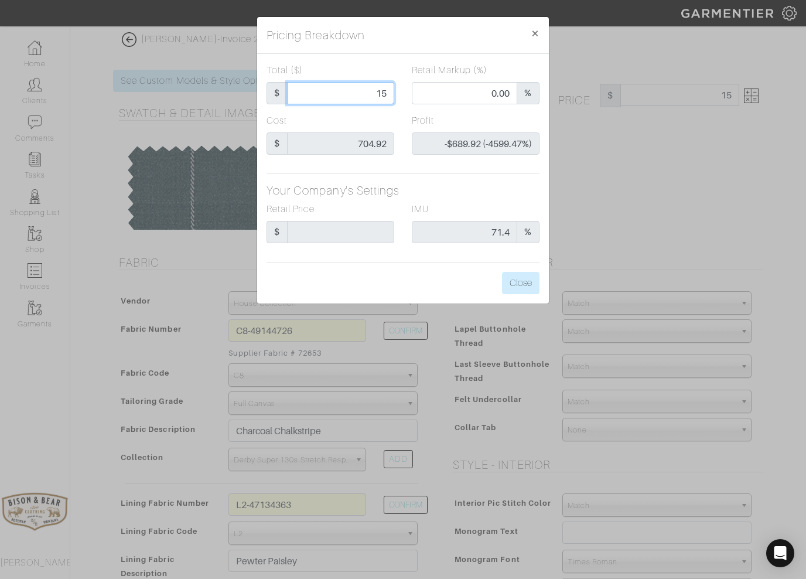
type input "1"
type input "-$703.92 (-70392.00%)"
type input "14"
type input "-$690.92 (-4935.14%)"
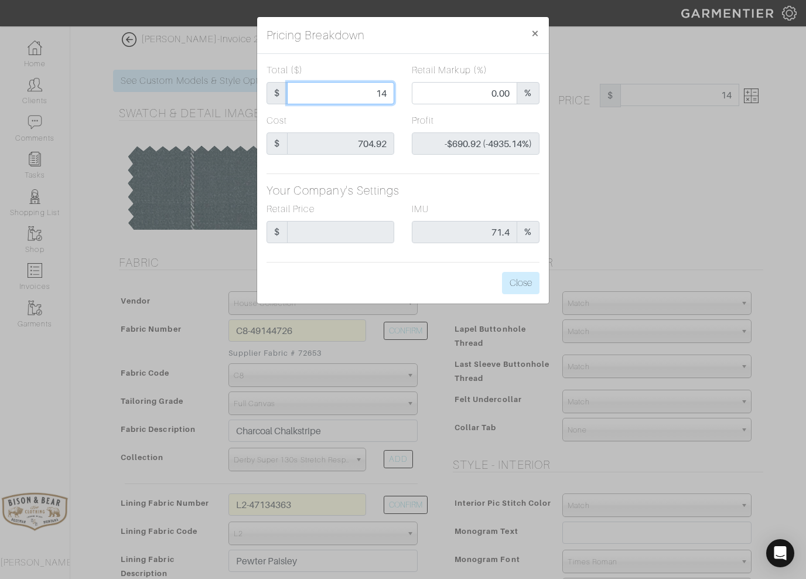
type input "140"
type input "-$564.92 (-403.51%)"
type input "1400"
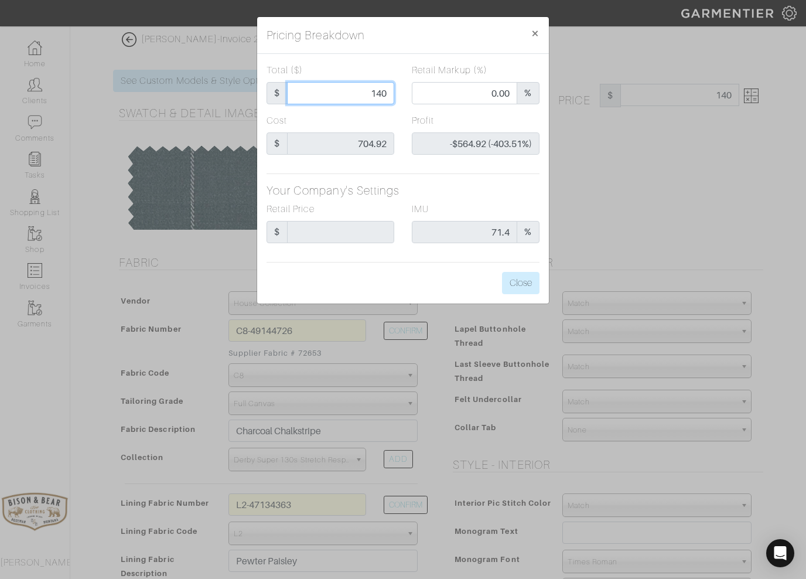
type input "68.64"
type input "$695.08 (49.65%)"
type input "140"
type input "0.00"
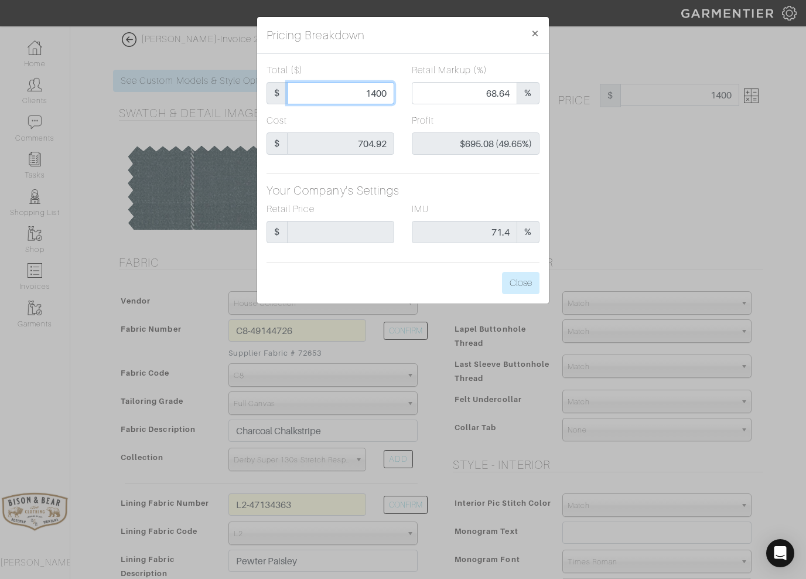
type input "-$564.92 (-403.51%)"
type input "14"
type input "-$690.92 (-4935.14%)"
type input "1"
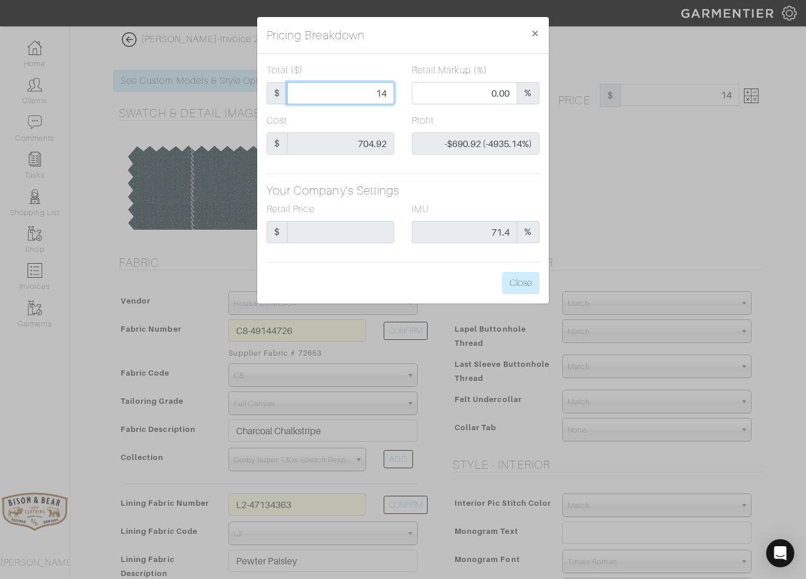
type input "1"
type input "-$703.92 (-70392.00%)"
type input "13"
type input "-$691.92 (-5322.46%)"
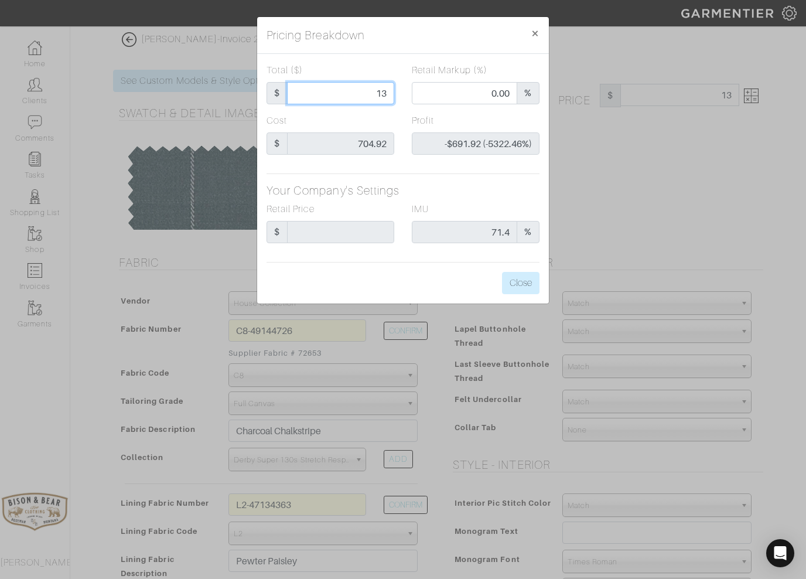
type input "130"
type input "-$574.92 (-442.25%)"
type input "1300"
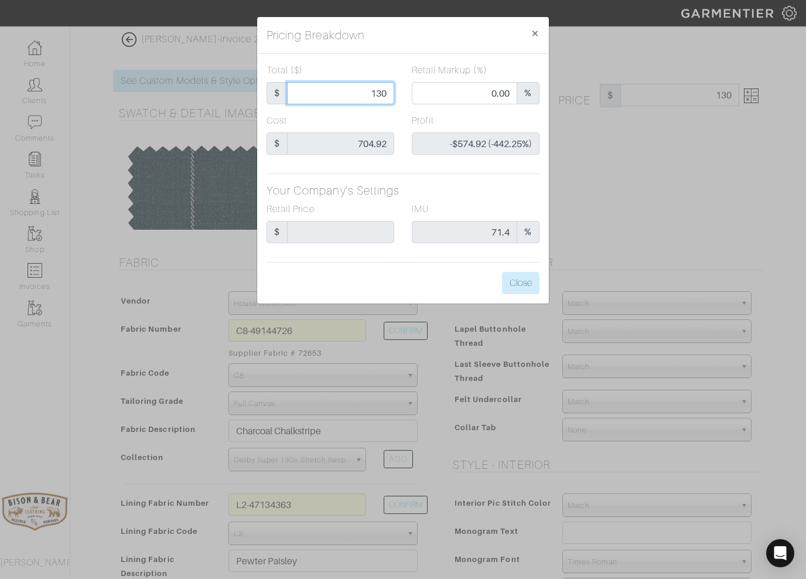
type input "66.23"
type input "$595.08 (45.78%)"
click at [518, 282] on button "Close" at bounding box center [520, 283] width 37 height 22
type input "1300.00"
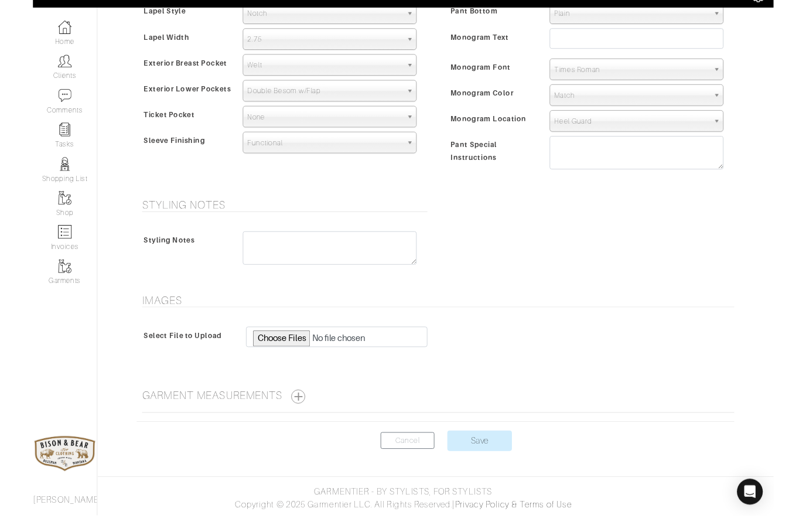
scroll to position [791, 0]
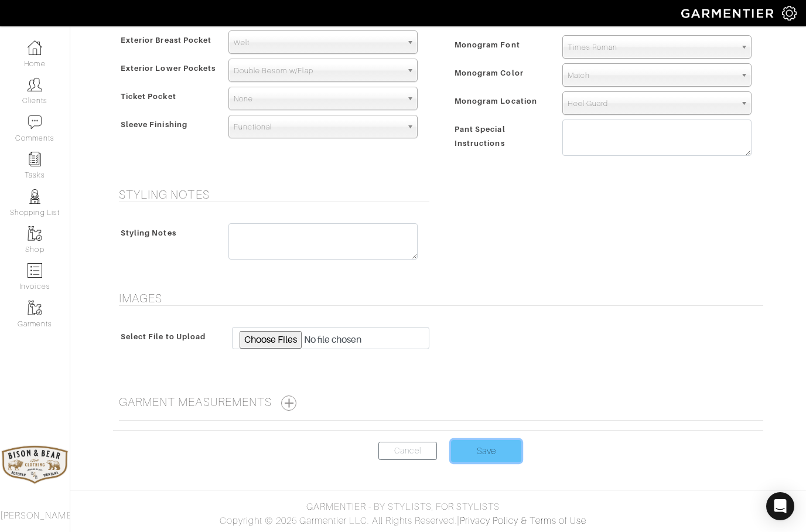
click at [473, 451] on input "Save" at bounding box center [486, 451] width 70 height 22
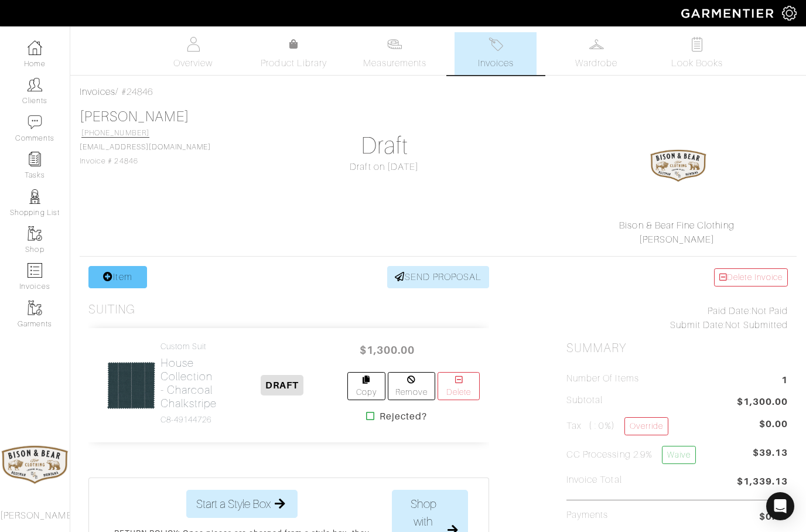
click at [123, 274] on link "Item" at bounding box center [117, 277] width 59 height 22
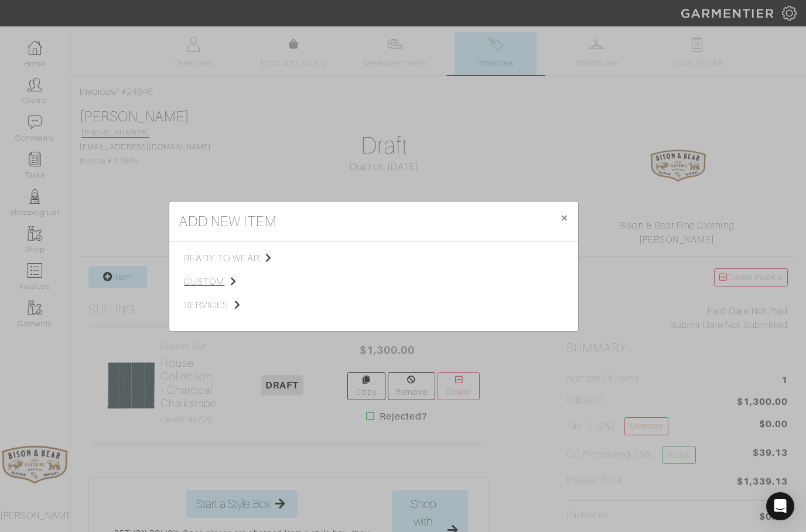
click at [208, 284] on span "custom" at bounding box center [243, 282] width 118 height 14
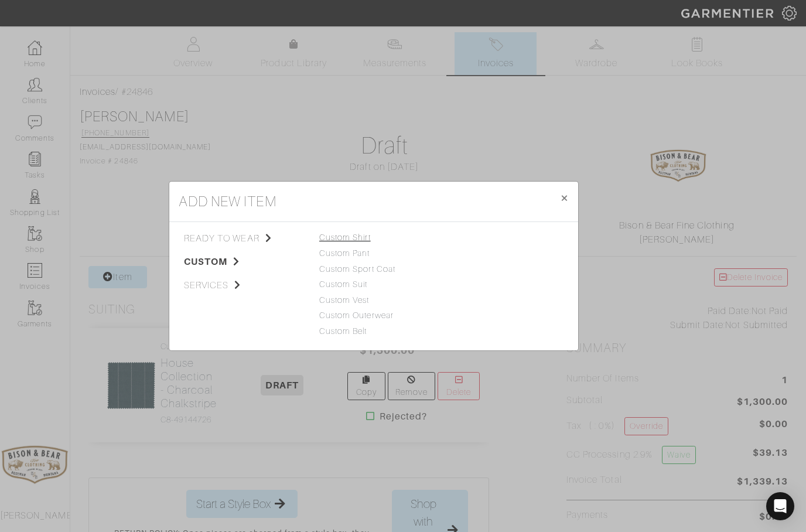
click at [343, 236] on link "Custom Shirt" at bounding box center [345, 237] width 52 height 9
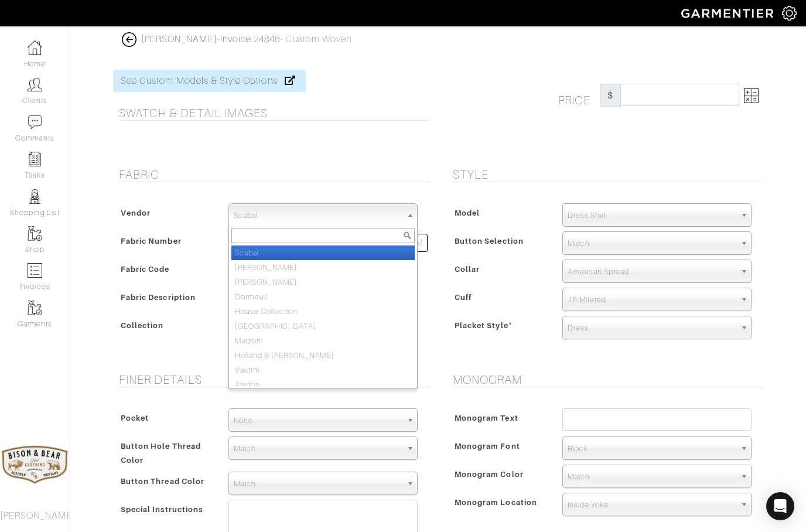
select select "75"
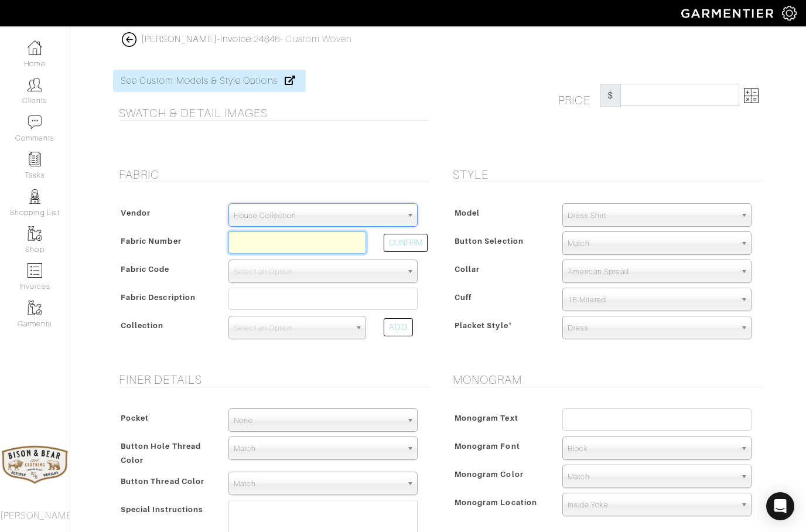
click at [251, 241] on input "text" at bounding box center [297, 242] width 138 height 22
type input "D5-46124046"
click at [405, 245] on button "CONFIRM" at bounding box center [406, 243] width 44 height 18
select select "5571"
type input "White Basket Dobby"
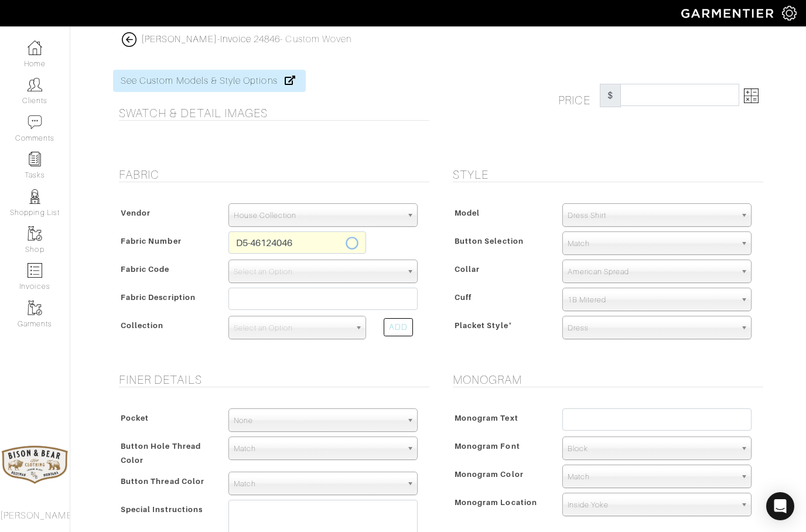
select select
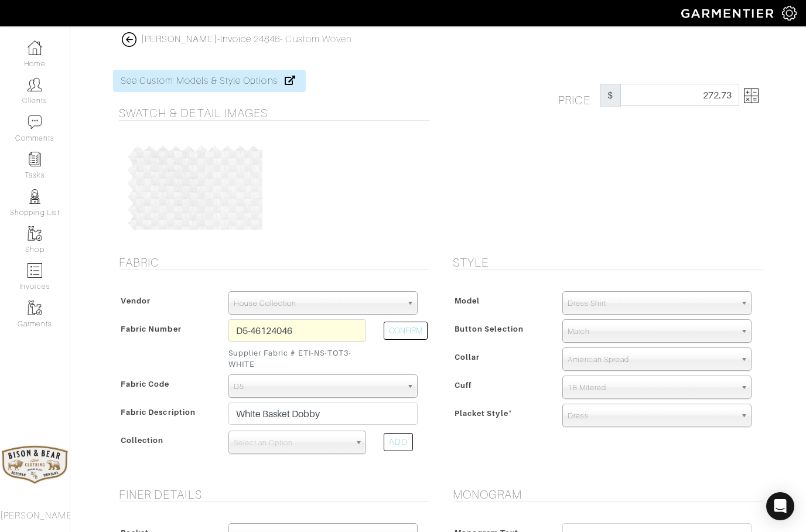
click at [756, 97] on img at bounding box center [751, 95] width 15 height 15
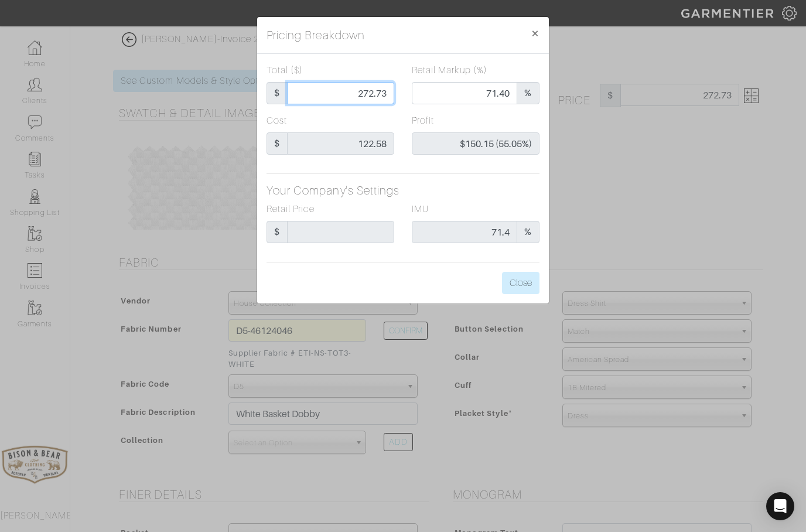
click at [390, 97] on input "272.73" at bounding box center [340, 93] width 107 height 22
type input "272.7"
type input "$150.12 (55.05%)"
type input "272."
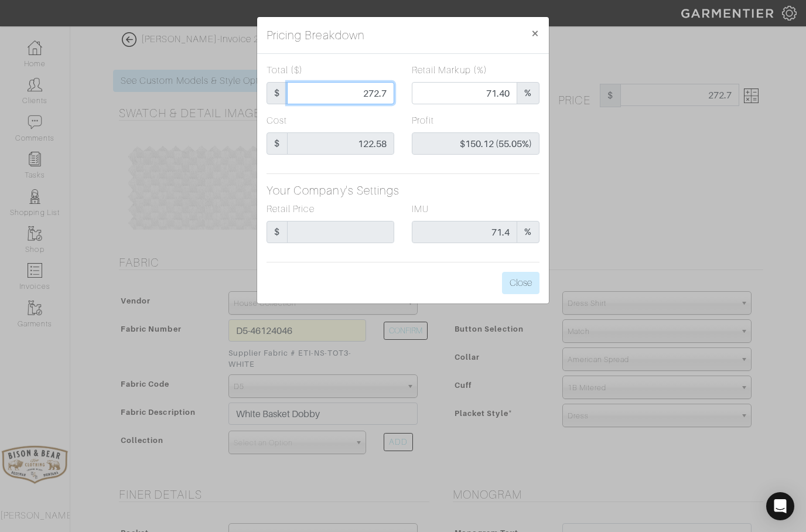
type input "272."
type input "71.32"
type input "$149.42 (54.93%)"
type input "272"
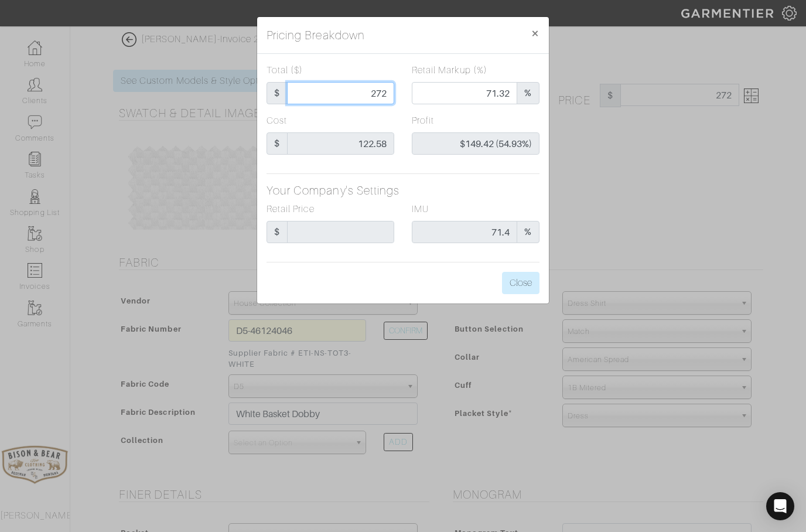
type input "27"
type input "0.00"
type input "-$95.58 (-354.00%)"
type input "2"
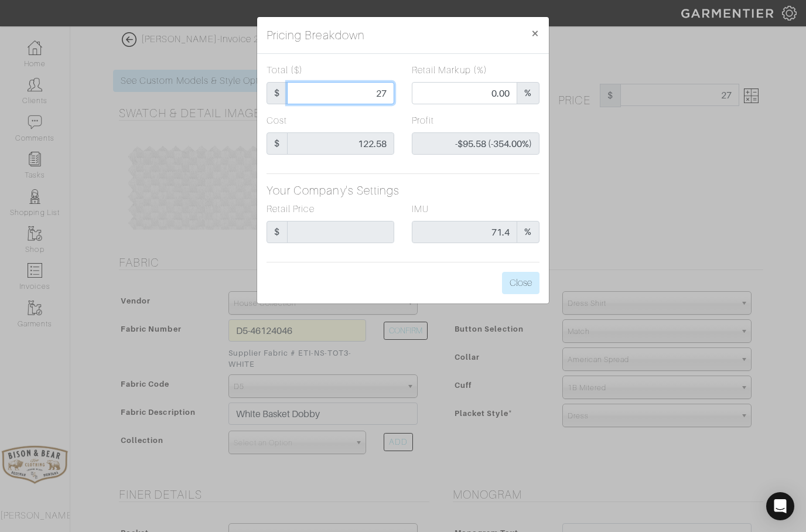
type input "2"
type input "-$120.58 (-6029.00%)"
type input "25"
type input "-$97.58 (-390.32%)"
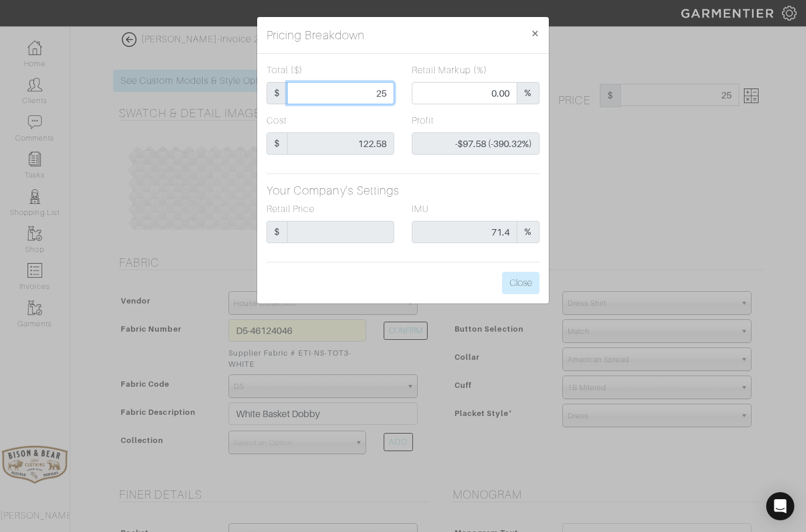
type input "250"
type input "68.80"
type input "$127.42 (50.97%)"
click at [521, 286] on button "Close" at bounding box center [520, 283] width 37 height 22
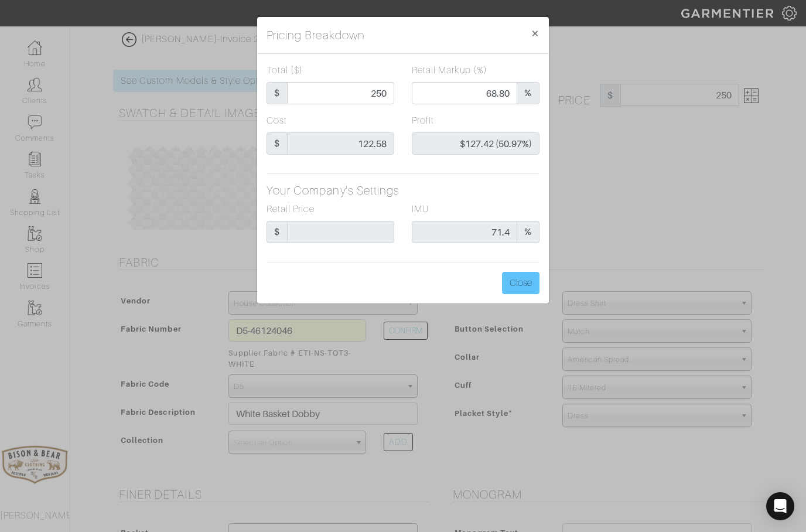
type input "250.00"
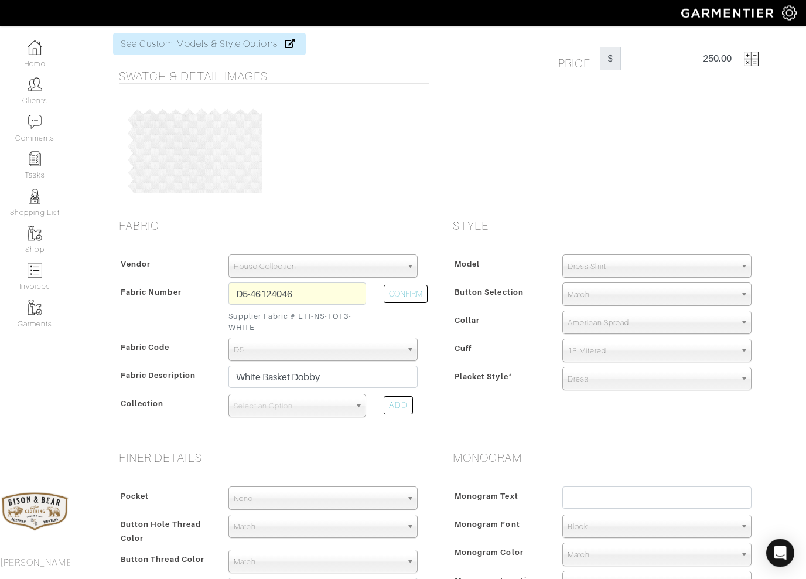
scroll to position [37, 0]
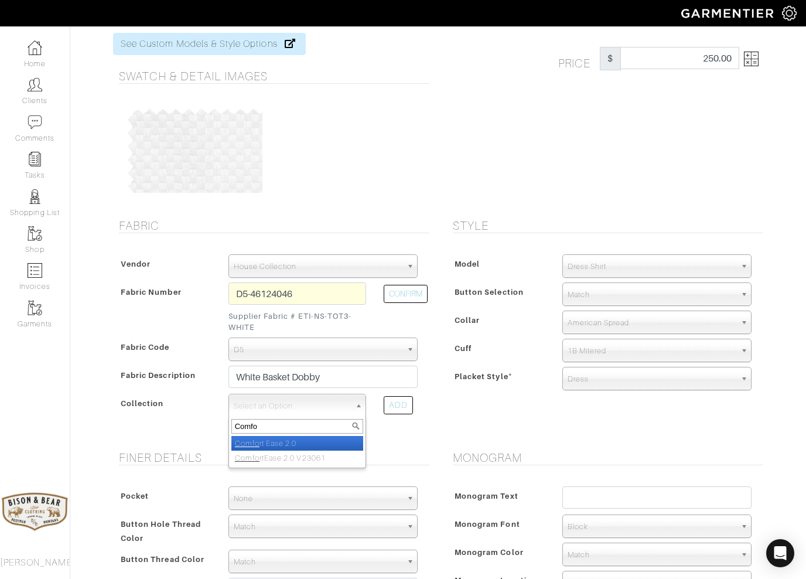
type input "Comfor"
click at [261, 432] on input "Comfor" at bounding box center [297, 426] width 132 height 15
select select "755"
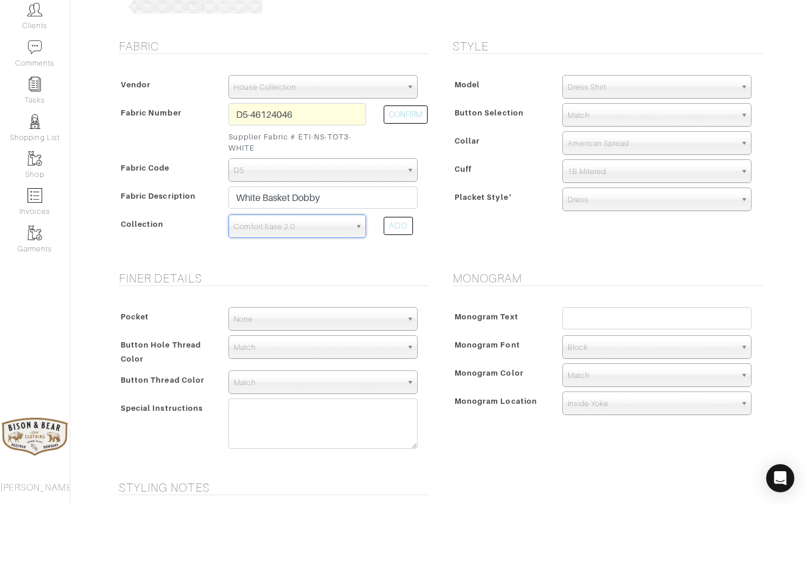
scroll to position [142, 0]
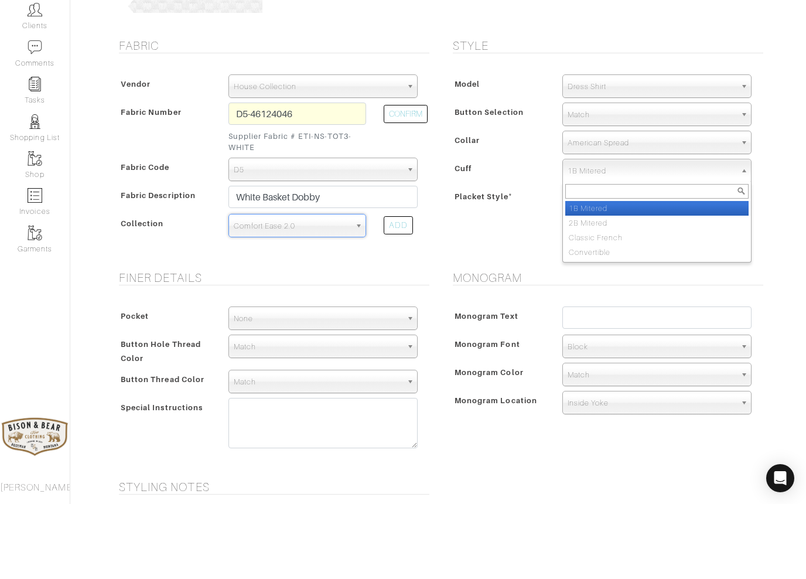
select select "Classic French"
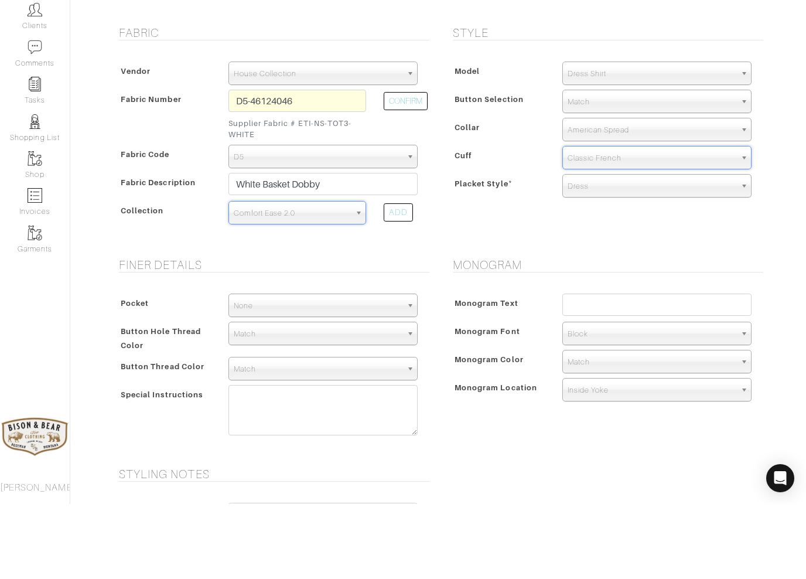
scroll to position [160, 0]
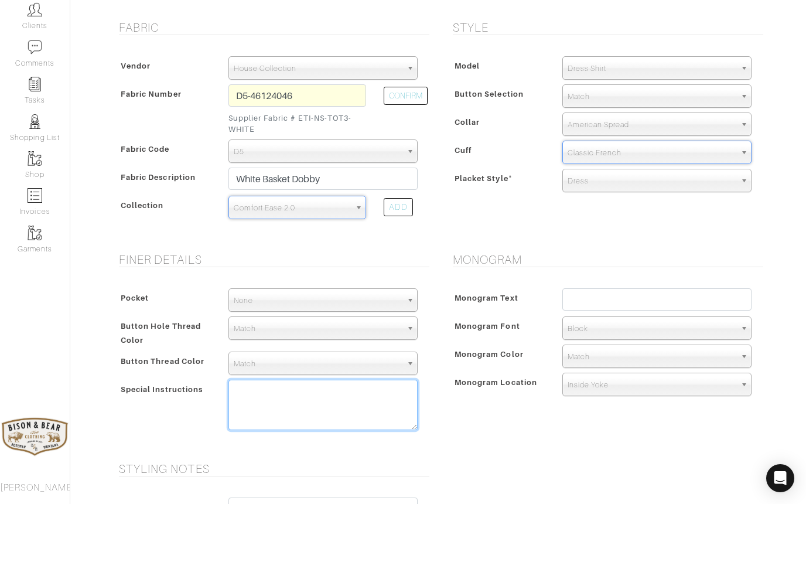
click at [251, 455] on textarea at bounding box center [322, 480] width 189 height 50
type textarea "Mitered French cuff"
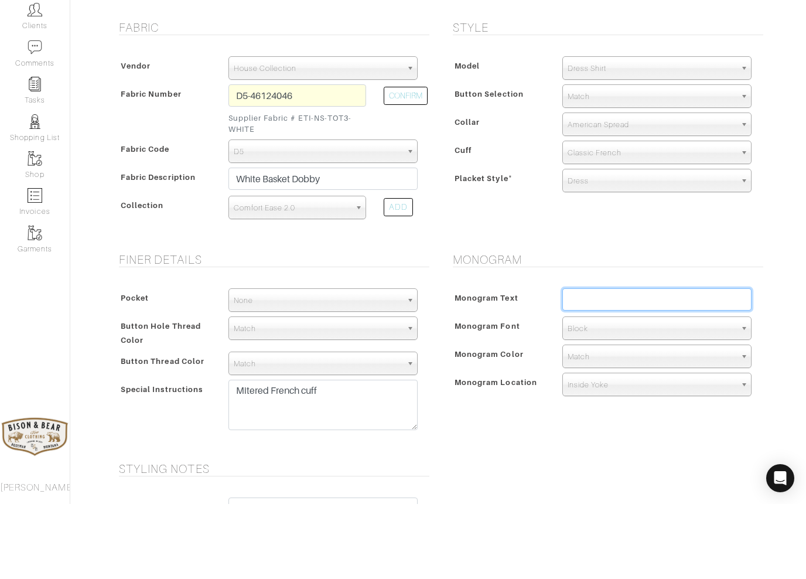
click at [665, 363] on input "text" at bounding box center [656, 374] width 189 height 22
type input "MLB"
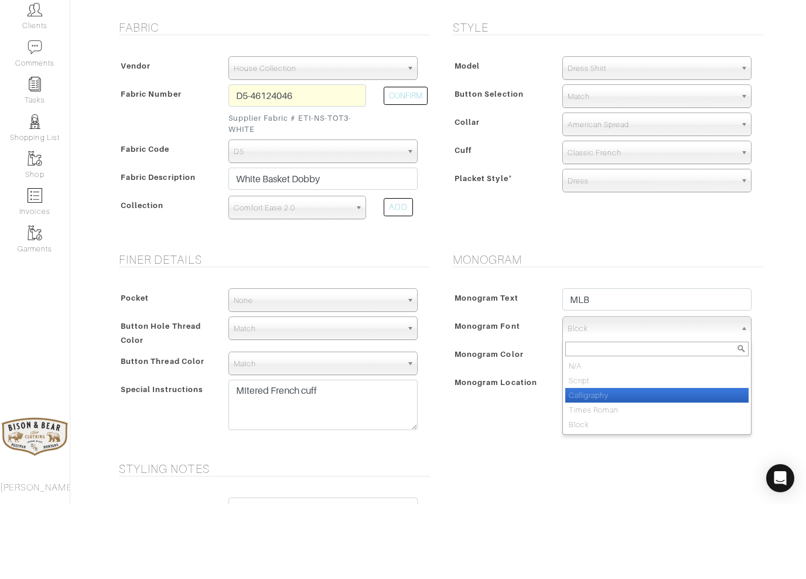
select select "Calligraphy"
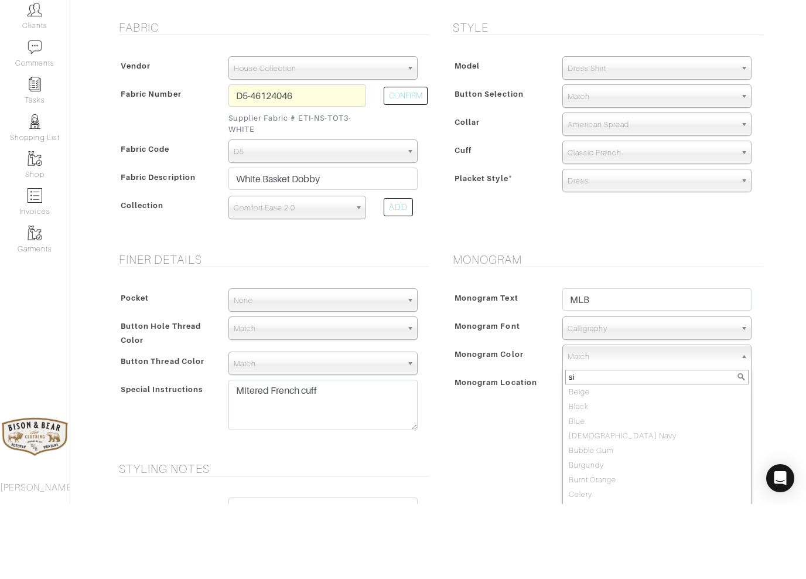
scroll to position [0, 0]
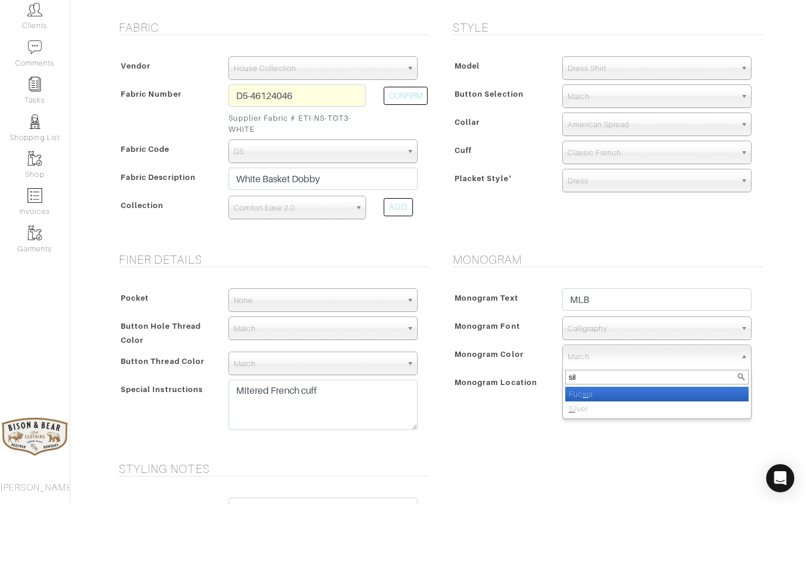
type input "silv"
select select "2"
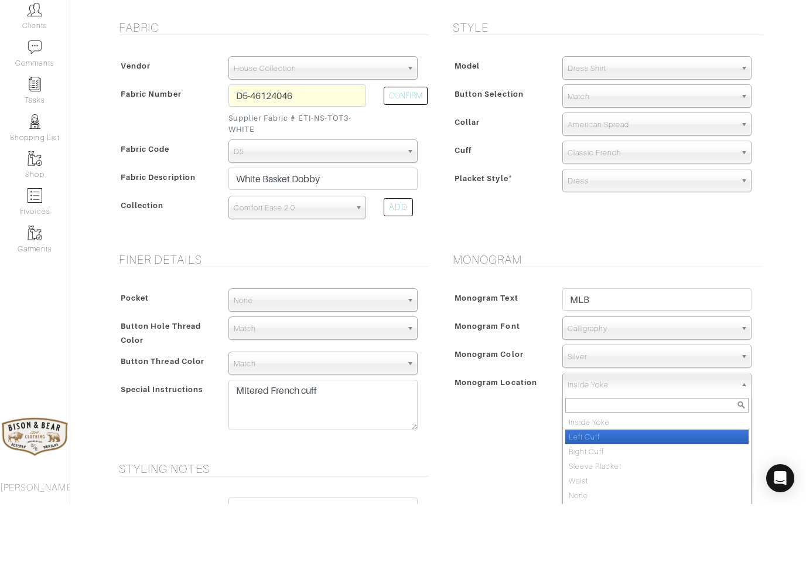
select select "Left Cuff"
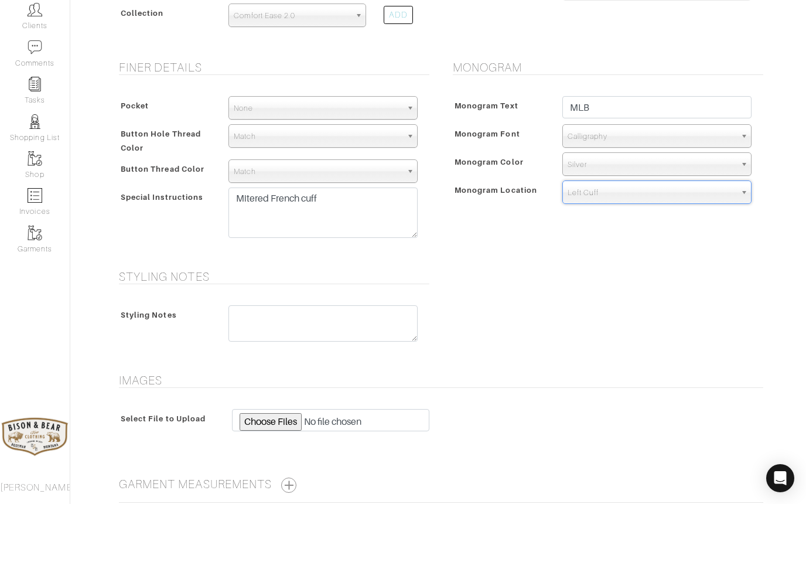
scroll to position [462, 0]
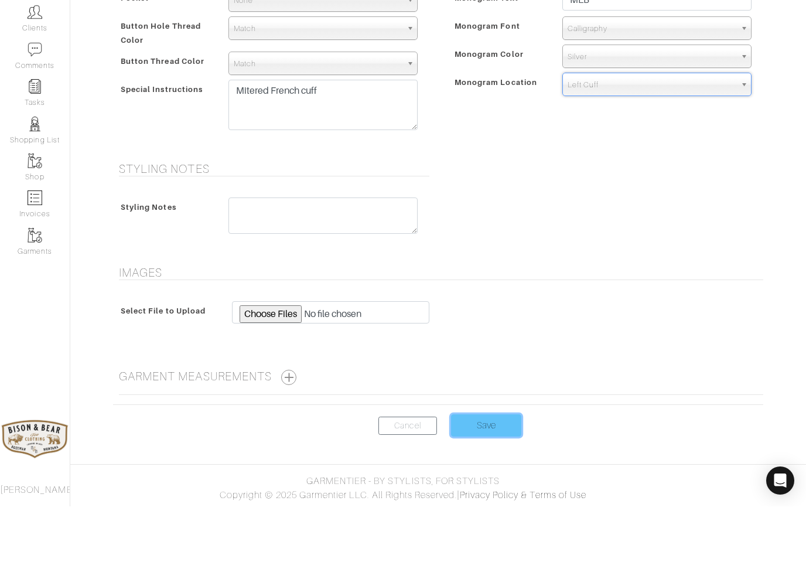
click at [489, 487] on input "Save" at bounding box center [486, 498] width 70 height 22
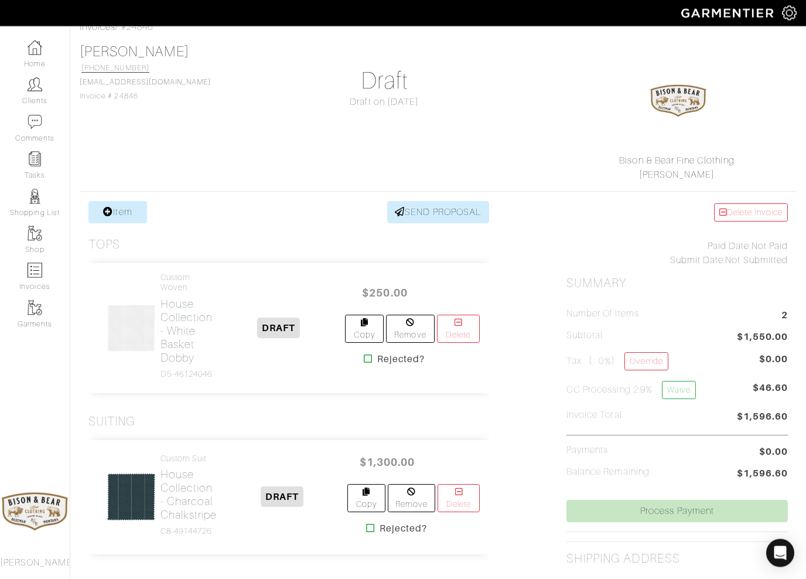
scroll to position [73, 0]
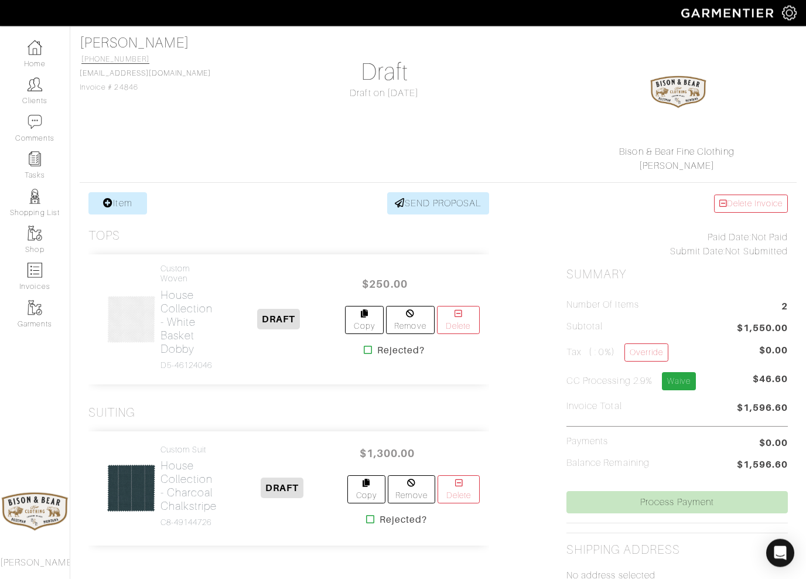
click at [690, 377] on link "Waive" at bounding box center [679, 382] width 34 height 18
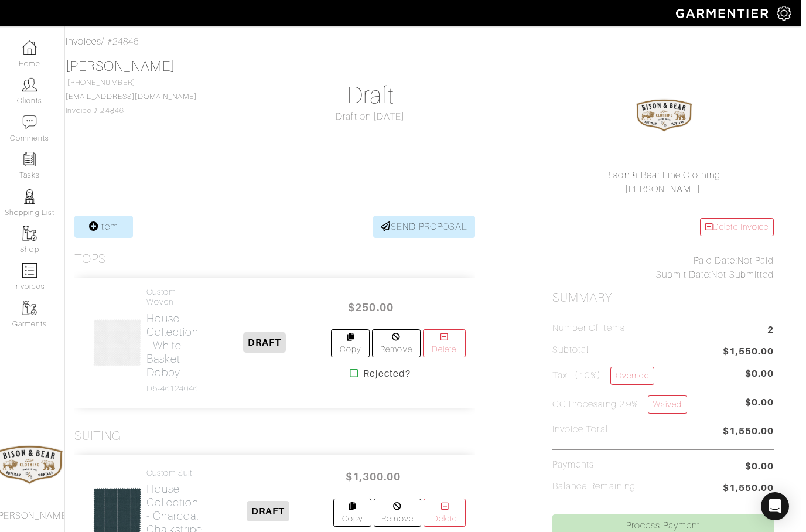
scroll to position [0, 9]
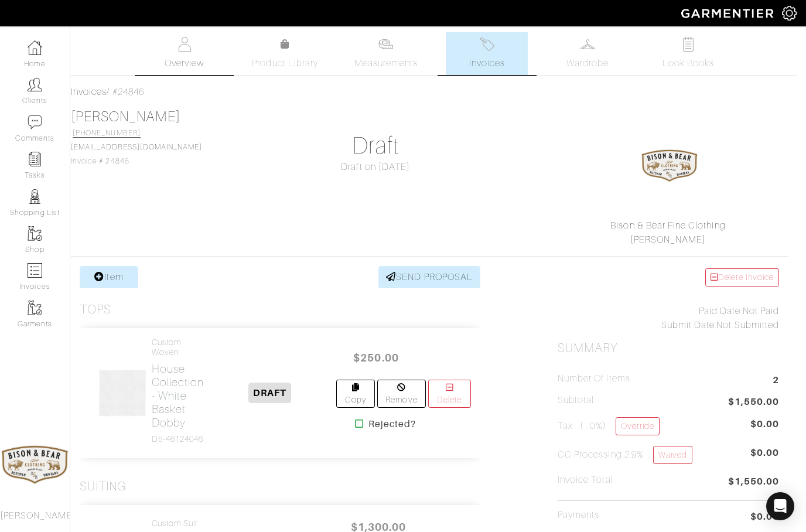
click at [183, 50] on img at bounding box center [184, 44] width 15 height 15
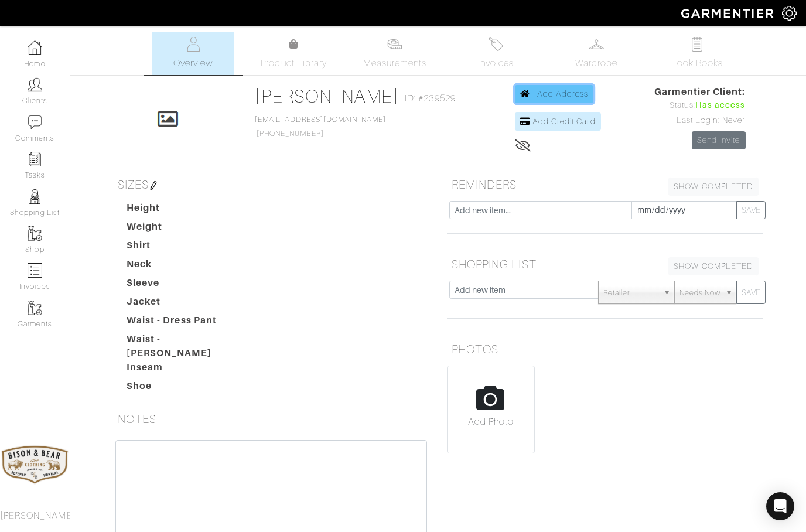
click at [554, 98] on span "Add Address" at bounding box center [563, 93] width 52 height 9
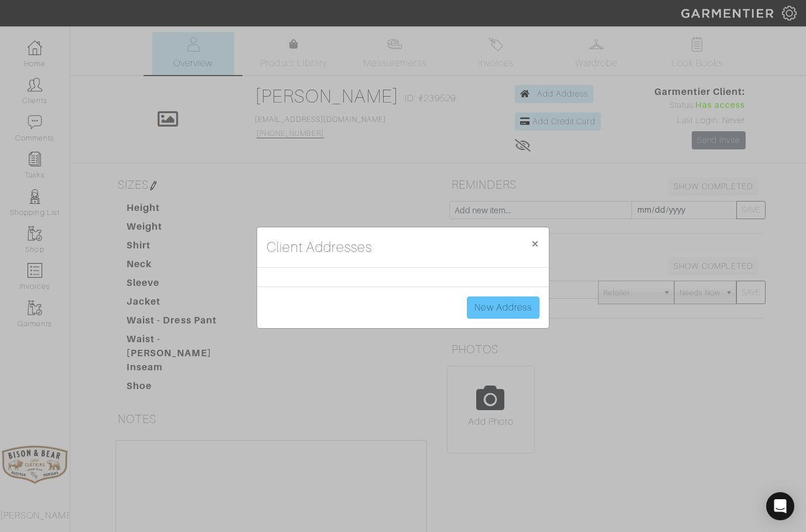
click at [506, 312] on link "New Address" at bounding box center [503, 307] width 73 height 22
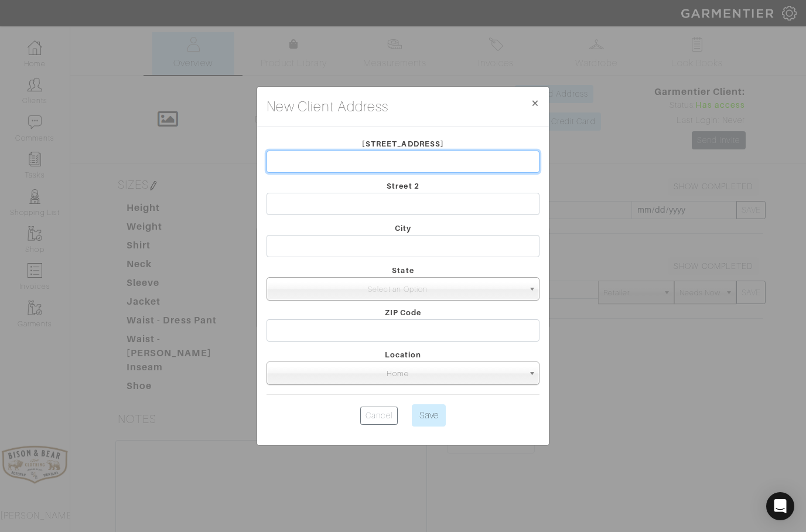
click at [374, 166] on input "text" at bounding box center [403, 162] width 273 height 22
type input "230 Topsaw Lane"
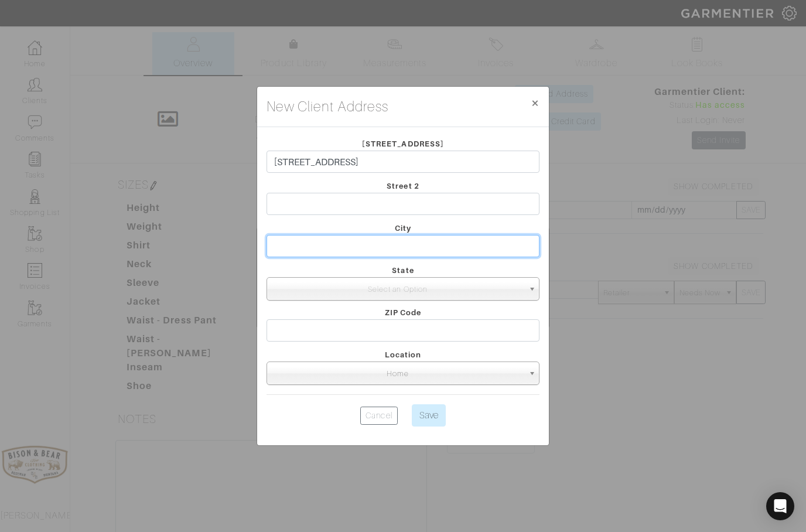
click at [302, 244] on input "text" at bounding box center [403, 246] width 273 height 22
type input "Monks Corner"
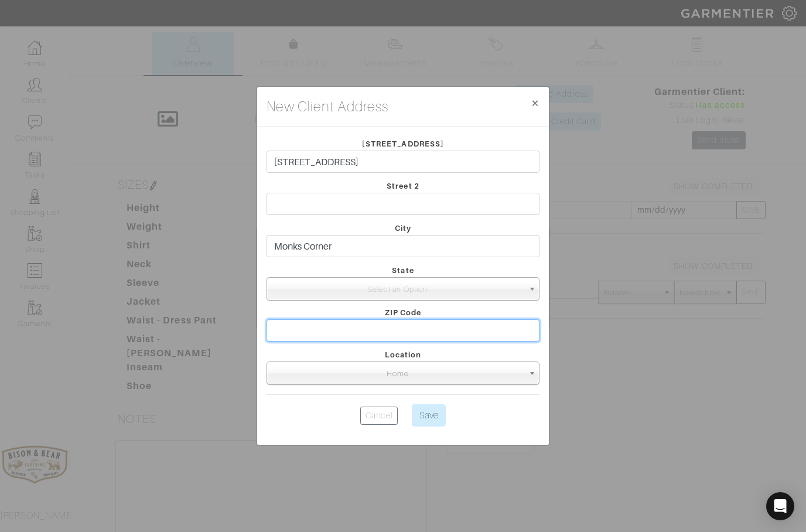
click at [364, 336] on input "text" at bounding box center [403, 330] width 273 height 22
type input "29461"
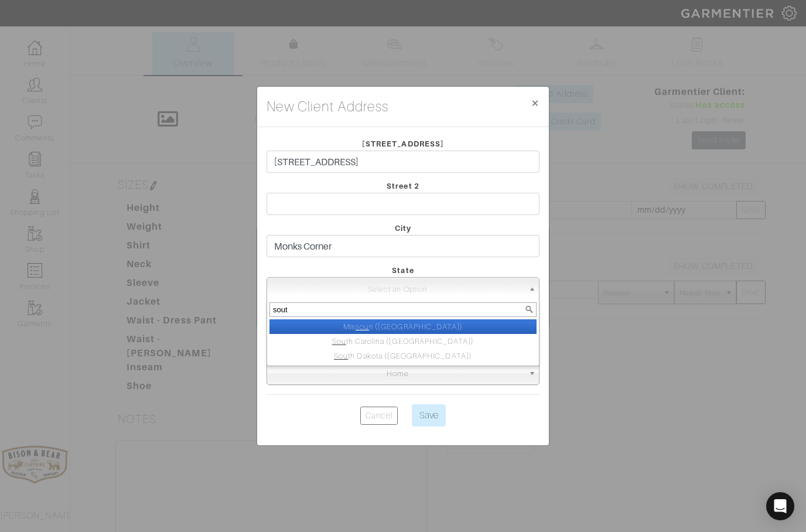
type input "south"
select select "41"
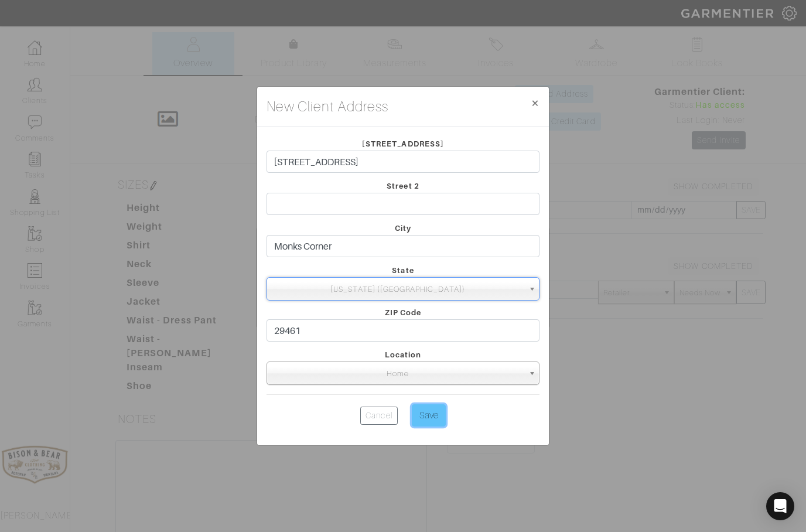
click at [426, 411] on input "Save" at bounding box center [429, 415] width 34 height 22
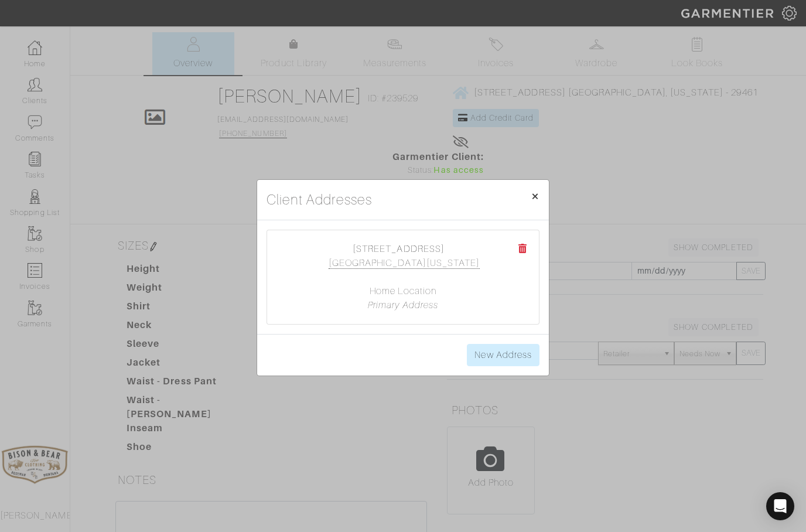
click at [535, 197] on span "×" at bounding box center [535, 196] width 9 height 16
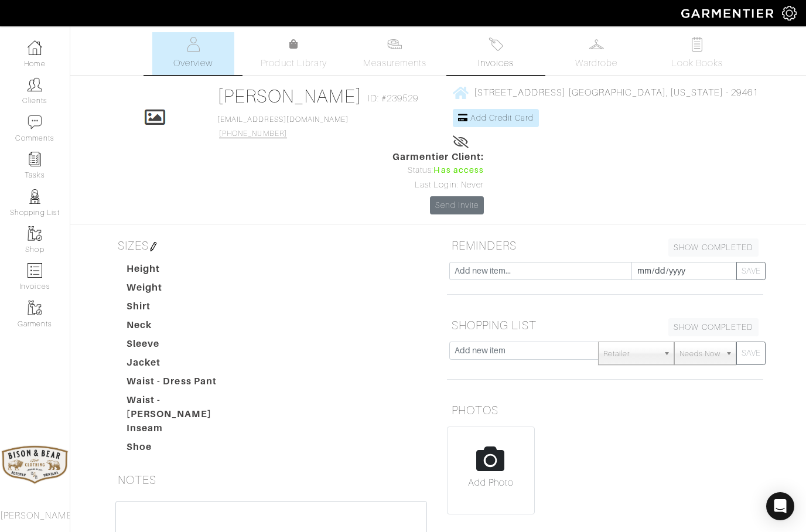
click at [504, 60] on span "Invoices" at bounding box center [496, 63] width 36 height 14
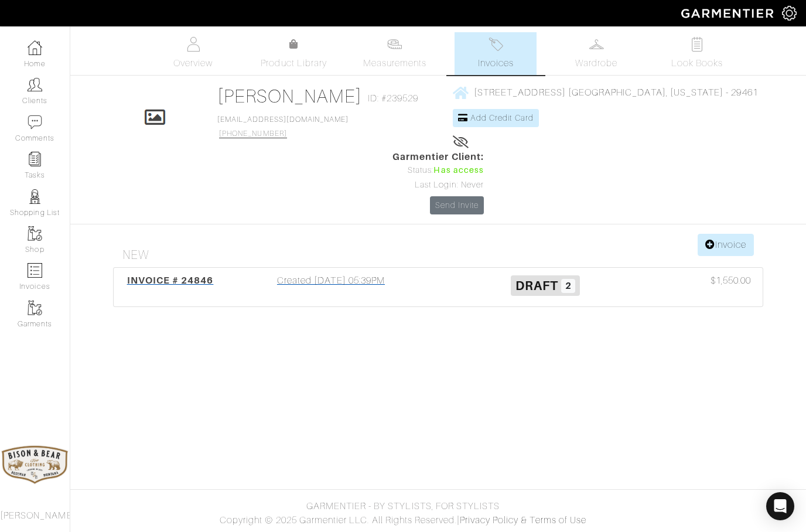
click at [337, 274] on div "Created 10/10/25 05:39PM" at bounding box center [331, 287] width 214 height 27
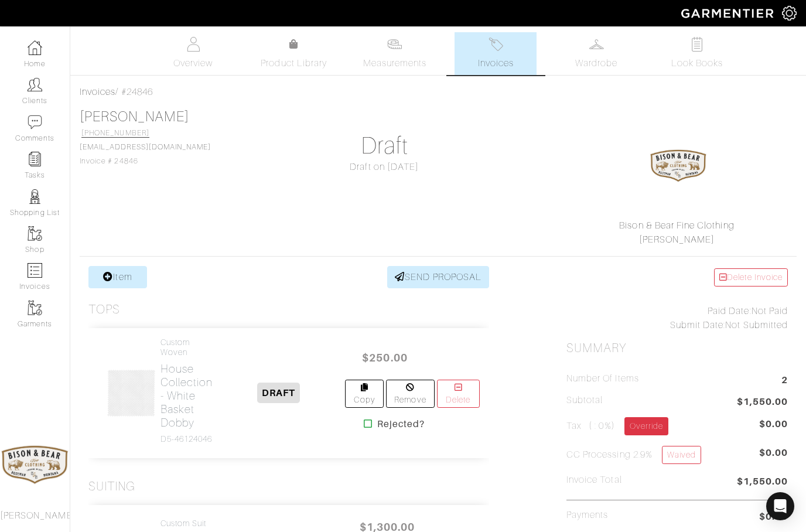
click at [651, 418] on link "Override" at bounding box center [647, 426] width 44 height 18
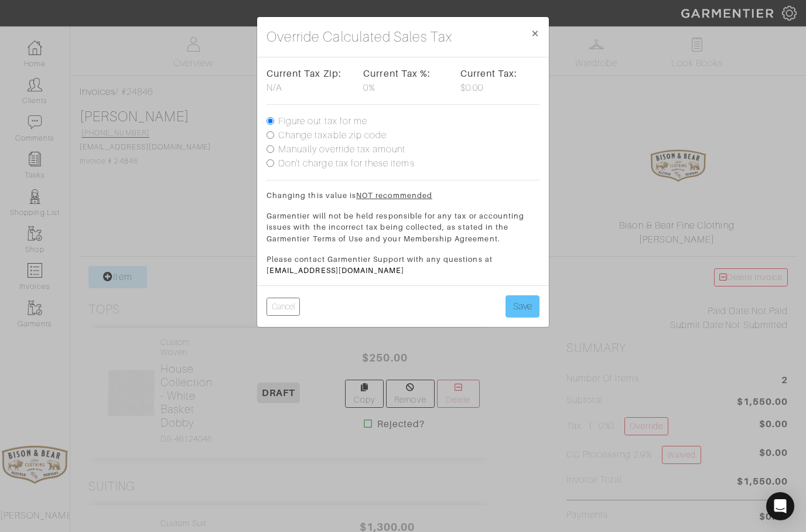
click at [524, 308] on button "Save" at bounding box center [523, 306] width 34 height 22
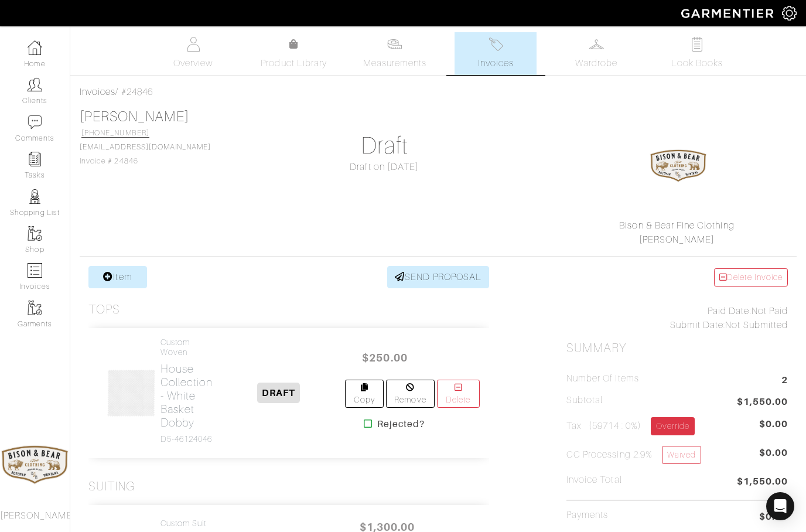
click at [677, 425] on link "Override" at bounding box center [673, 426] width 44 height 18
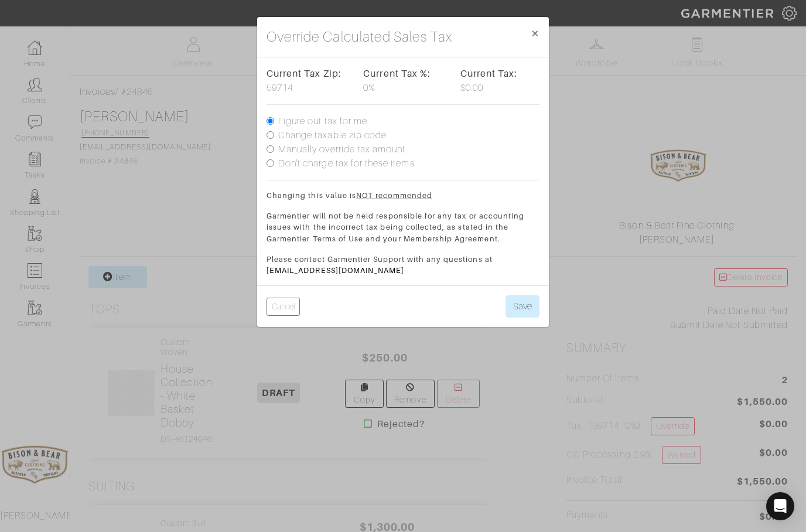
click at [319, 128] on label "Figure out tax for me" at bounding box center [322, 121] width 89 height 14
click at [274, 125] on input "Figure out tax for me" at bounding box center [271, 121] width 8 height 8
click at [315, 145] on label "Manually override tax amount" at bounding box center [341, 149] width 127 height 14
click at [274, 145] on input "Manually override tax amount" at bounding box center [271, 149] width 8 height 8
radio input "true"
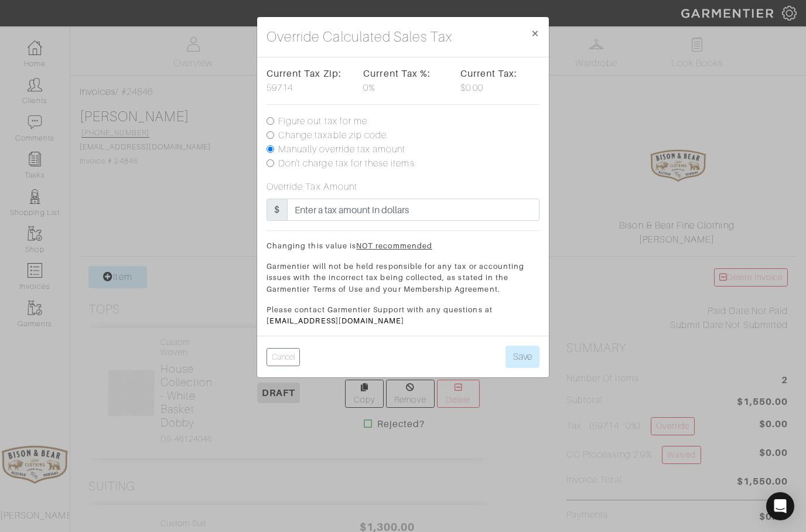
click at [319, 135] on label "Change taxable zip code" at bounding box center [332, 135] width 108 height 14
click at [274, 135] on input "Change taxable zip code" at bounding box center [271, 135] width 8 height 8
radio input "true"
click at [314, 206] on input "text" at bounding box center [403, 210] width 273 height 22
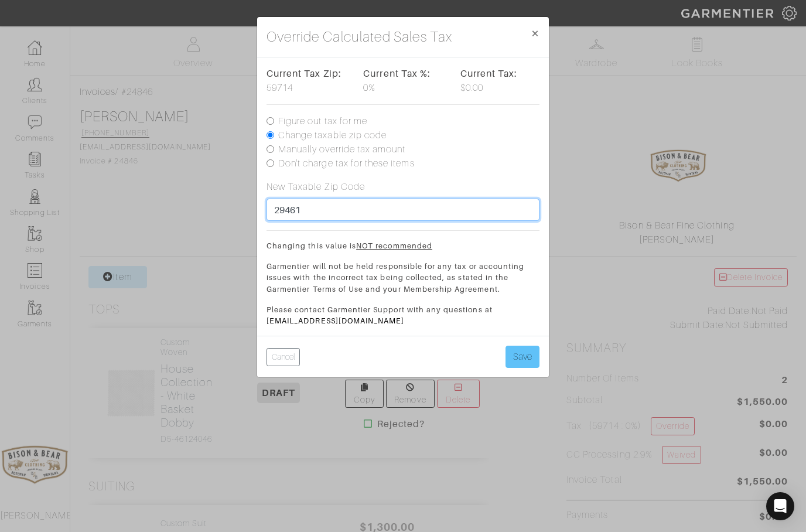
type input "29461"
click at [519, 350] on button "Save" at bounding box center [523, 357] width 34 height 22
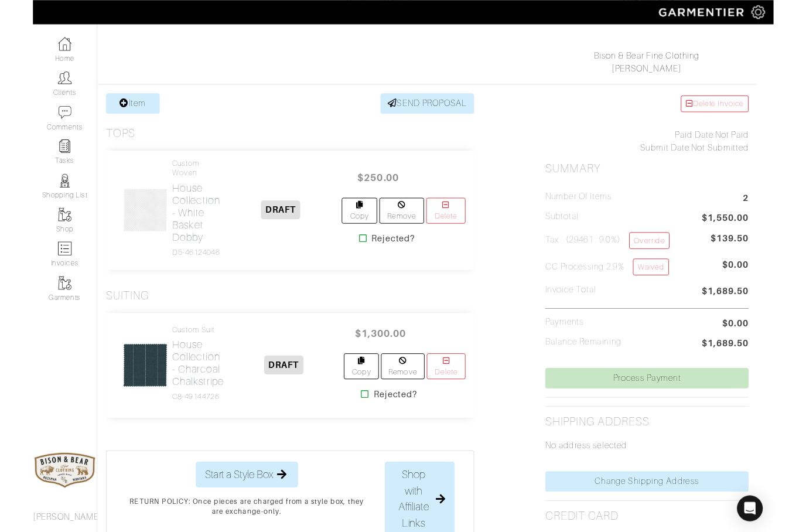
scroll to position [211, 9]
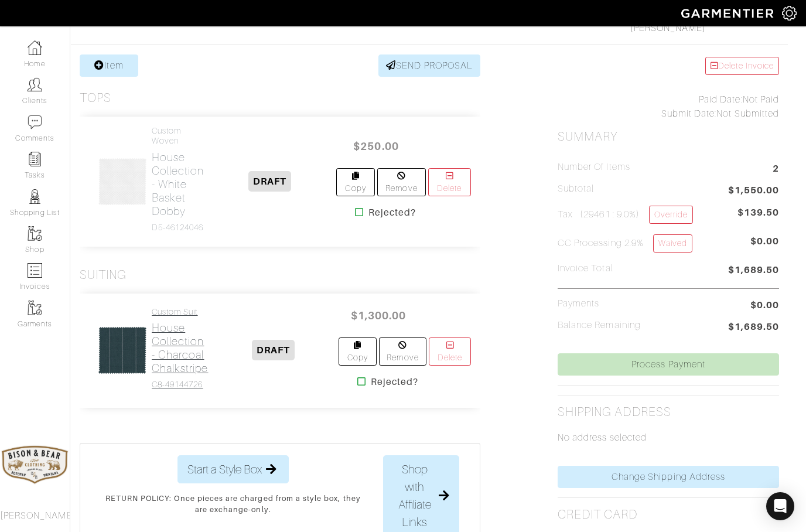
click at [170, 358] on h2 "House Collection - Charcoal Chalkstripe" at bounding box center [180, 348] width 57 height 54
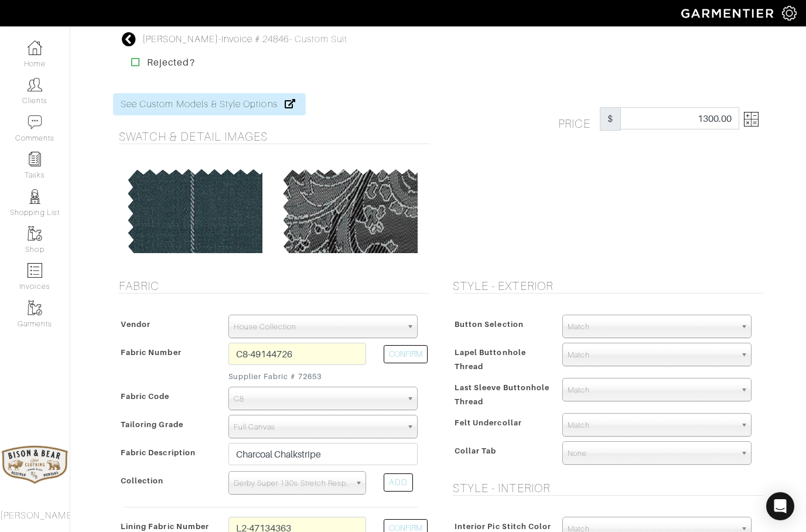
click at [752, 115] on img at bounding box center [751, 119] width 15 height 15
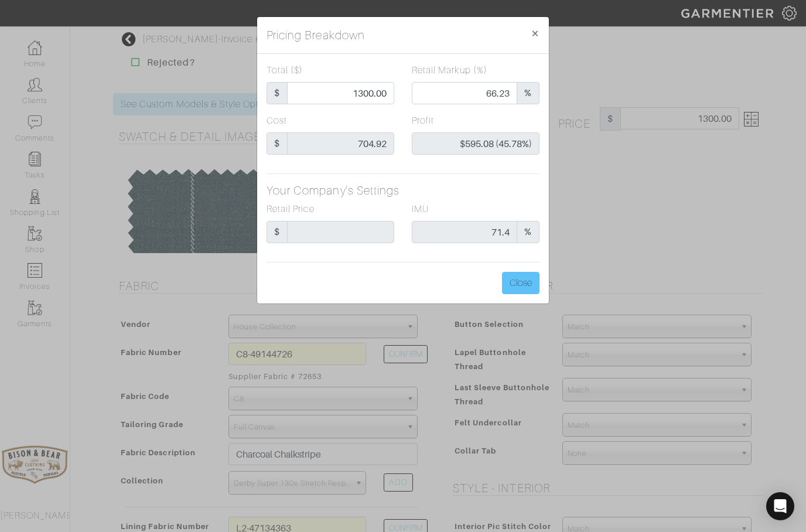
click at [516, 281] on button "Close" at bounding box center [520, 283] width 37 height 22
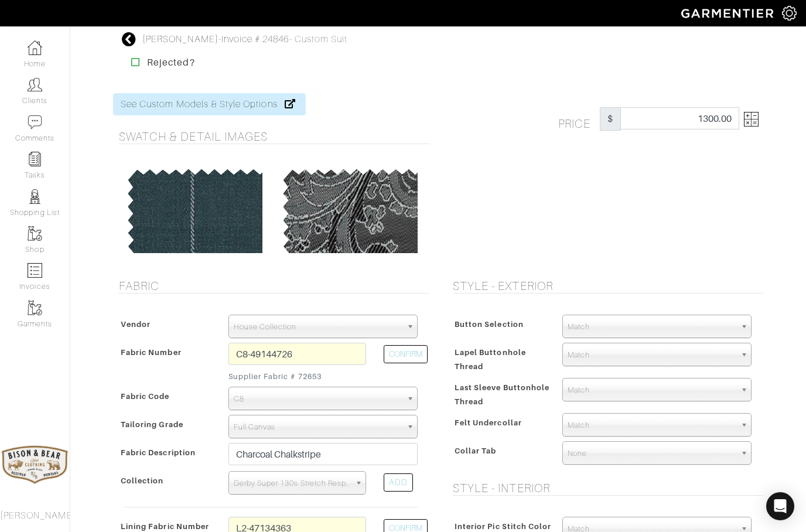
click at [126, 38] on icon at bounding box center [129, 39] width 15 height 14
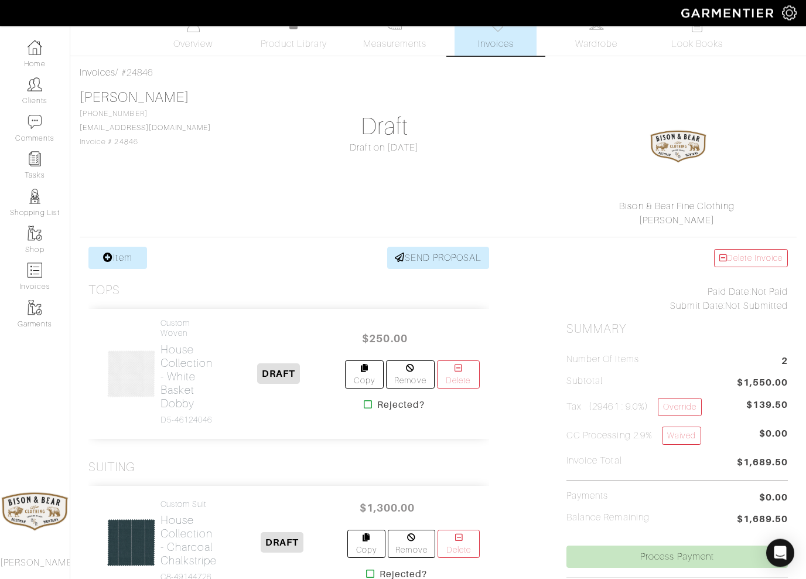
scroll to position [51, 0]
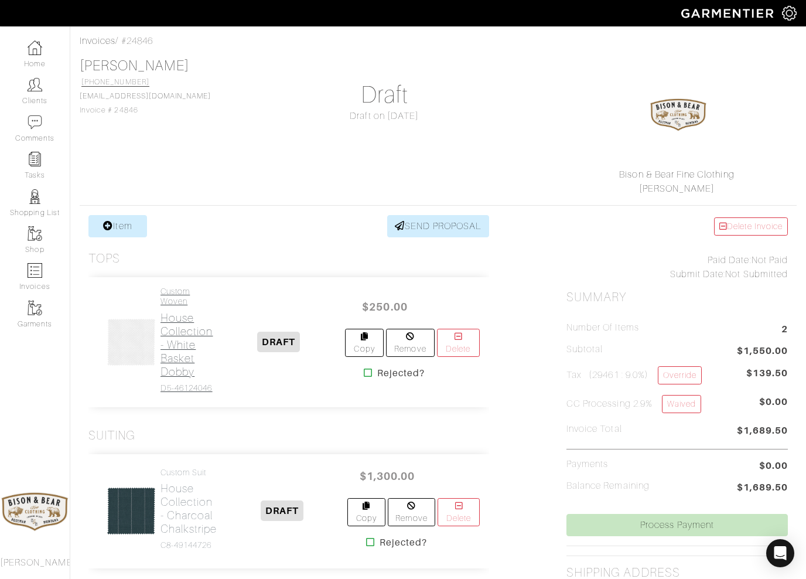
click at [182, 347] on h2 "House Collection - White Basket Dobby" at bounding box center [187, 344] width 53 height 67
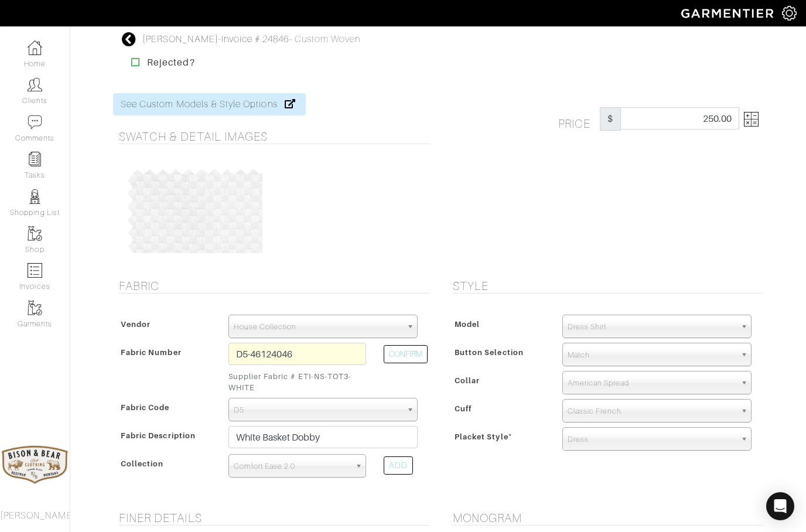
click at [757, 114] on img at bounding box center [751, 119] width 15 height 15
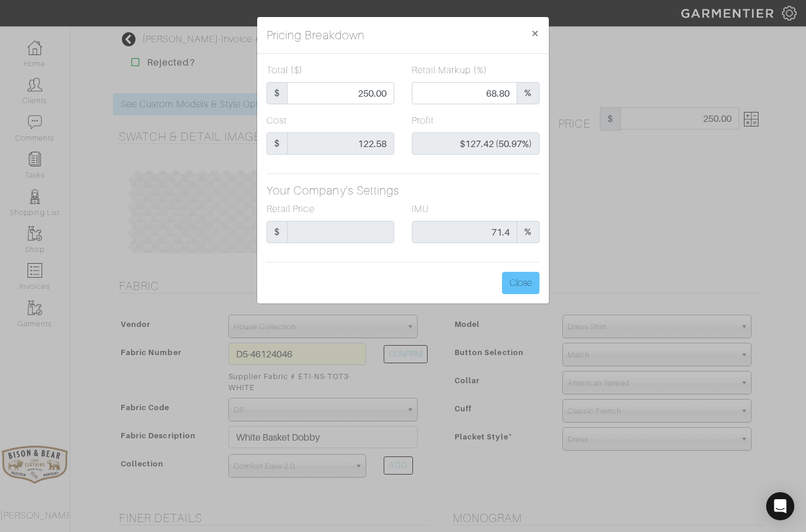
click at [520, 281] on button "Close" at bounding box center [520, 283] width 37 height 22
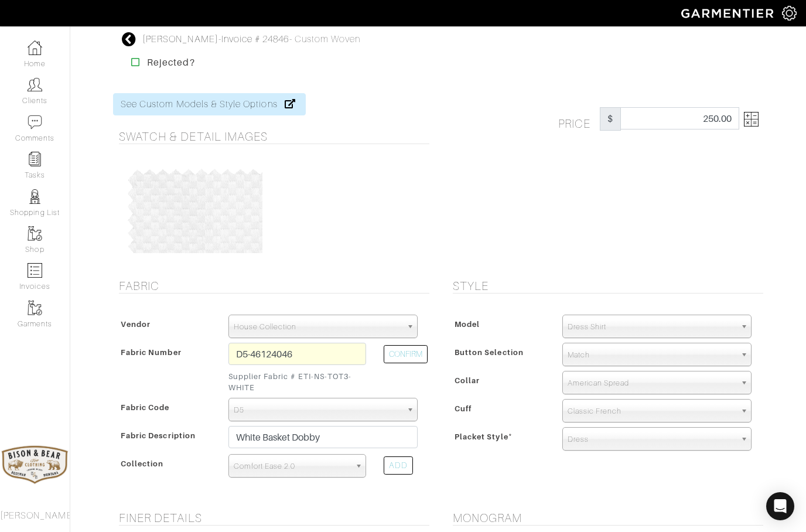
click at [135, 33] on icon at bounding box center [129, 39] width 15 height 14
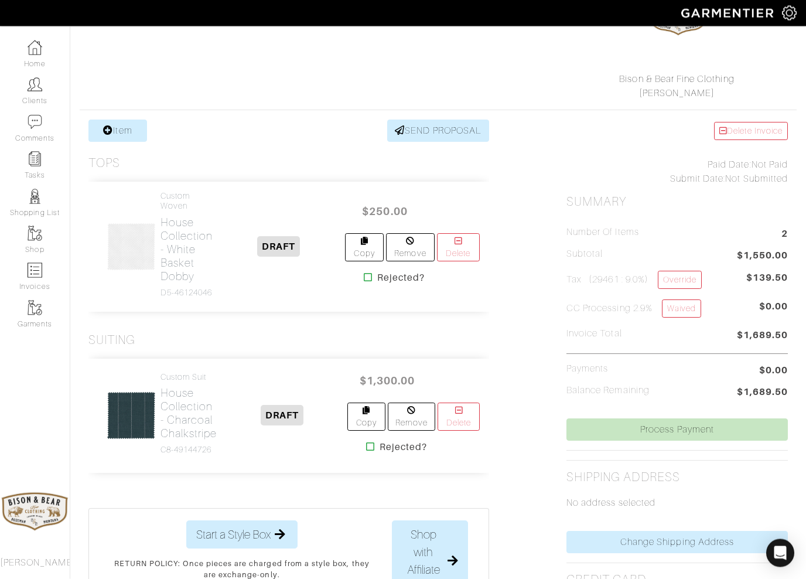
scroll to position [146, 0]
click at [180, 425] on h2 "House Collection - Charcoal Chalkstripe" at bounding box center [189, 413] width 57 height 54
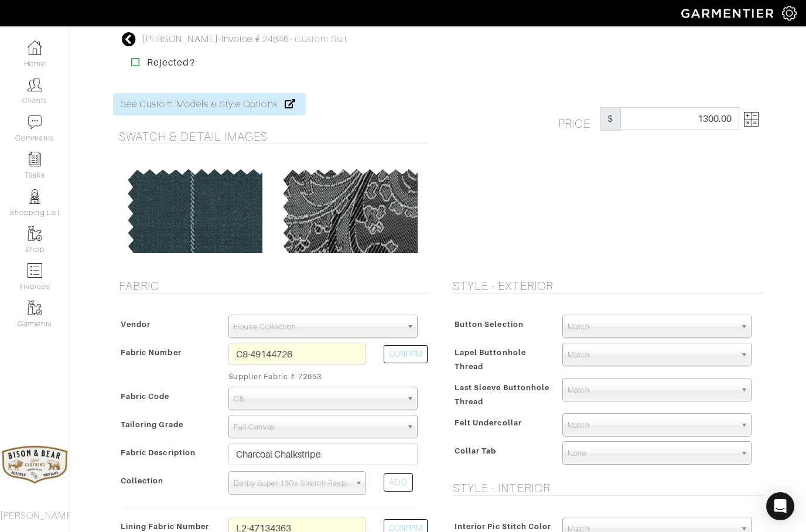
click at [755, 114] on img at bounding box center [751, 119] width 15 height 15
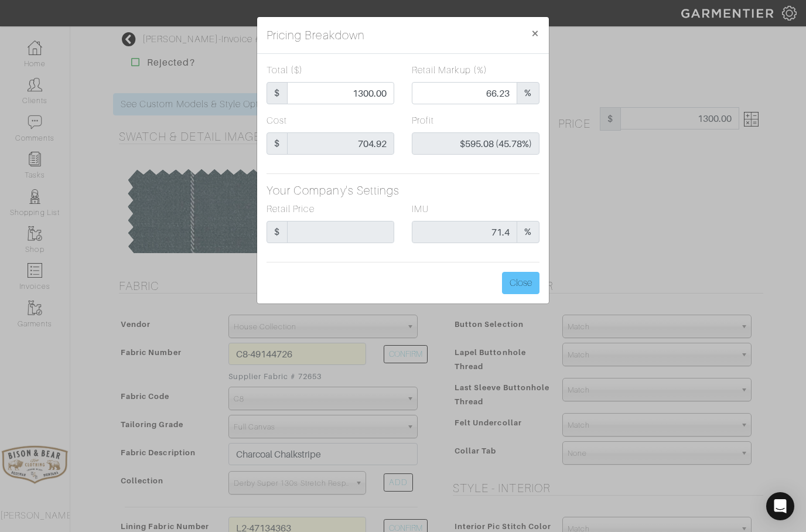
click at [523, 277] on button "Close" at bounding box center [520, 283] width 37 height 22
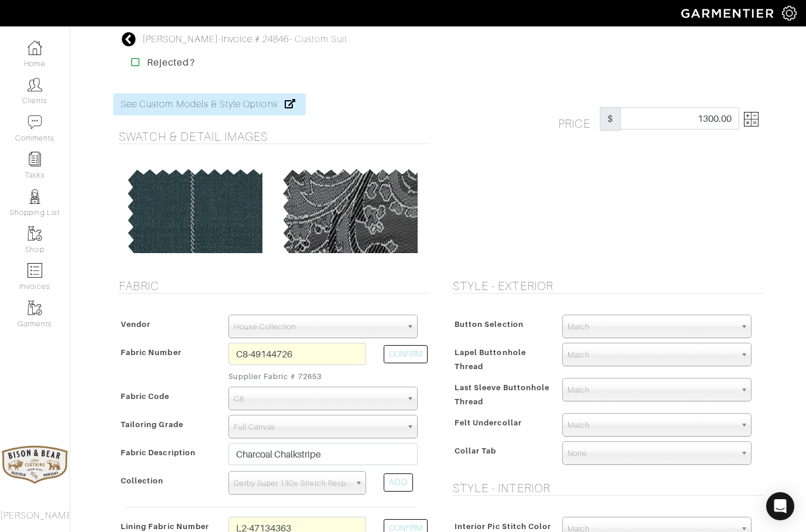
click at [135, 40] on icon at bounding box center [129, 39] width 15 height 14
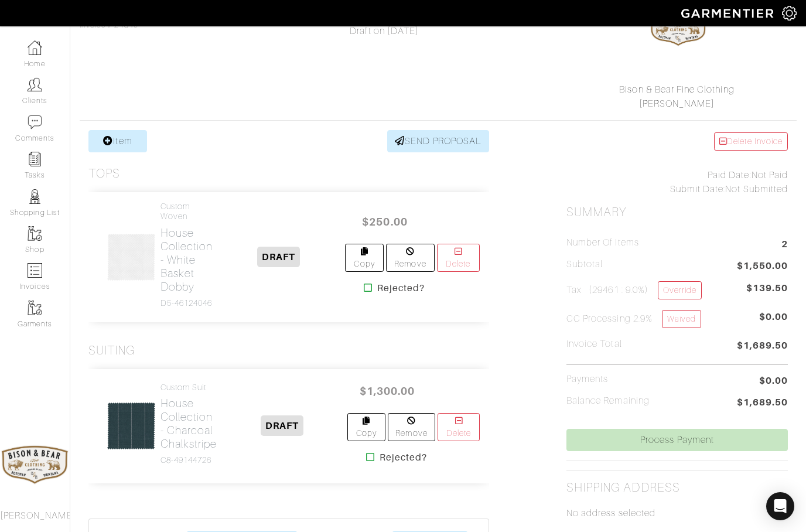
scroll to position [135, 0]
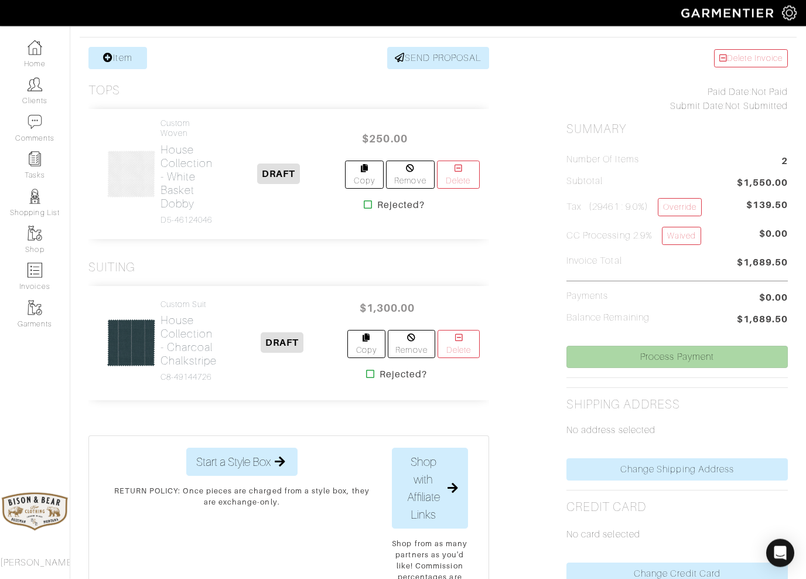
click at [709, 360] on link "Process Payment" at bounding box center [677, 357] width 221 height 22
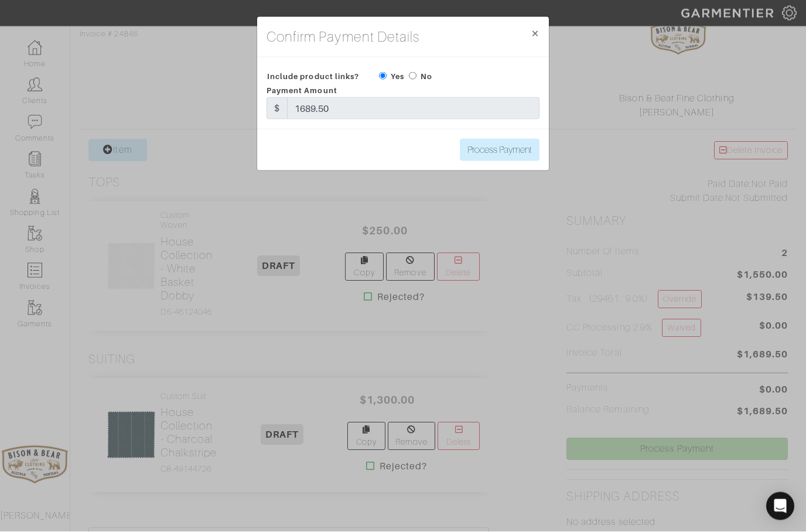
scroll to position [121, 0]
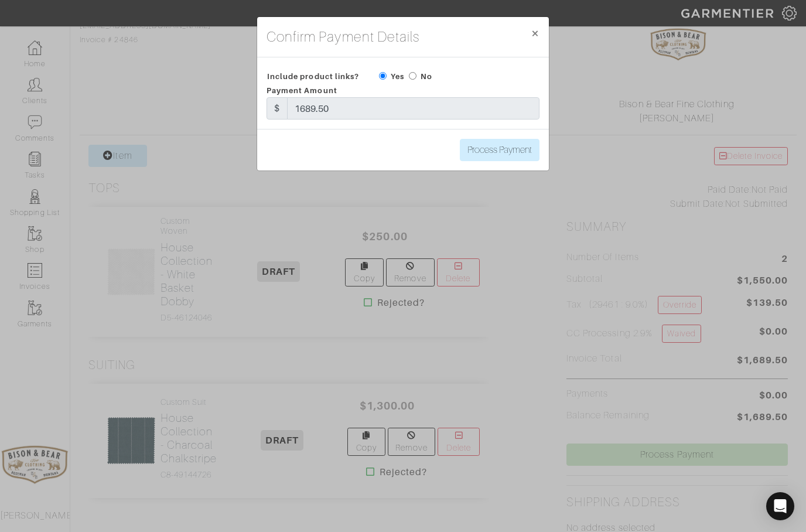
click at [417, 78] on input "radio" at bounding box center [413, 76] width 8 height 8
radio input "true"
click at [358, 111] on input "1689.50" at bounding box center [413, 108] width 253 height 22
click at [352, 94] on div "Payment Amount $ 1689.50" at bounding box center [403, 101] width 291 height 36
click at [364, 105] on input "1689.50" at bounding box center [413, 108] width 253 height 22
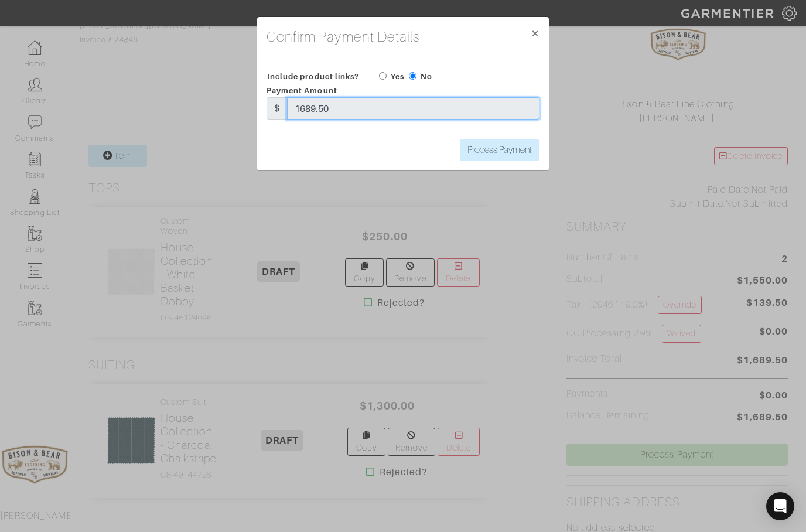
click at [367, 110] on input "1689.50" at bounding box center [413, 108] width 253 height 22
click at [532, 36] on span "×" at bounding box center [535, 33] width 9 height 16
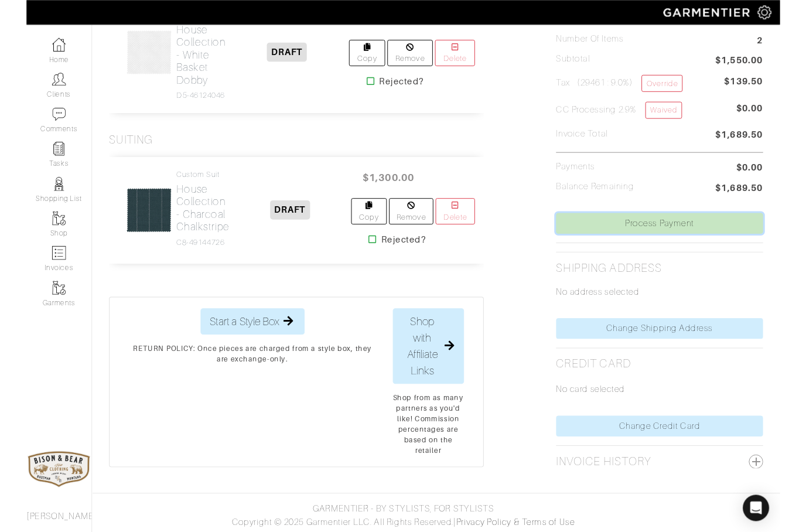
scroll to position [373, 0]
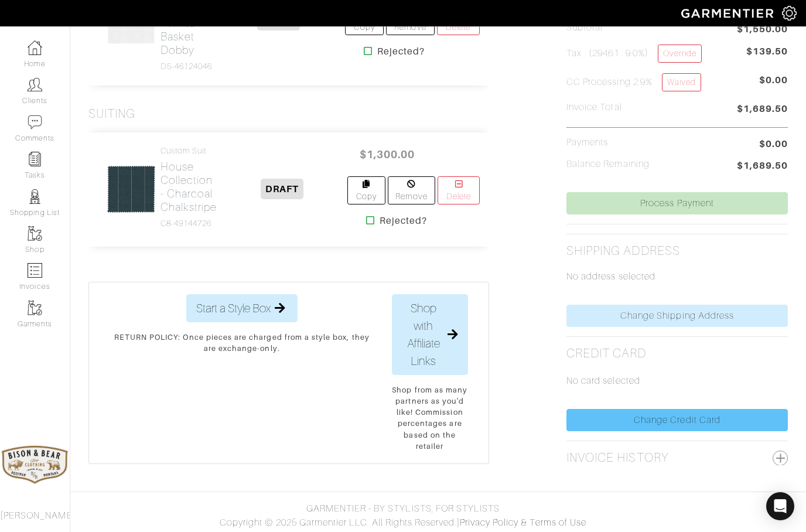
click at [664, 424] on link "Change Credit Card" at bounding box center [677, 420] width 221 height 22
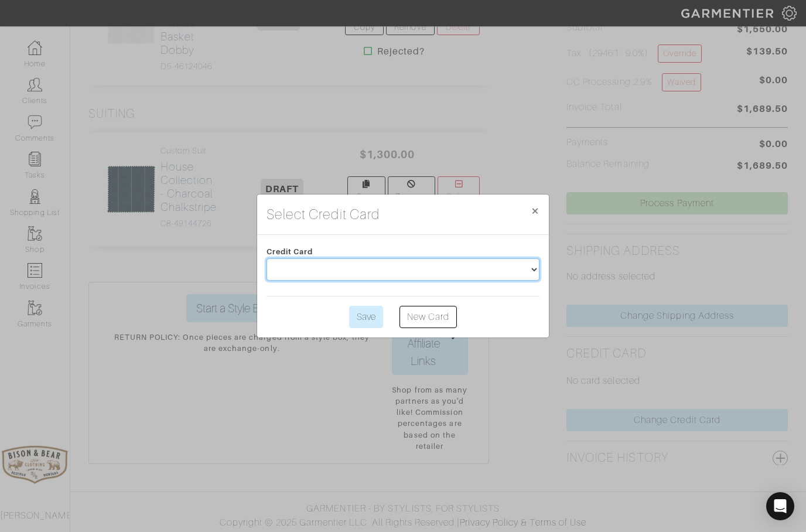
click at [299, 268] on select at bounding box center [403, 269] width 273 height 22
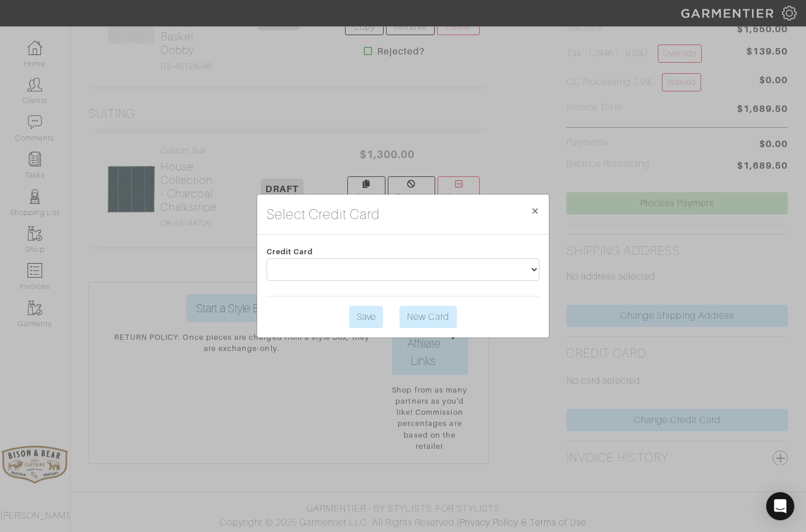
click at [422, 323] on link "New Card" at bounding box center [428, 317] width 57 height 22
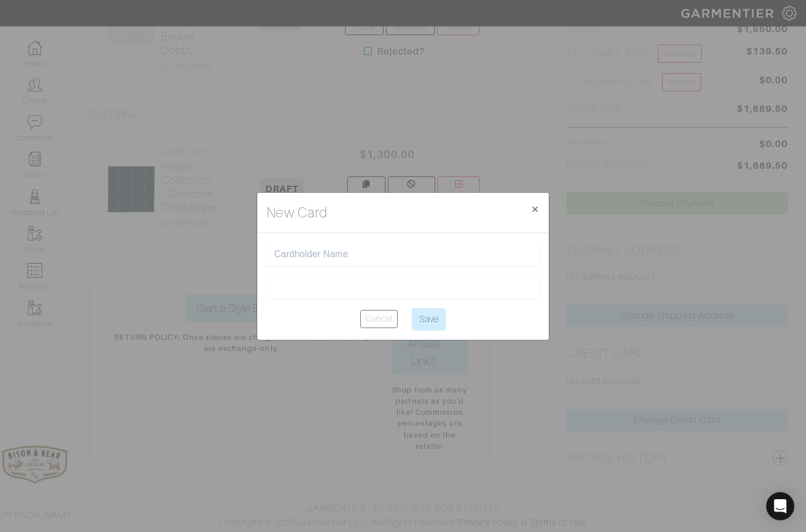
click at [299, 254] on input "text" at bounding box center [403, 254] width 258 height 11
type input "[CREDIT_CARD_NUMBER]"
click at [316, 255] on input "[CREDIT_CARD_NUMBER]" at bounding box center [403, 254] width 258 height 11
click at [315, 256] on input "[CREDIT_CARD_NUMBER]" at bounding box center [403, 254] width 258 height 11
click at [296, 254] on input "[CREDIT_CARD_NUMBER]" at bounding box center [403, 254] width 258 height 11
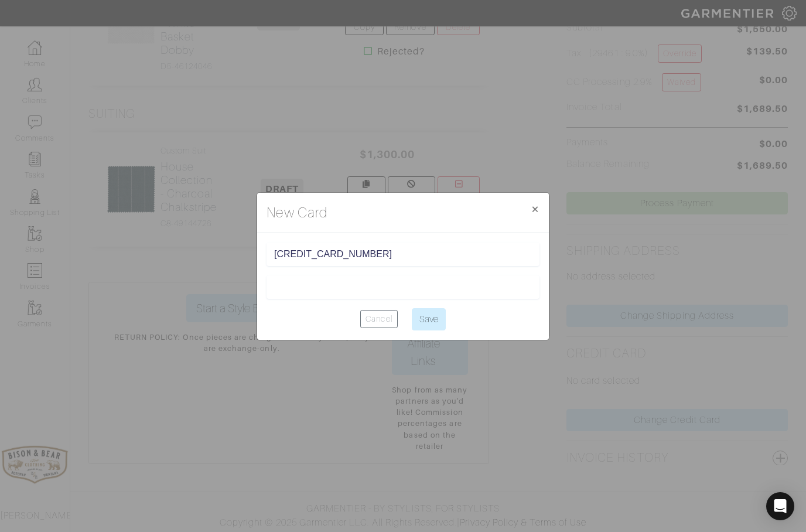
click at [294, 255] on input "[CREDIT_CARD_NUMBER]" at bounding box center [403, 254] width 258 height 11
click at [297, 259] on input "text" at bounding box center [403, 254] width 258 height 11
type input "[PERSON_NAME]"
click at [443, 279] on div at bounding box center [403, 286] width 273 height 23
click at [426, 319] on input "Save" at bounding box center [429, 319] width 34 height 22
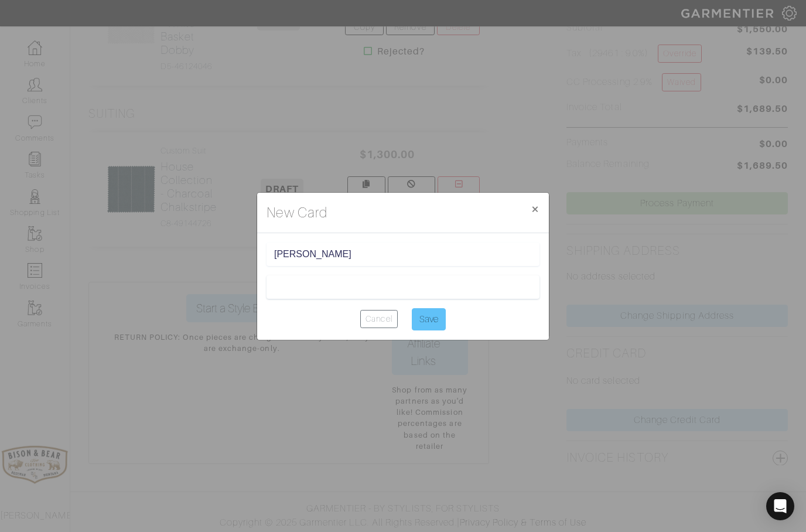
type input "Saving..."
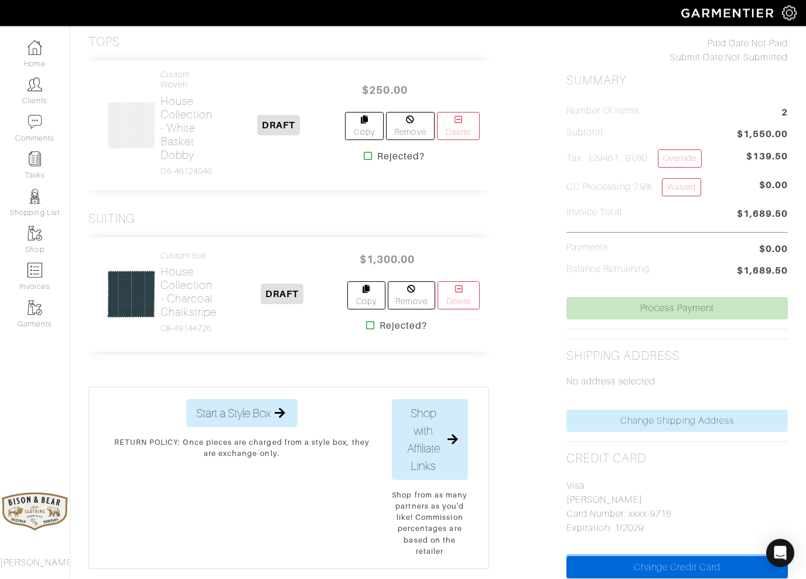
scroll to position [271, 0]
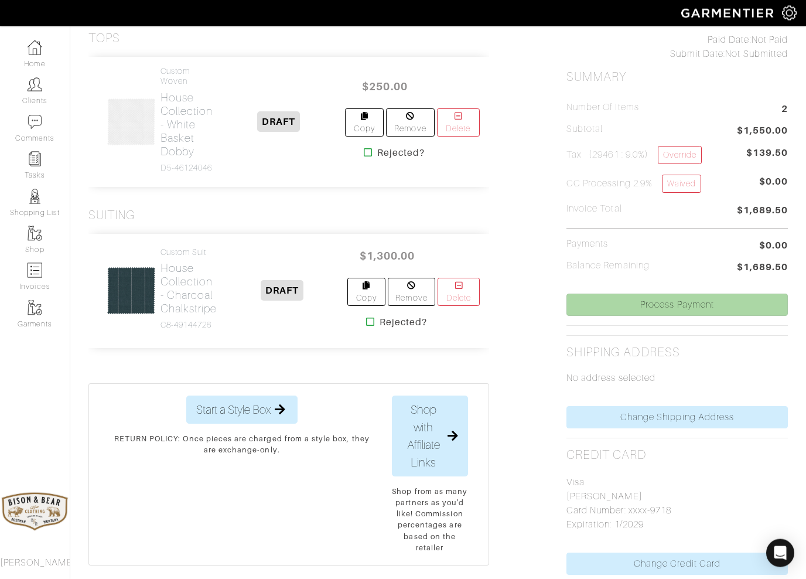
click at [645, 304] on link "Process Payment" at bounding box center [677, 305] width 221 height 22
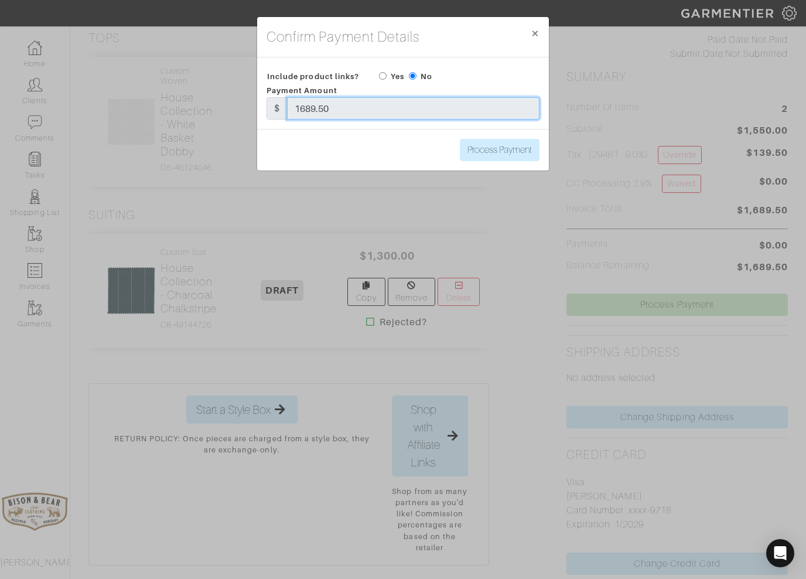
click at [347, 114] on input "1689.50" at bounding box center [413, 108] width 253 height 22
click at [306, 111] on input "1689.50" at bounding box center [413, 108] width 253 height 22
click at [306, 110] on input "1689.50" at bounding box center [413, 108] width 253 height 22
click at [367, 215] on div "Confirm Payment Details × Close Include product links? Yes No Payment Amount $ …" at bounding box center [403, 289] width 806 height 579
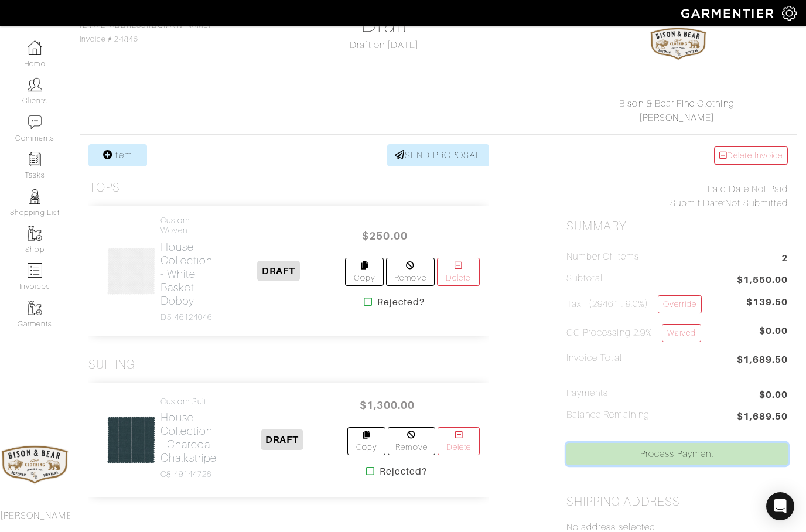
scroll to position [121, 0]
